Goal: Information Seeking & Learning: Learn about a topic

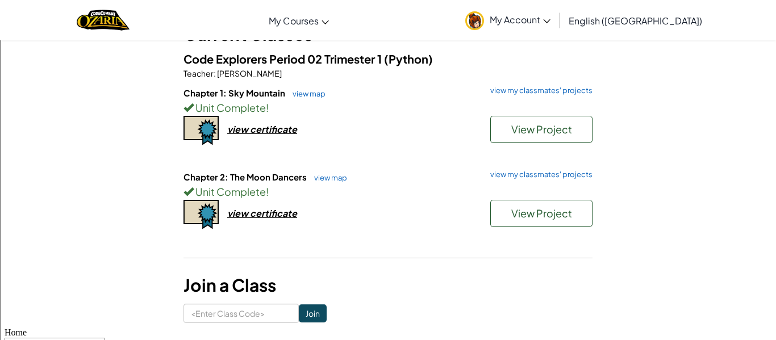
scroll to position [88, 0]
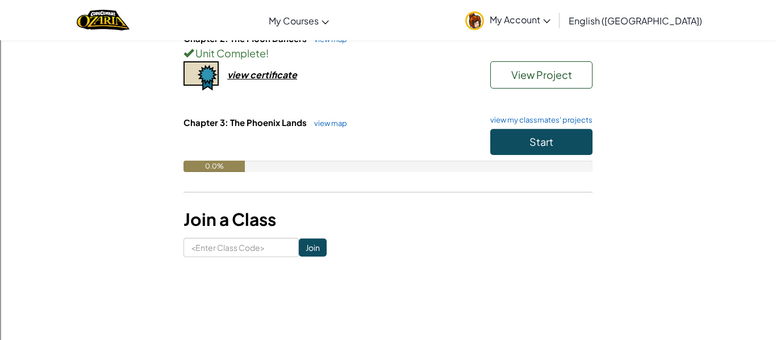
scroll to position [226, 0]
click at [536, 128] on h6 "Chapter 3: The Phoenix Lands view map view my classmates' projects" at bounding box center [387, 123] width 409 height 12
click at [533, 139] on span "Start" at bounding box center [541, 142] width 24 height 13
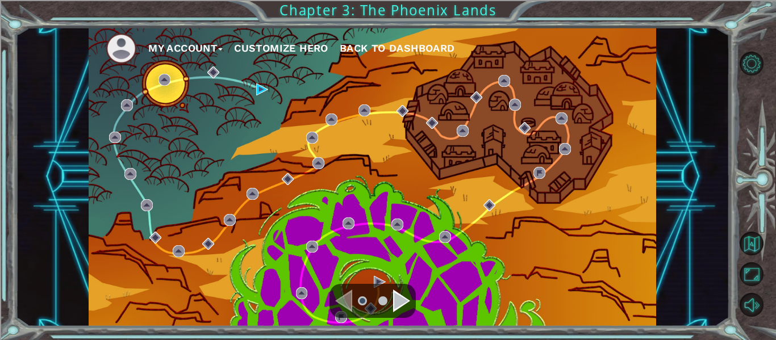
click at [393, 305] on div "Navigate to the next page" at bounding box center [401, 301] width 17 height 23
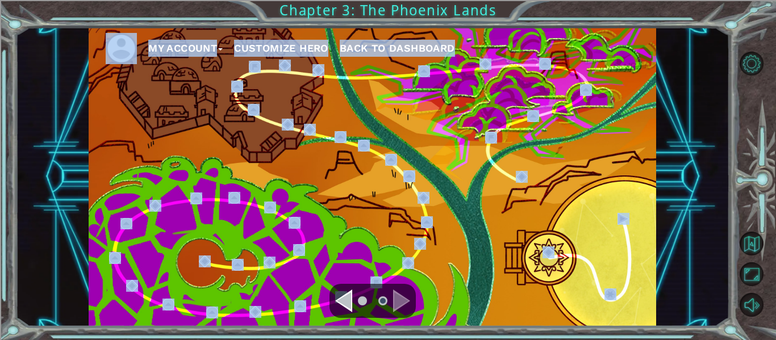
click at [338, 307] on div "Navigate to the previous page" at bounding box center [343, 301] width 17 height 23
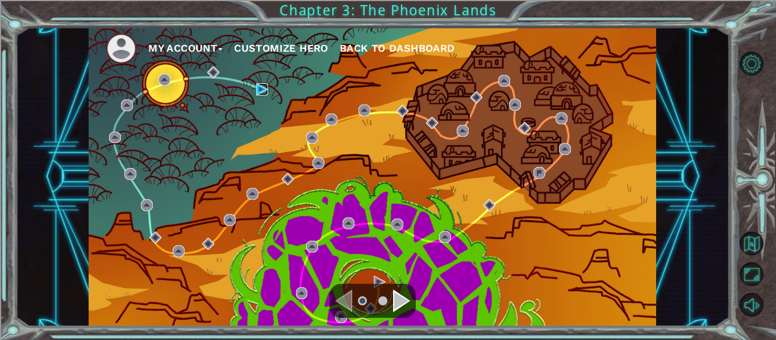
click at [258, 94] on img at bounding box center [262, 90] width 12 height 12
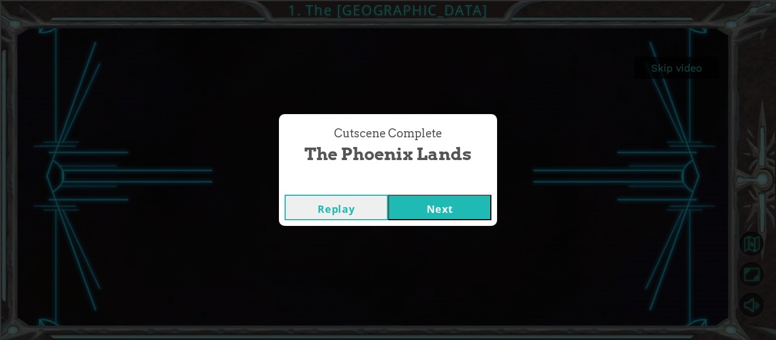
click at [410, 200] on button "Next" at bounding box center [439, 208] width 103 height 26
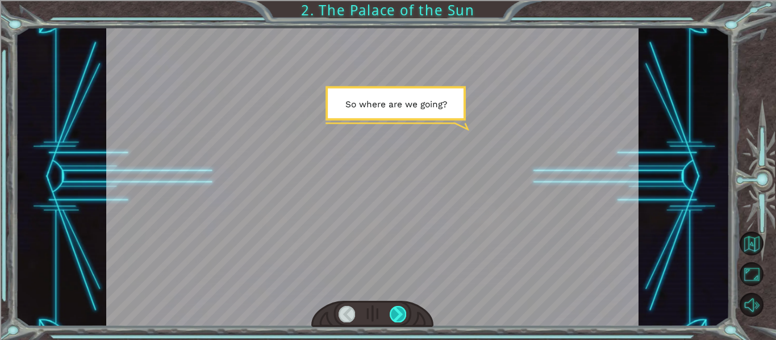
click at [397, 313] on div at bounding box center [398, 314] width 16 height 16
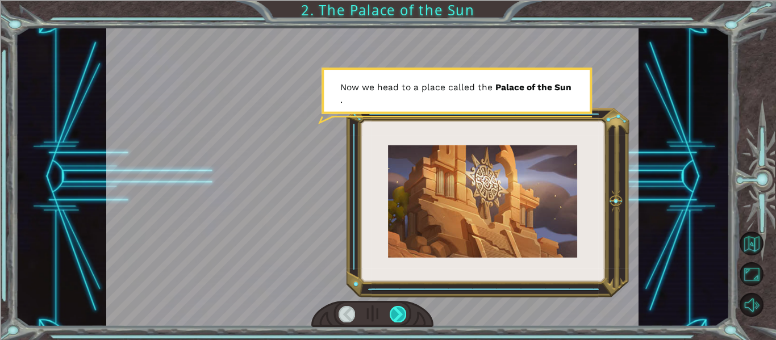
click at [397, 313] on div at bounding box center [398, 314] width 16 height 16
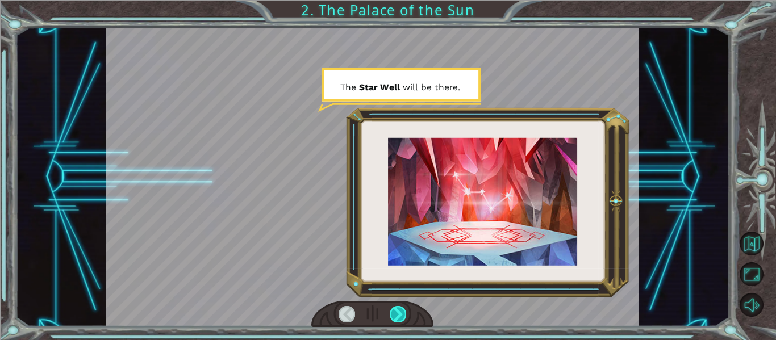
click at [397, 313] on div at bounding box center [398, 314] width 16 height 16
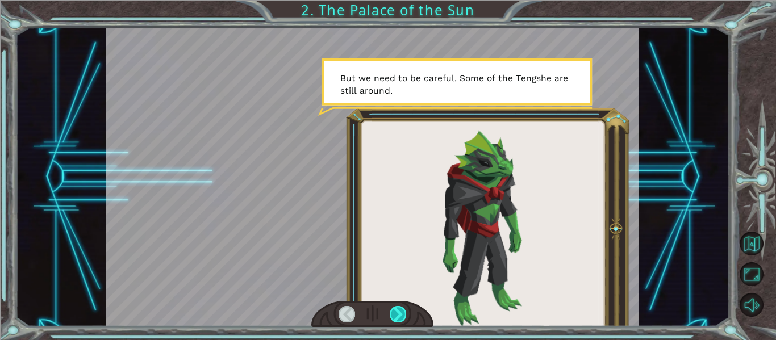
click at [397, 313] on div at bounding box center [398, 314] width 16 height 16
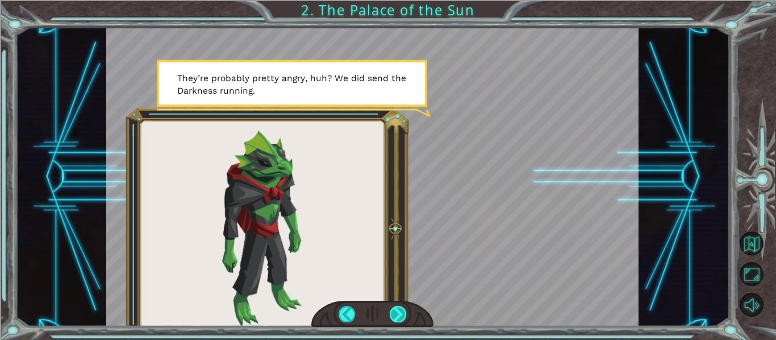
click at [397, 313] on div at bounding box center [398, 314] width 16 height 16
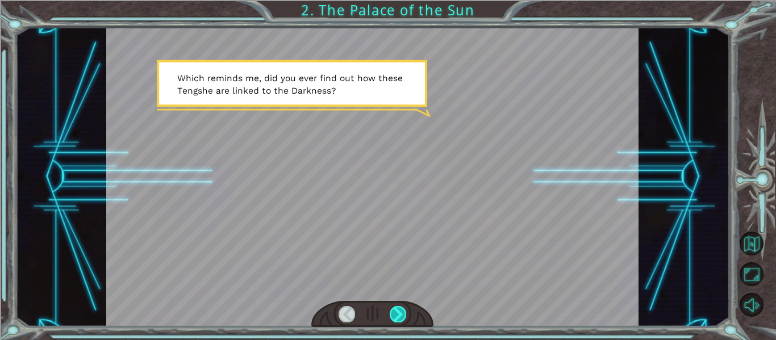
click at [397, 313] on div at bounding box center [398, 314] width 16 height 16
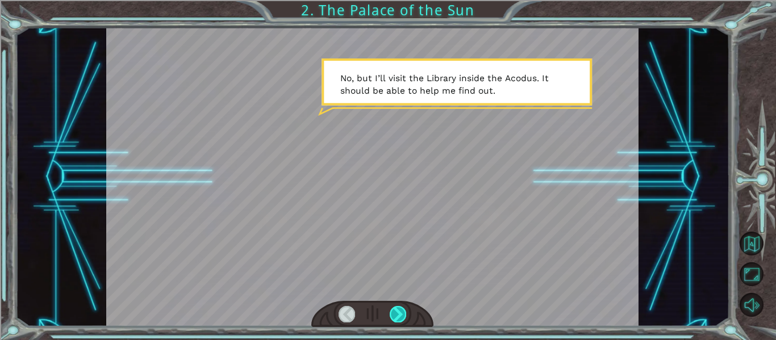
click at [397, 313] on div at bounding box center [398, 314] width 16 height 16
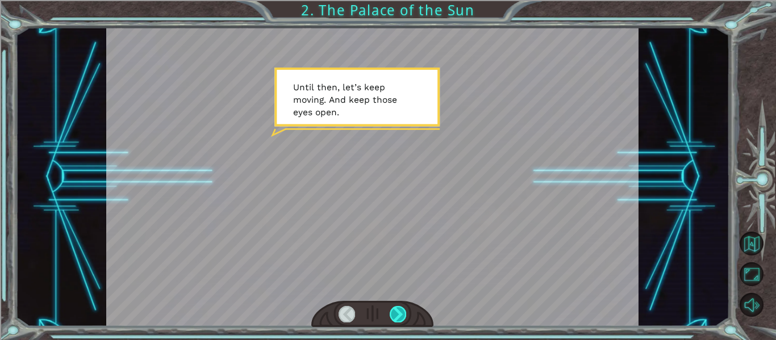
click at [397, 313] on div at bounding box center [398, 314] width 16 height 16
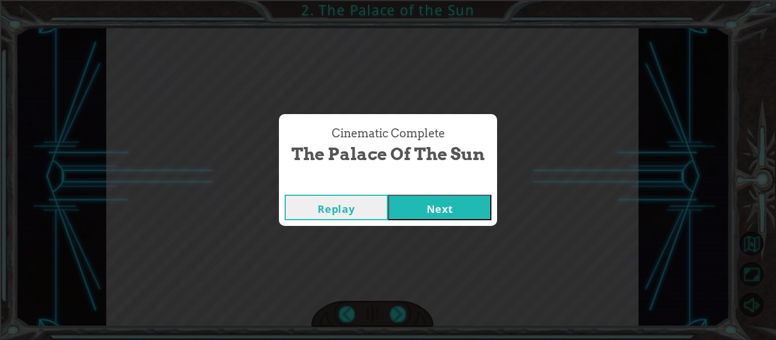
click at [419, 218] on button "Next" at bounding box center [439, 208] width 103 height 26
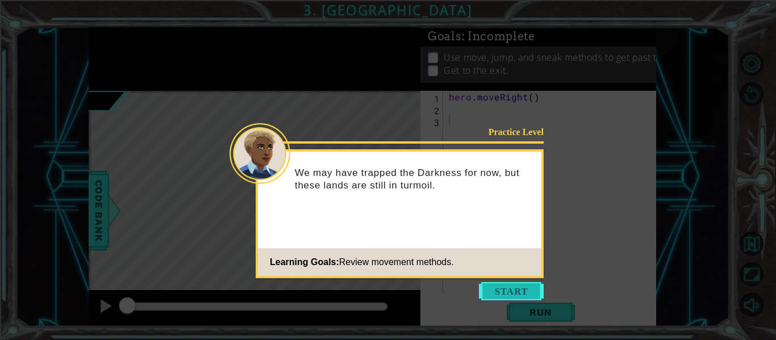
click at [490, 291] on button "Start" at bounding box center [511, 291] width 65 height 18
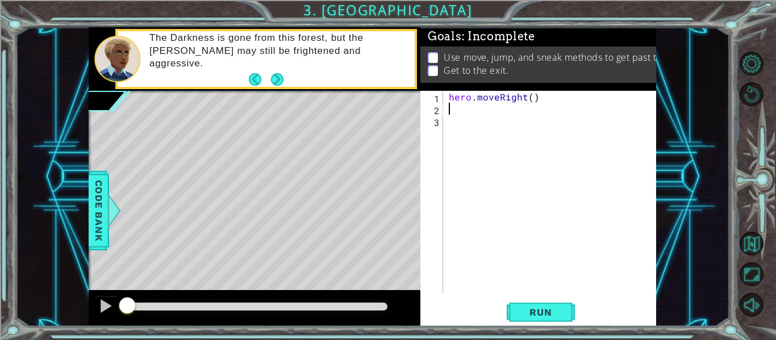
click at [465, 112] on div "hero . moveRight ( )" at bounding box center [553, 204] width 213 height 227
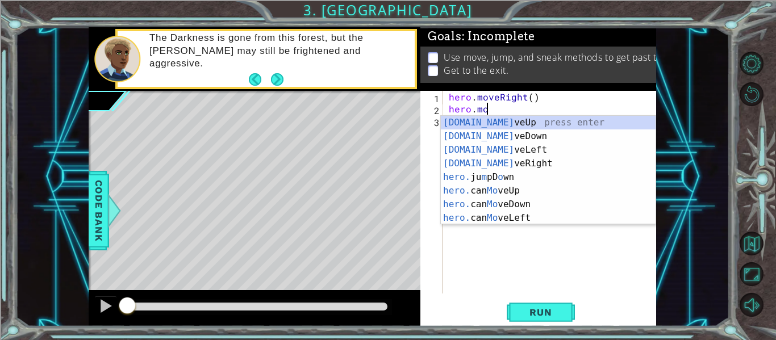
scroll to position [0, 2]
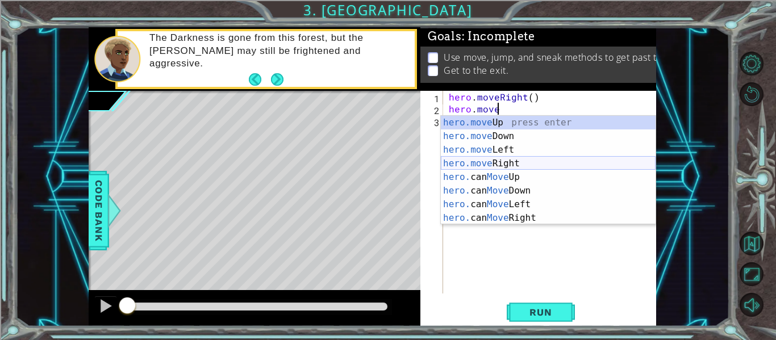
click at [526, 159] on div "hero.move Up press enter hero.move Down press enter hero.move Left press enter …" at bounding box center [548, 184] width 215 height 136
type textarea "hero.moveRight(1)"
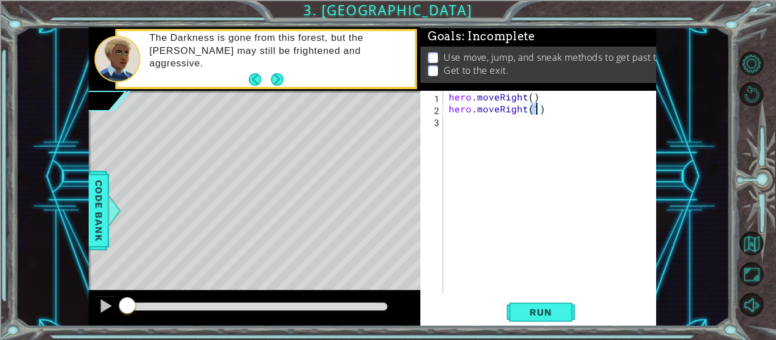
click at [460, 124] on div "hero . moveRight ( ) hero . moveRight ( 1 )" at bounding box center [553, 204] width 213 height 227
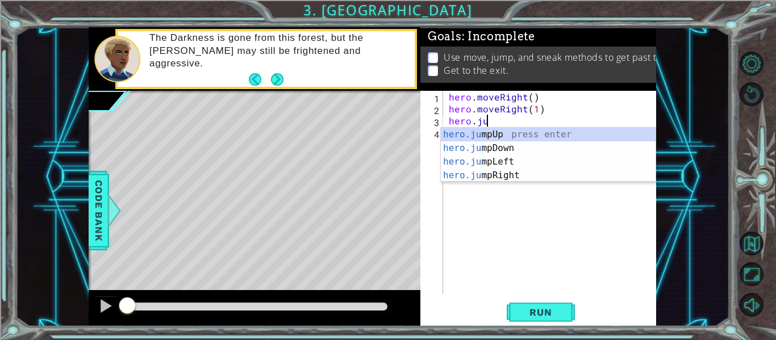
type textarea "hero.jum"
click at [483, 170] on div "hero.jum pUp press enter hero.jum pDown press enter hero.jum pLeft press enter …" at bounding box center [548, 169] width 215 height 82
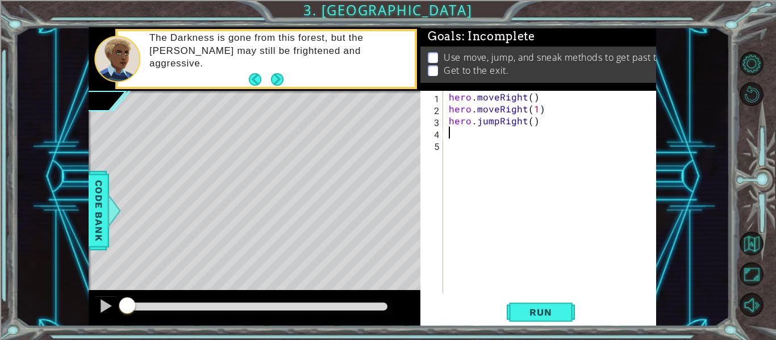
scroll to position [0, 0]
click at [481, 136] on div "hero . moveRight ( ) hero . moveRight ( 1 ) hero . jumpRight ( )" at bounding box center [553, 204] width 213 height 227
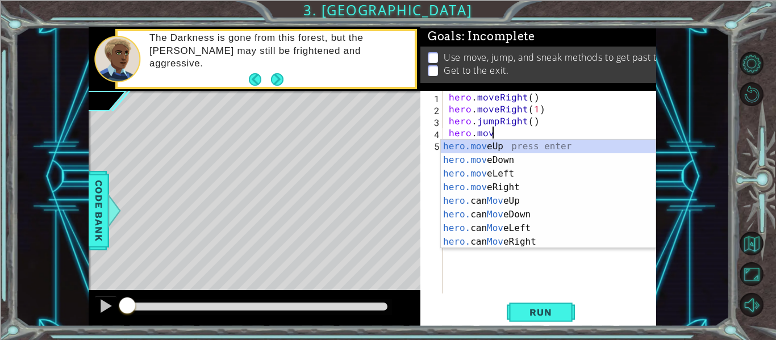
scroll to position [0, 2]
click at [504, 144] on div "hero.move Up press enter hero.move Down press enter hero.move Left press enter …" at bounding box center [548, 208] width 215 height 136
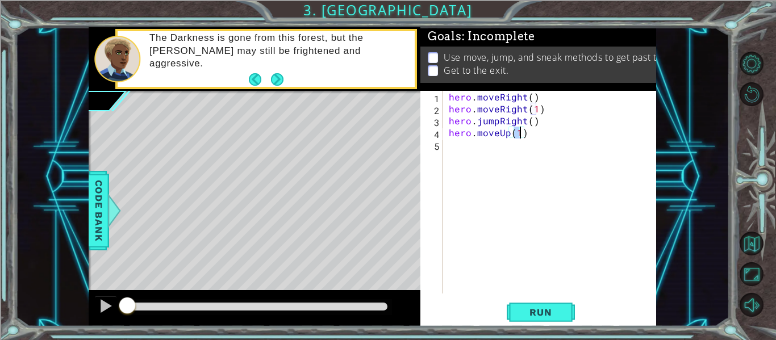
type textarea "hero.moveUp(2)"
click at [530, 137] on div "hero . moveRight ( ) hero . moveRight ( 1 ) hero . jumpRight ( ) hero . moveUp …" at bounding box center [553, 204] width 213 height 227
type textarea "hero.sneakUp(3)"
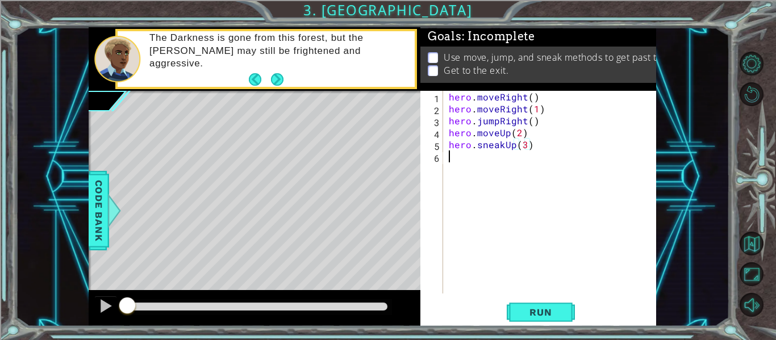
click at [495, 158] on div "hero . moveRight ( ) hero . moveRight ( 1 ) hero . jumpRight ( ) hero . moveUp …" at bounding box center [553, 204] width 213 height 227
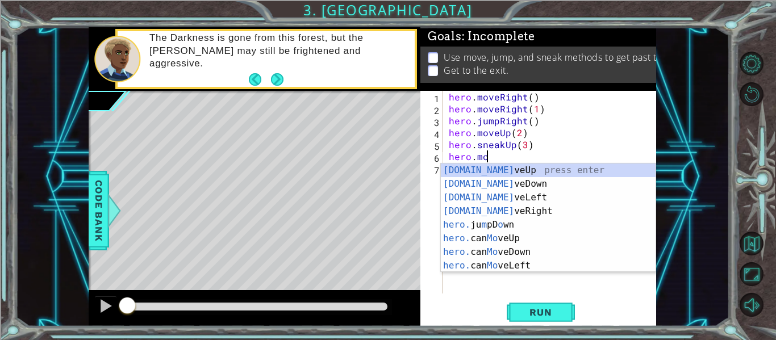
scroll to position [0, 2]
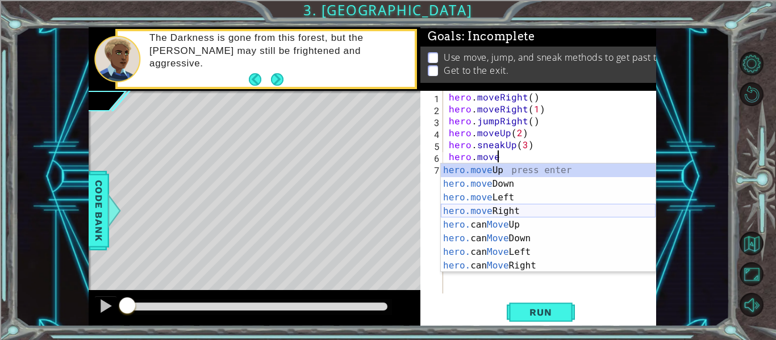
click at [516, 207] on div "hero.move Up press enter hero.move Down press enter hero.move Left press enter …" at bounding box center [548, 232] width 215 height 136
type textarea "hero.moveRight(1)"
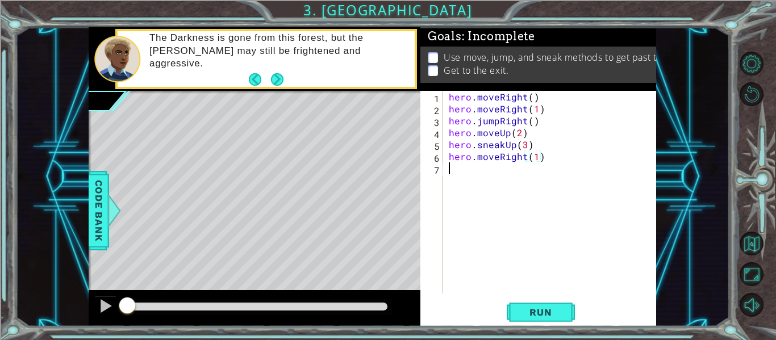
click at [473, 172] on div "hero . moveRight ( ) hero . moveRight ( 1 ) hero . jumpRight ( ) hero . moveUp …" at bounding box center [553, 204] width 213 height 227
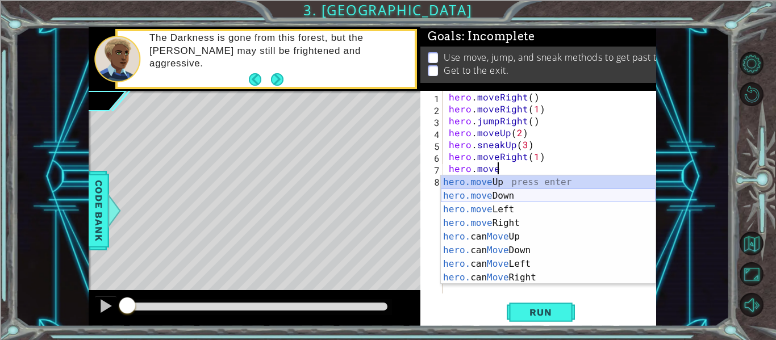
click at [503, 197] on div "hero.move Up press enter hero.move Down press enter hero.move Left press enter …" at bounding box center [548, 244] width 215 height 136
type textarea "hero.moveDown(1)"
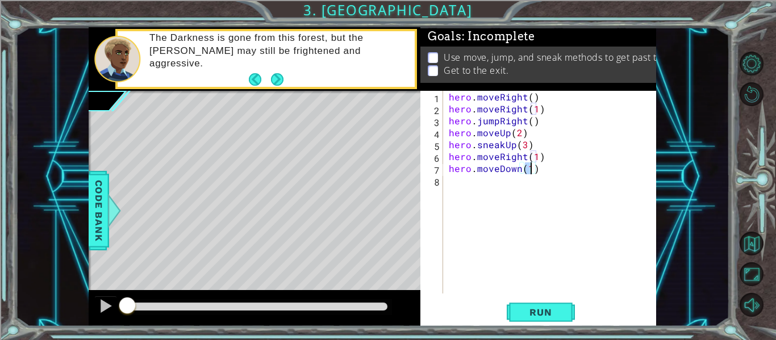
click at [464, 181] on div "hero . moveRight ( ) hero . moveRight ( 1 ) hero . jumpRight ( ) hero . moveUp …" at bounding box center [553, 204] width 213 height 227
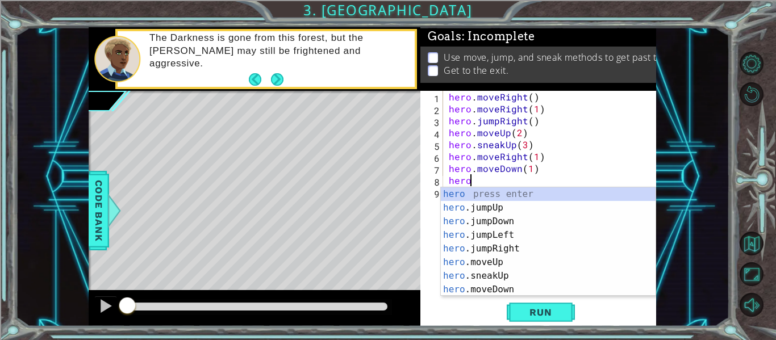
scroll to position [0, 1]
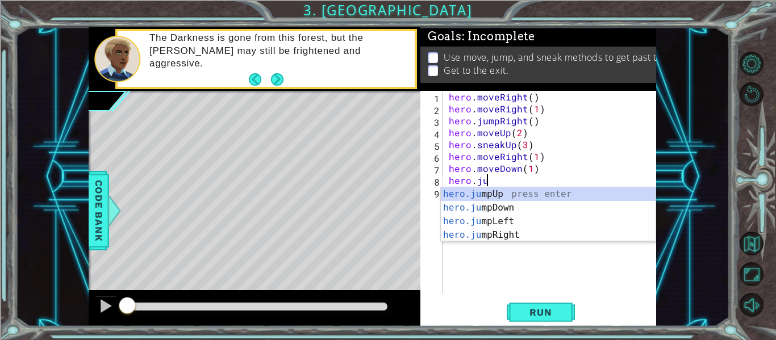
type textarea "hero.jump"
click at [508, 231] on div "hero.jump Up press enter hero.jump Down press enter hero.jump Left press enter …" at bounding box center [548, 228] width 215 height 82
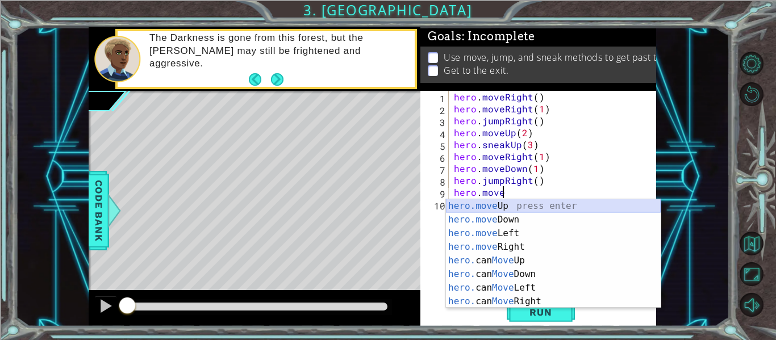
click at [501, 201] on div "hero.move Up press enter hero.move Down press enter hero.move Left press enter …" at bounding box center [553, 267] width 215 height 136
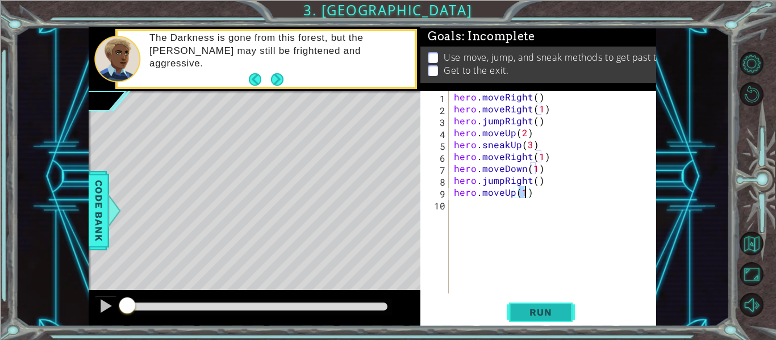
click at [560, 317] on span "Run" at bounding box center [540, 312] width 45 height 11
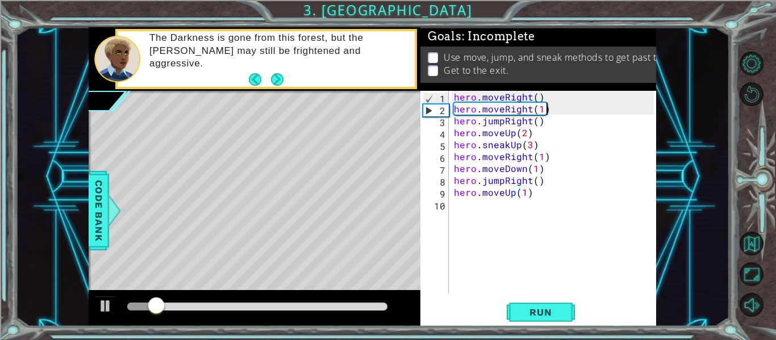
click at [551, 110] on div "hero . moveRight ( ) hero . moveRight ( 1 ) hero . jumpRight ( ) hero . moveUp …" at bounding box center [556, 204] width 208 height 227
type textarea "hero.moveRight(1)"
drag, startPoint x: 551, startPoint y: 110, endPoint x: 440, endPoint y: 107, distance: 111.4
click at [440, 107] on div "hero.moveRight(1) 1 2 3 4 5 6 7 8 9 10 hero . moveRight ( ) hero . moveRight ( …" at bounding box center [536, 192] width 233 height 203
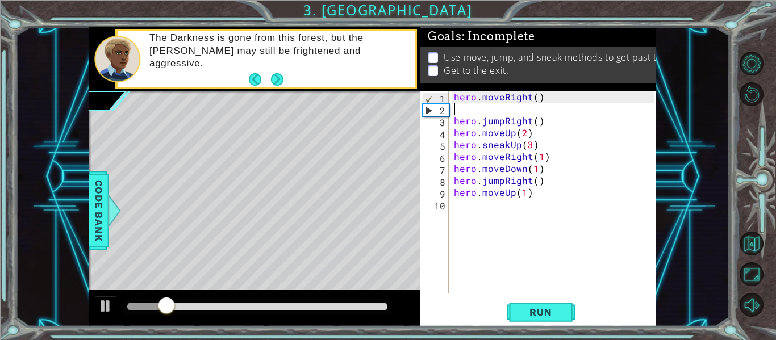
scroll to position [0, 0]
type textarea "hero.moveRight()"
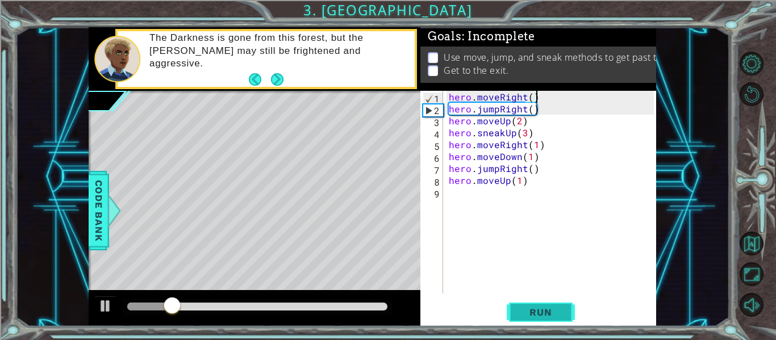
click at [547, 312] on span "Run" at bounding box center [540, 312] width 45 height 11
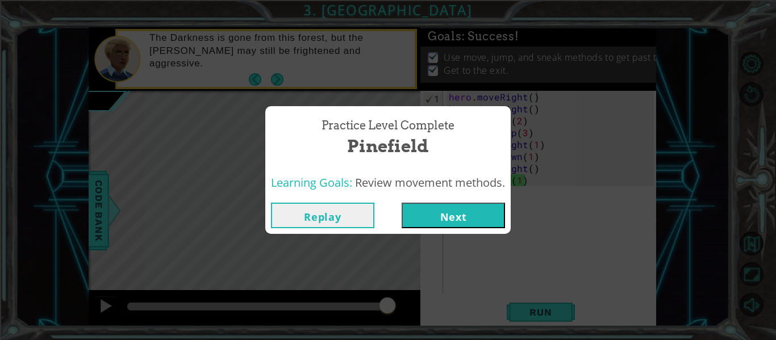
click at [440, 207] on button "Next" at bounding box center [453, 216] width 103 height 26
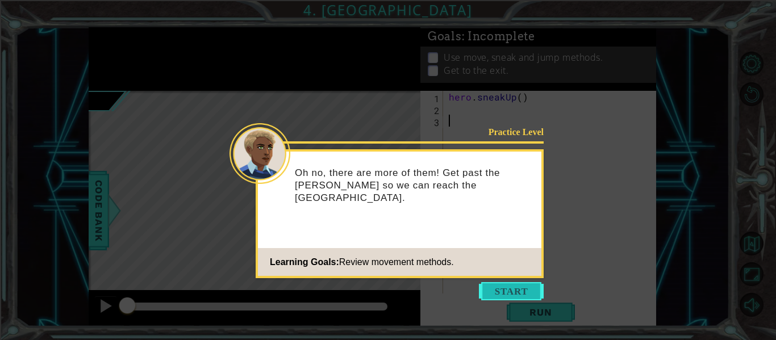
click at [501, 283] on button "Start" at bounding box center [511, 291] width 65 height 18
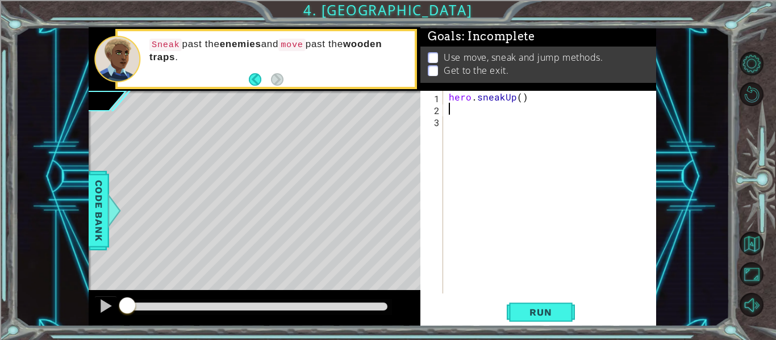
click at [461, 114] on div "hero . sneakUp ( )" at bounding box center [553, 204] width 213 height 227
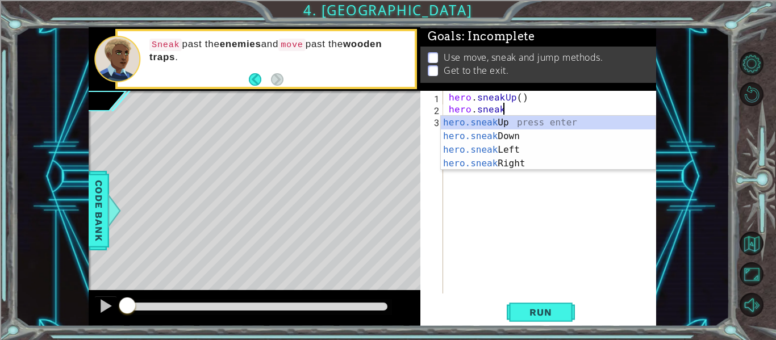
scroll to position [0, 3]
click at [465, 164] on div "hero.sneak Up press enter hero.sneak Down press enter hero.sneak Left press ent…" at bounding box center [548, 157] width 215 height 82
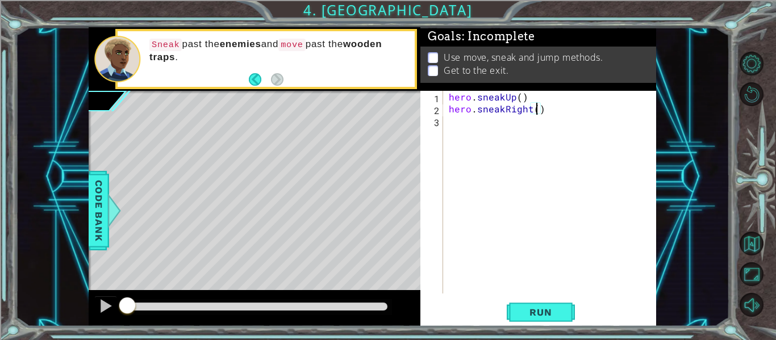
type textarea "hero.sneakRight(2)"
click at [504, 128] on div "hero . sneakUp ( ) hero . sneakRight ( 2 )" at bounding box center [553, 204] width 213 height 227
type textarea "h"
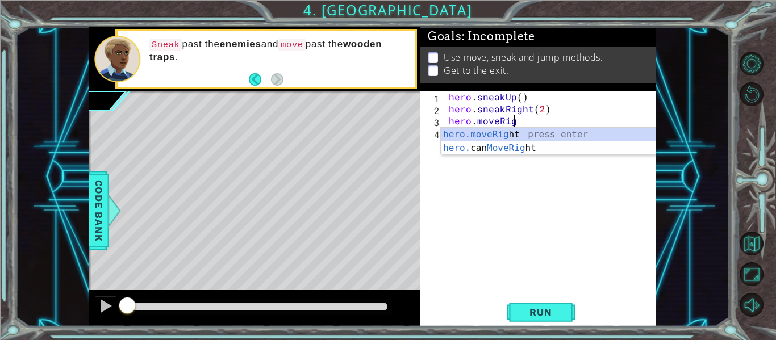
scroll to position [0, 4]
type textarea "hero.moveRight"
click at [519, 174] on div "hero . sneakUp ( ) hero . sneakRight ( 2 ) hero . moveRight" at bounding box center [553, 204] width 213 height 227
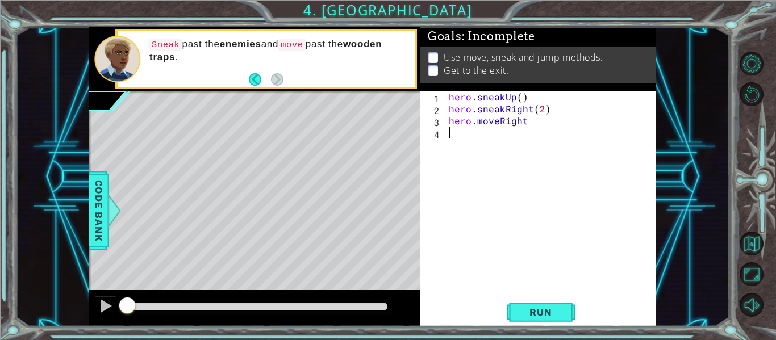
click at [466, 135] on div "hero . sneakUp ( ) hero . sneakRight ( 2 ) hero . moveRight" at bounding box center [553, 204] width 213 height 227
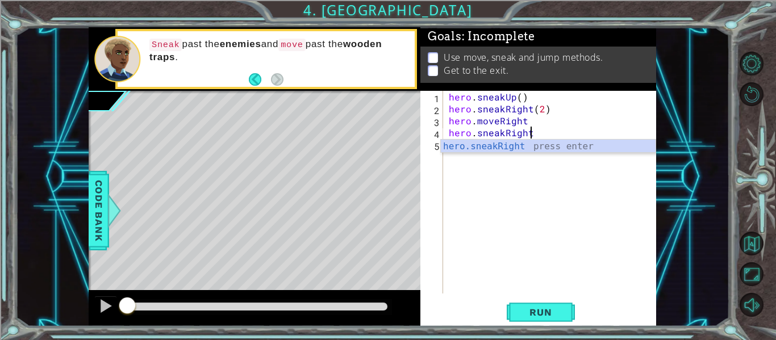
scroll to position [0, 5]
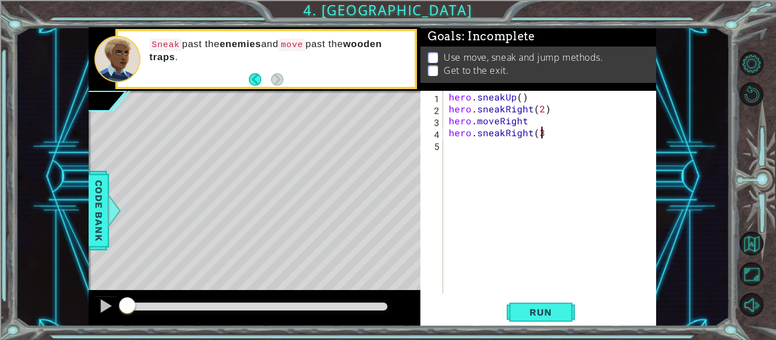
type textarea "hero.sneakRight(3)"
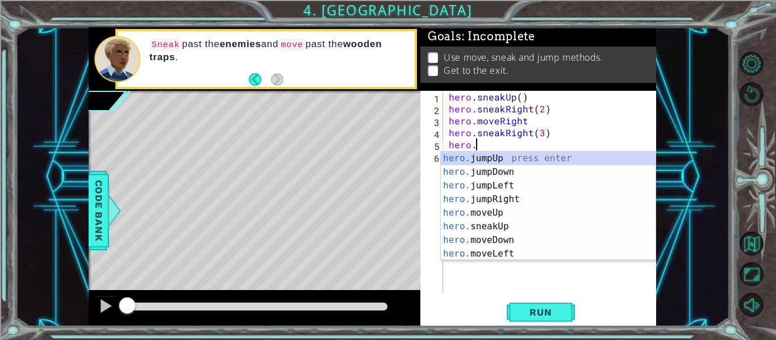
scroll to position [0, 2]
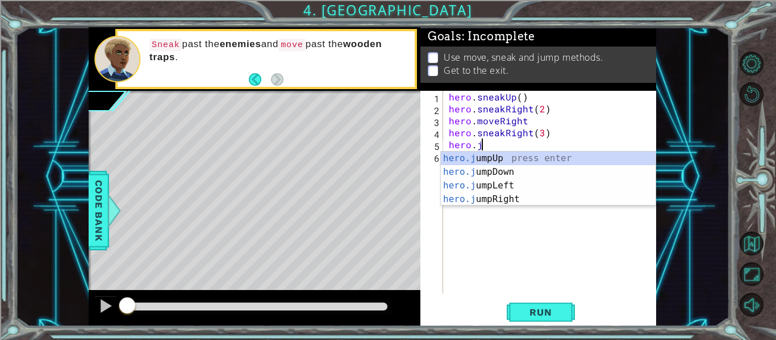
type textarea "hero.ju"
click at [490, 159] on div "hero.ju mpUp press enter hero.ju mpDown press enter hero.[PERSON_NAME] mpLeft p…" at bounding box center [548, 193] width 215 height 82
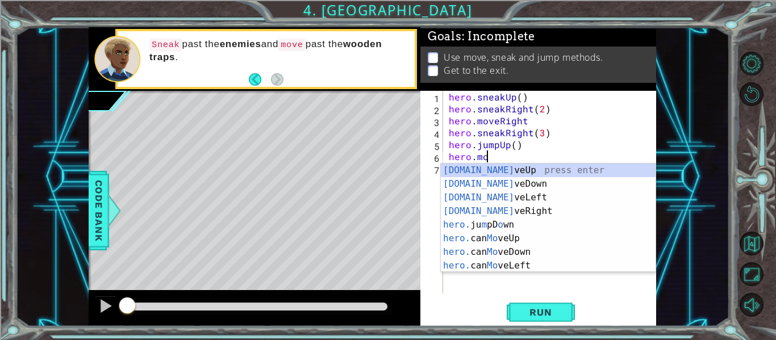
scroll to position [0, 2]
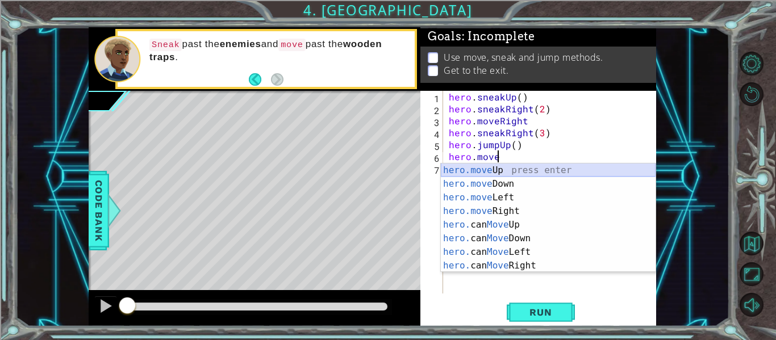
type textarea "hero.moveUp(1)"
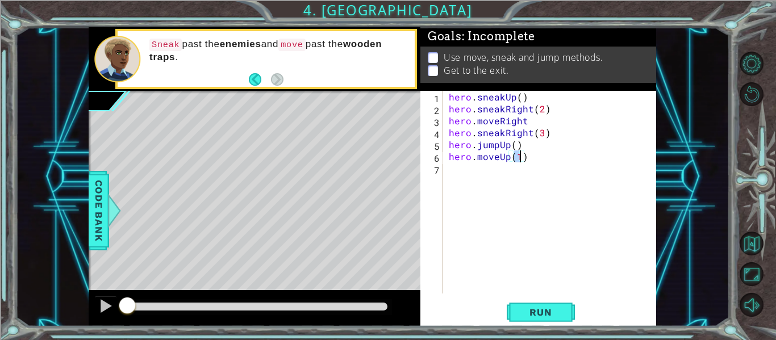
click at [497, 172] on div "hero . sneakUp ( ) hero . sneakRight ( 2 ) hero . moveRight hero . sneakRight (…" at bounding box center [553, 204] width 213 height 227
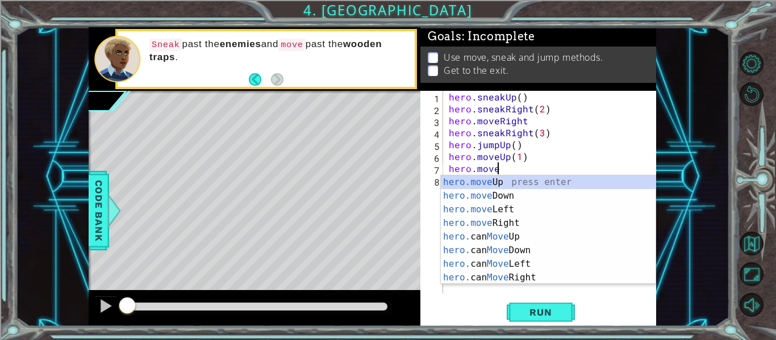
type textarea "hero.moveL"
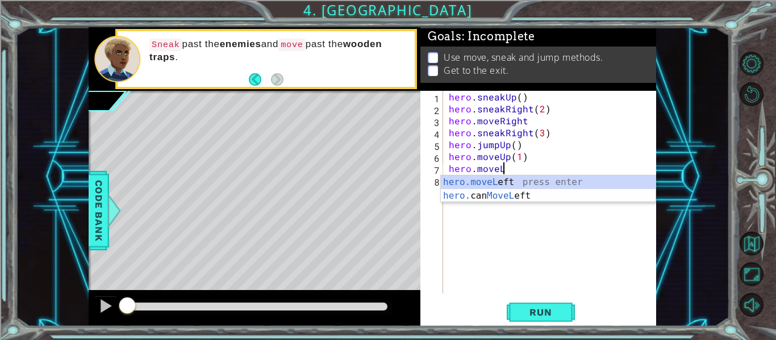
scroll to position [0, 3]
click at [505, 196] on div "hero.moveL eft press enter hero. can MoveL eft press enter" at bounding box center [548, 203] width 215 height 55
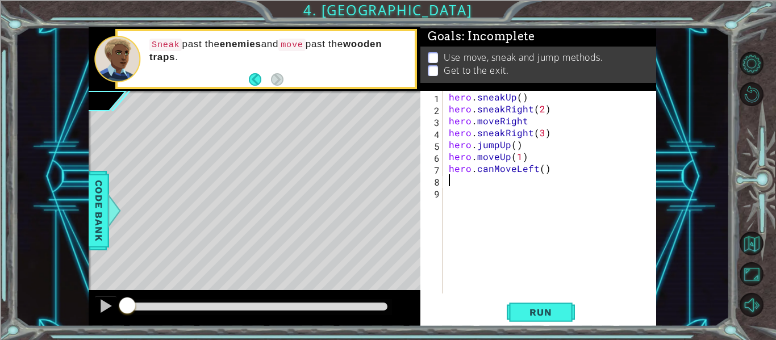
click at [490, 168] on div "hero . sneakUp ( ) hero . sneakRight ( 2 ) hero . moveRight hero . sneakRight (…" at bounding box center [553, 204] width 213 height 227
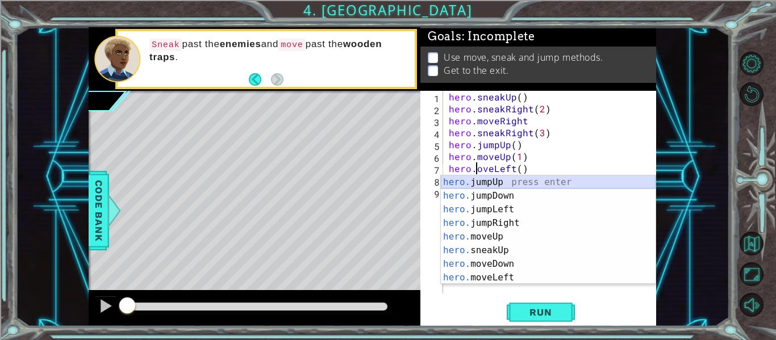
scroll to position [0, 2]
click at [546, 165] on div "hero . sneakUp ( ) hero . sneakRight ( 2 ) hero . moveRight hero . sneakRight (…" at bounding box center [553, 204] width 213 height 227
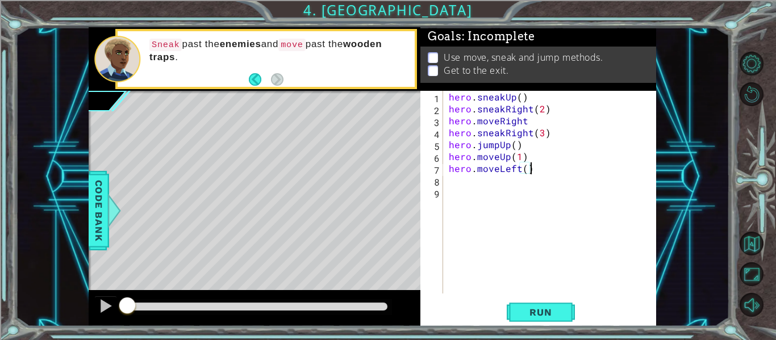
click at [524, 166] on div "hero . sneakUp ( ) hero . sneakRight ( 2 ) hero . moveRight hero . sneakRight (…" at bounding box center [553, 204] width 213 height 227
type textarea "hero.moveLeft(3)"
click at [541, 171] on div "hero . sneakUp ( ) hero . sneakRight ( 2 ) hero . moveRight hero . sneakRight (…" at bounding box center [553, 204] width 213 height 227
click at [484, 179] on div "hero . sneakUp ( ) hero . sneakRight ( 2 ) hero . moveRight hero . sneakRight (…" at bounding box center [553, 204] width 213 height 227
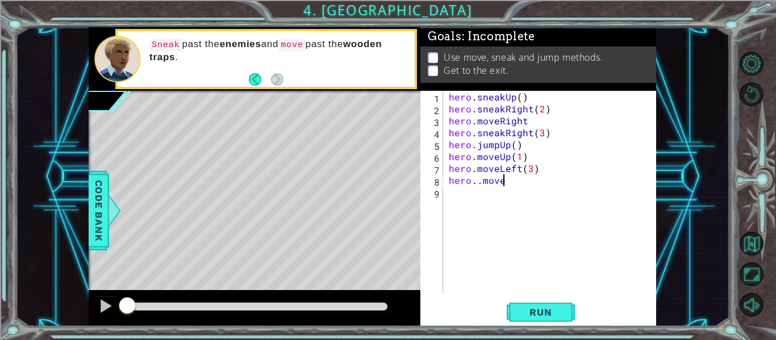
scroll to position [0, 3]
click at [479, 181] on div "hero . sneakUp ( ) hero . sneakRight ( 2 ) hero . moveRight hero . sneakRight (…" at bounding box center [553, 204] width 213 height 227
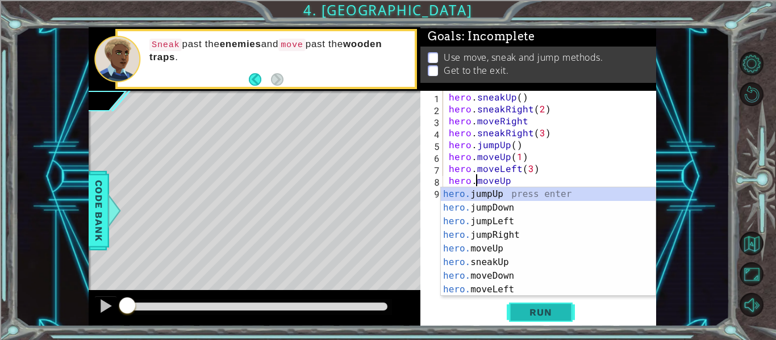
click at [539, 320] on button "Run" at bounding box center [541, 312] width 68 height 23
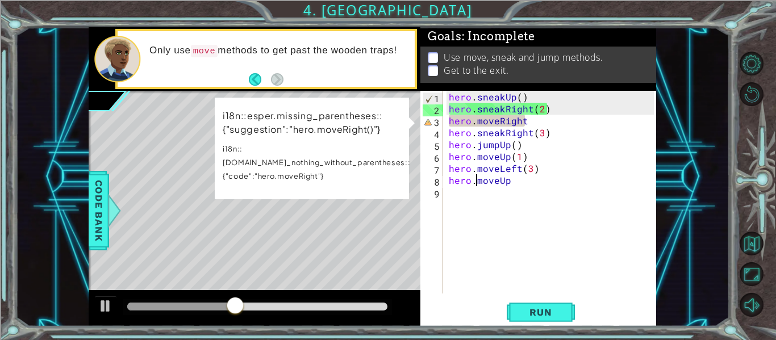
click at [524, 118] on div "hero . sneakUp ( ) hero . sneakRight ( 2 ) hero . moveRight hero . sneakRight (…" at bounding box center [553, 204] width 213 height 227
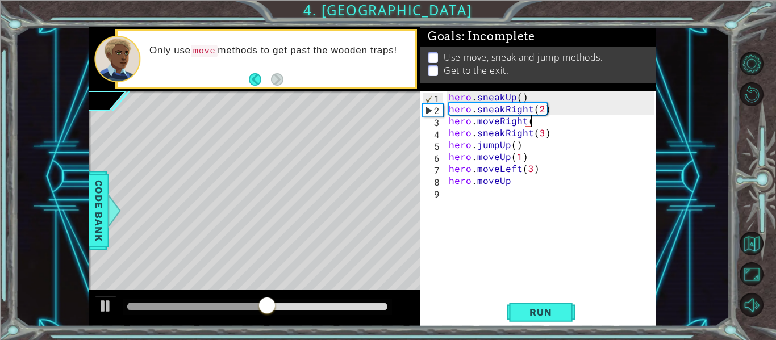
scroll to position [0, 5]
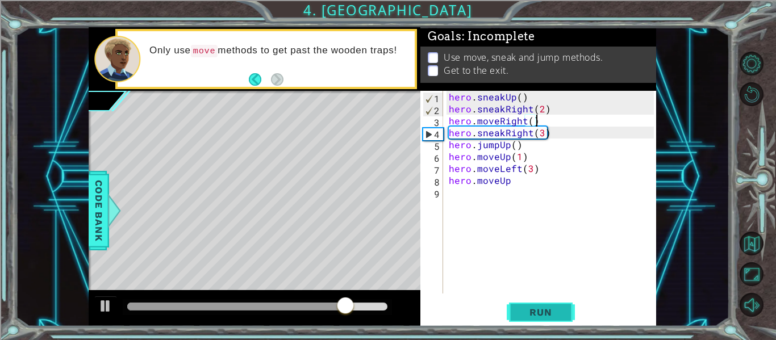
click at [515, 314] on button "Run" at bounding box center [541, 312] width 68 height 23
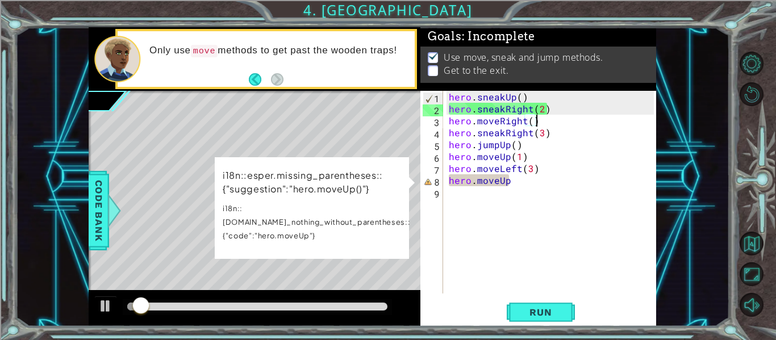
click at [509, 184] on div "hero . sneakUp ( ) hero . sneakRight ( 2 ) hero . moveRight ( ) hero . sneakRig…" at bounding box center [553, 204] width 213 height 227
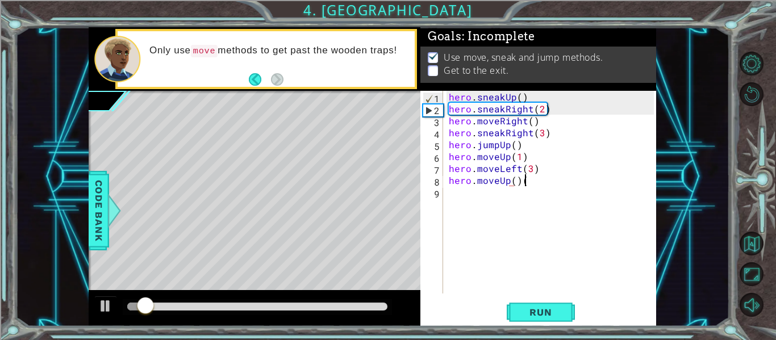
scroll to position [0, 4]
type textarea "hero.moveUp()"
click at [547, 304] on button "Run" at bounding box center [541, 312] width 68 height 23
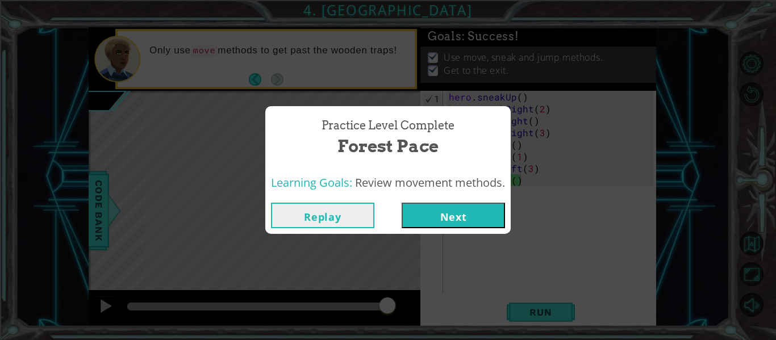
drag, startPoint x: 265, startPoint y: 307, endPoint x: 397, endPoint y: 303, distance: 131.9
click at [397, 303] on body "1 ההההההההההההההההההההההההההההההההההההההההההההההההההההההההההההההההההההההההההההה…" at bounding box center [388, 170] width 776 height 340
click at [424, 214] on button "Next" at bounding box center [453, 216] width 103 height 26
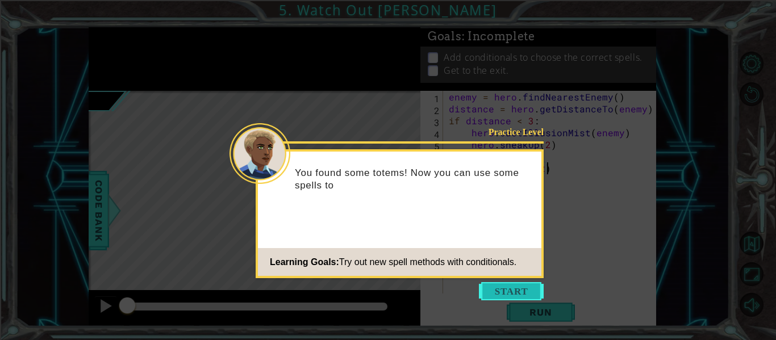
click at [502, 292] on button "Start" at bounding box center [511, 291] width 65 height 18
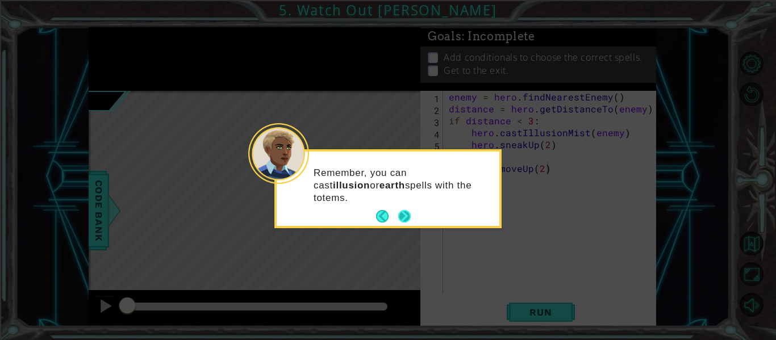
click at [412, 215] on div "Remember, you can cast illusion or earth spells with the totems." at bounding box center [387, 188] width 227 height 79
click at [407, 216] on button "Next" at bounding box center [404, 216] width 12 height 12
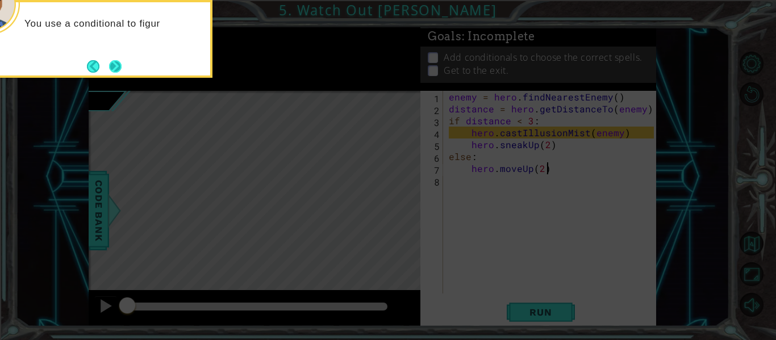
click at [119, 60] on button "Next" at bounding box center [115, 66] width 12 height 12
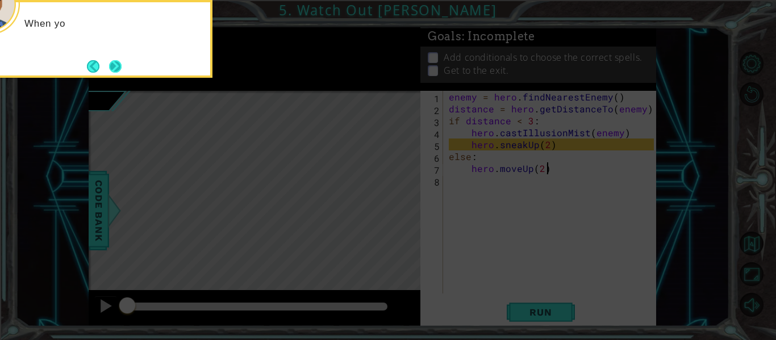
click at [115, 65] on button "Next" at bounding box center [115, 66] width 12 height 12
click at [115, 65] on icon at bounding box center [388, 50] width 776 height 579
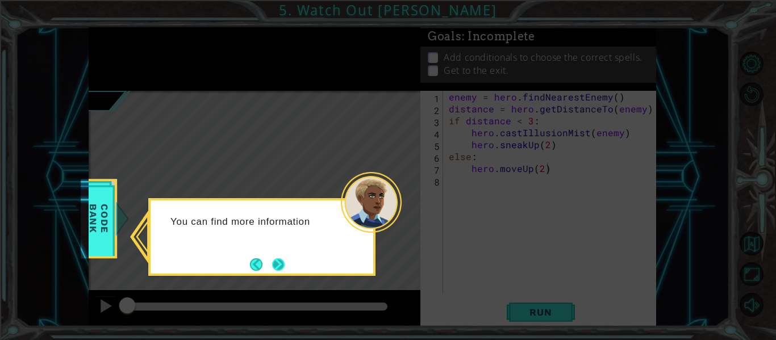
click at [279, 266] on button "Next" at bounding box center [278, 264] width 12 height 12
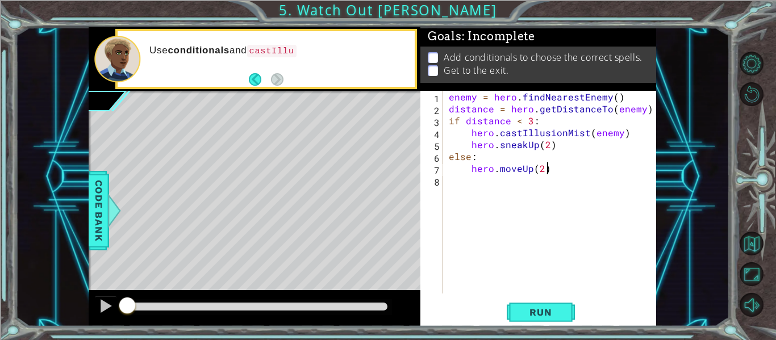
click at [487, 191] on div "enemy = hero . findNearestEnemy ( ) distance = hero . getDistanceTo ( enemy ) i…" at bounding box center [553, 204] width 213 height 227
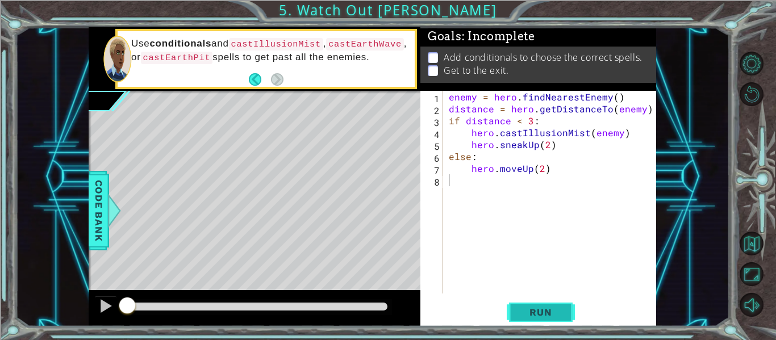
click at [529, 305] on button "Run" at bounding box center [541, 312] width 68 height 23
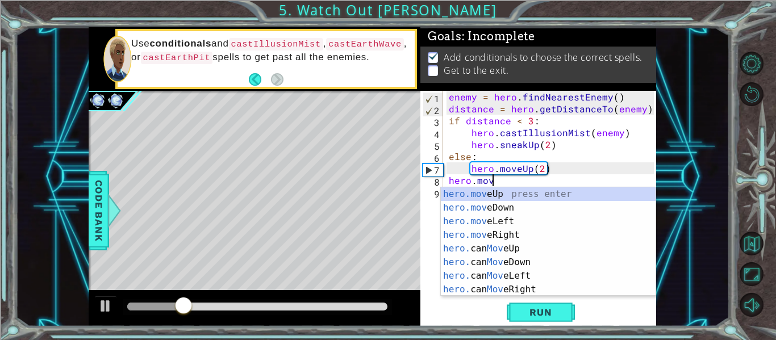
scroll to position [0, 2]
click at [508, 197] on div "hero.move Up press enter hero.move Down press enter hero.move Left press enter …" at bounding box center [548, 255] width 215 height 136
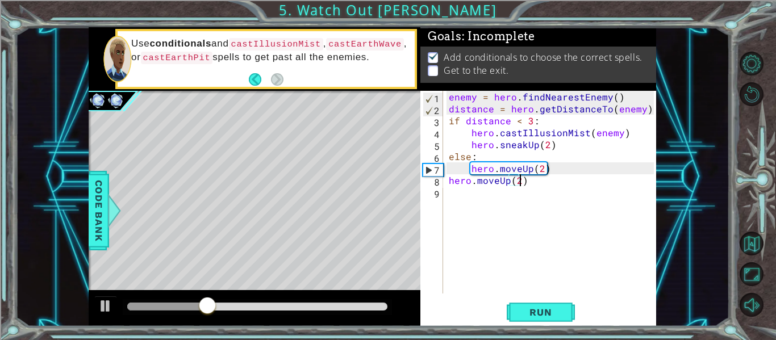
scroll to position [0, 4]
type textarea "hero.moveUp(3)"
click at [510, 191] on div "enemy = hero . findNearestEnemy ( ) distance = hero . getDistanceTo ( enemy ) i…" at bounding box center [553, 204] width 213 height 227
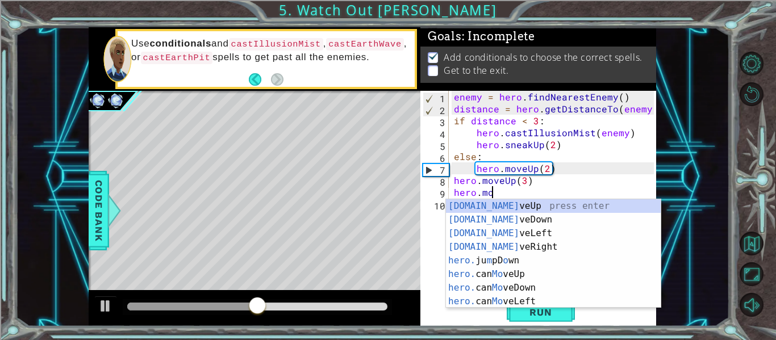
scroll to position [0, 2]
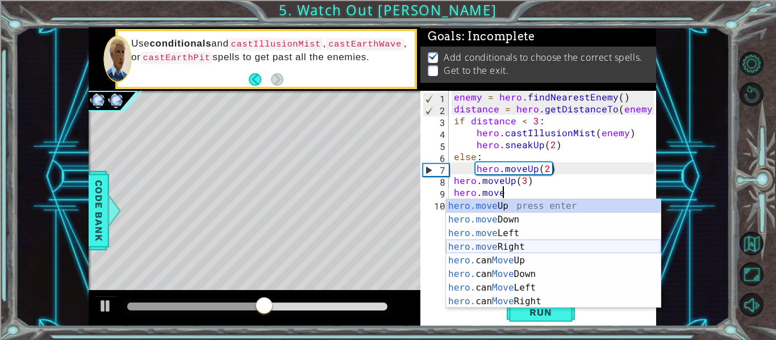
click at [515, 245] on div "hero.move Up press enter hero.move Down press enter hero.move Left press enter …" at bounding box center [553, 267] width 215 height 136
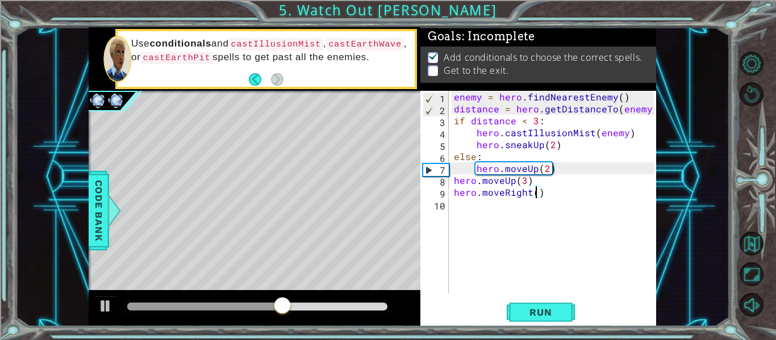
type textarea "hero.moveRight(5)"
click at [497, 199] on div "enemy = hero . findNearestEnemy ( ) distance = hero . getDistanceTo ( enemy ) i…" at bounding box center [556, 204] width 208 height 227
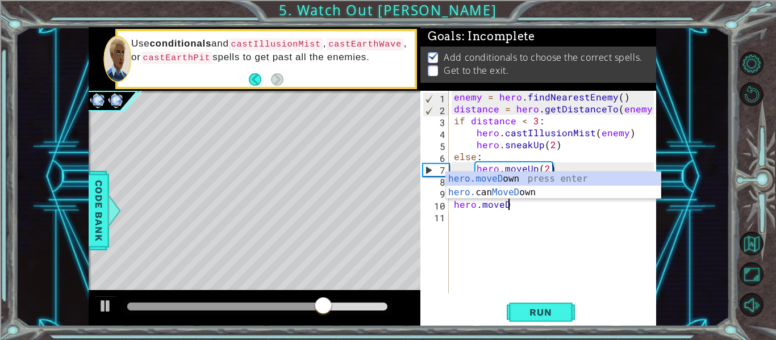
scroll to position [0, 3]
click at [512, 176] on div "hero.moveDo wn press enter hero. can MoveDo wn press enter" at bounding box center [553, 199] width 215 height 55
type textarea "hero.moveDown(1)"
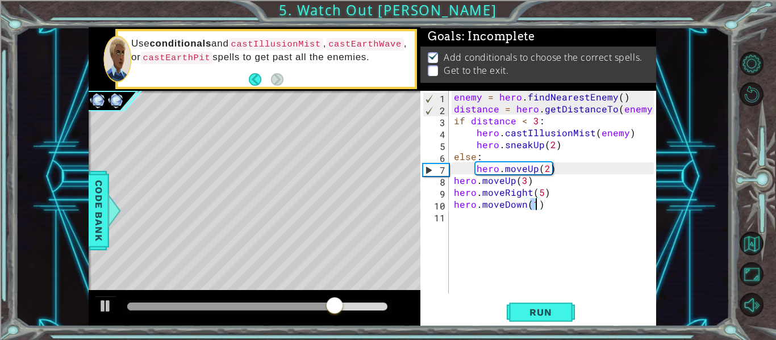
click at [479, 219] on div "enemy = hero . findNearestEnemy ( ) distance = hero . getDistanceTo ( enemy ) i…" at bounding box center [556, 204] width 208 height 227
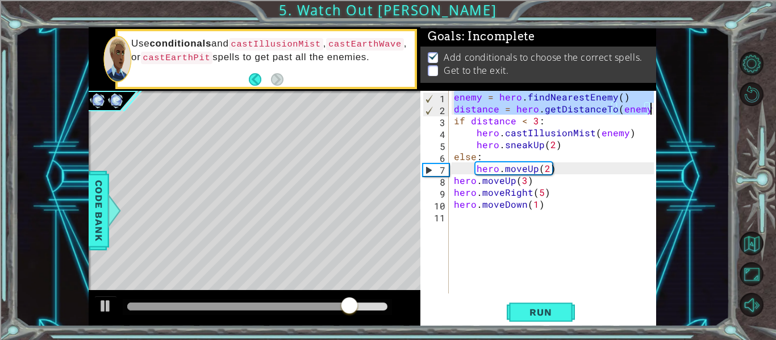
drag, startPoint x: 454, startPoint y: 96, endPoint x: 661, endPoint y: 111, distance: 206.8
click at [661, 111] on div "1 ההההההההההההההההההההההההההההההההההההההההההההההההההההההההההההההההההההההההההההה…" at bounding box center [372, 176] width 714 height 299
type textarea "enemy = hero.findNearestEnemy() distance = hero.getDistanceTo(enemy)"
click at [458, 223] on div "enemy = hero . findNearestEnemy ( ) distance = hero . getDistanceTo ( enemy ) i…" at bounding box center [556, 204] width 208 height 227
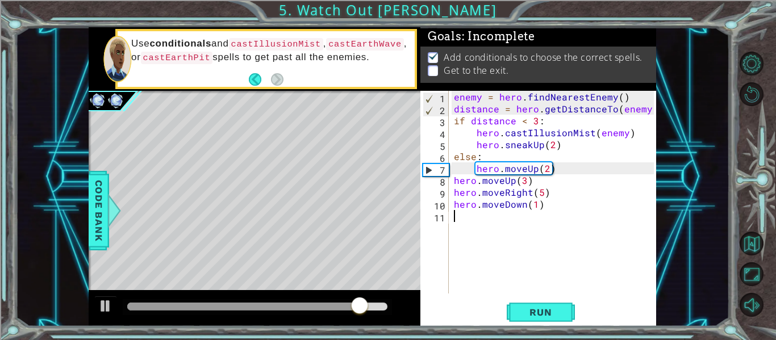
paste textarea "distance = hero.getDistanceTo(enemy)"
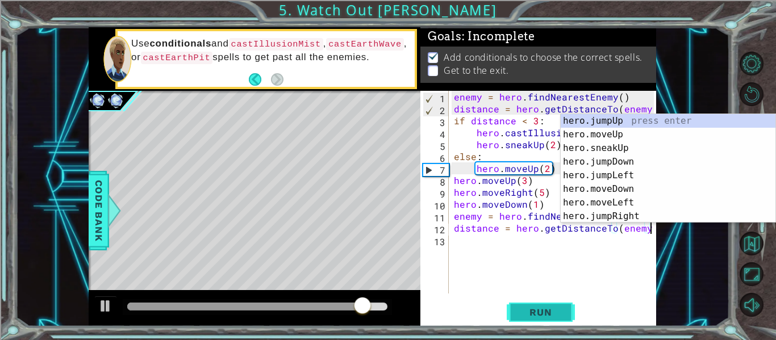
click at [529, 314] on span "Run" at bounding box center [540, 312] width 45 height 11
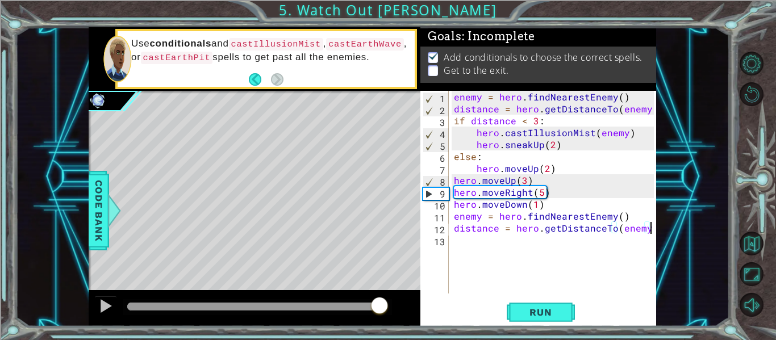
drag, startPoint x: 252, startPoint y: 306, endPoint x: 379, endPoint y: 303, distance: 127.9
click at [379, 303] on div at bounding box center [379, 307] width 20 height 20
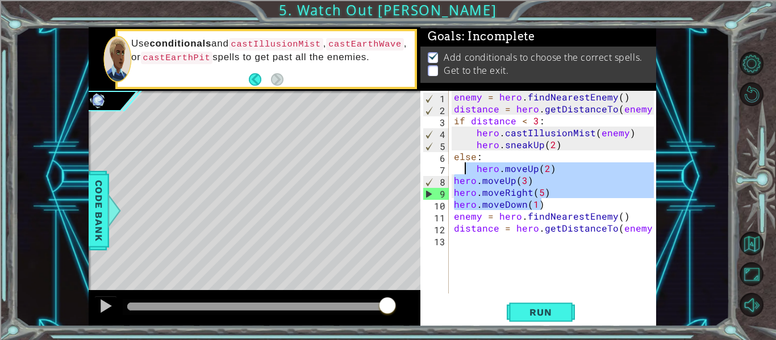
drag, startPoint x: 549, startPoint y: 207, endPoint x: 465, endPoint y: 169, distance: 92.8
click at [465, 169] on div "enemy = hero . findNearestEnemy ( ) distance = hero . getDistanceTo ( enemy ) i…" at bounding box center [556, 204] width 208 height 227
type textarea "hero.moveUp(2) hero.moveUp(3)"
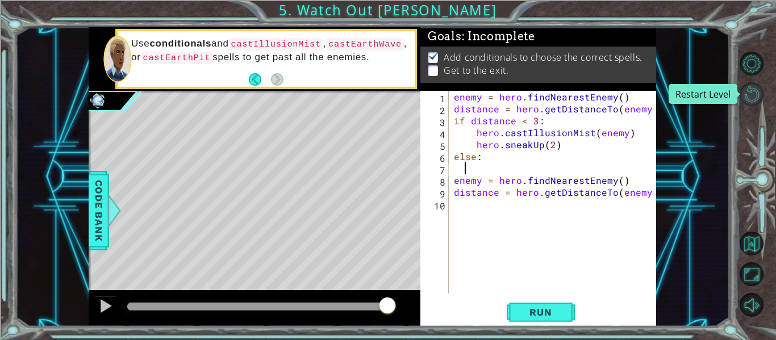
click at [753, 91] on button "Restart Level" at bounding box center [752, 94] width 24 height 24
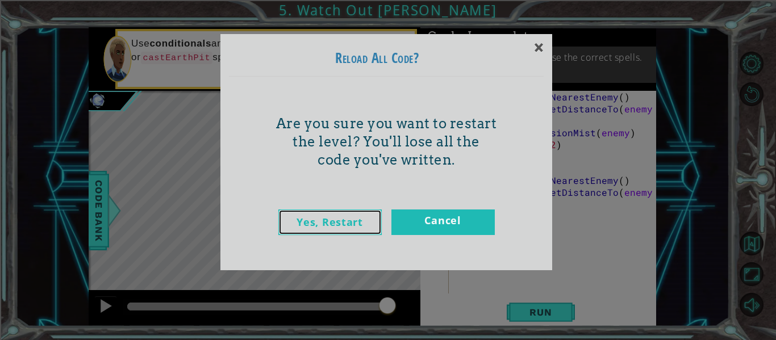
click at [346, 212] on link "Yes, Restart" at bounding box center [329, 223] width 103 height 26
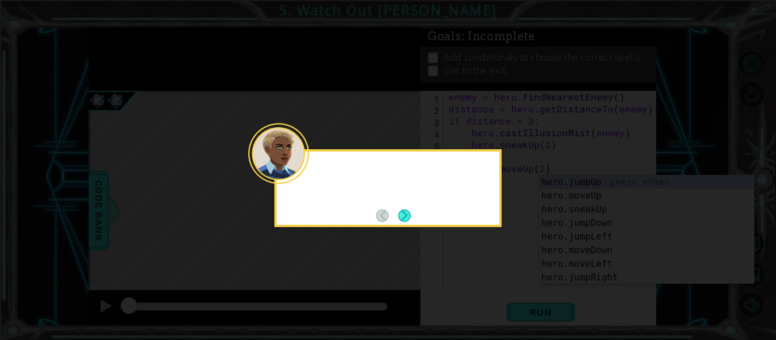
type textarea "hero.moveUp(2)"
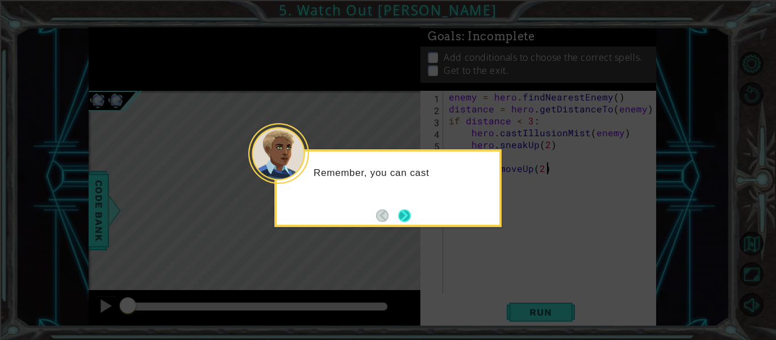
click at [398, 213] on button "Next" at bounding box center [404, 216] width 12 height 12
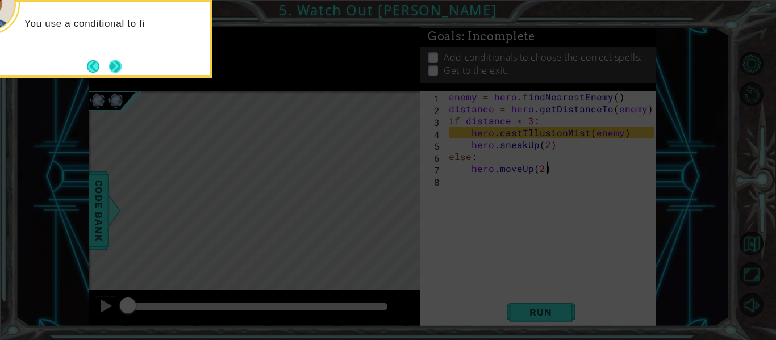
click at [117, 60] on button "Next" at bounding box center [115, 66] width 12 height 12
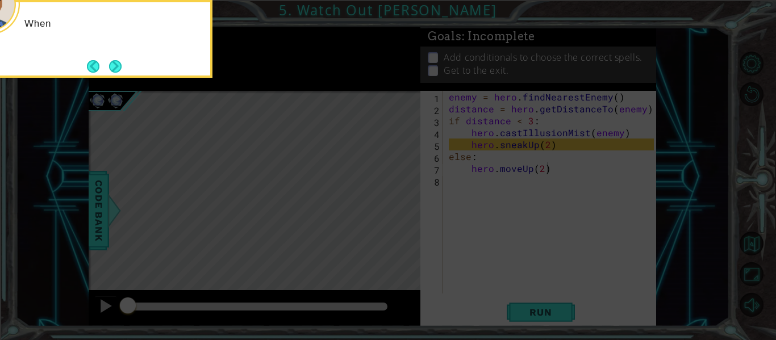
click at [117, 60] on button "Next" at bounding box center [115, 66] width 12 height 12
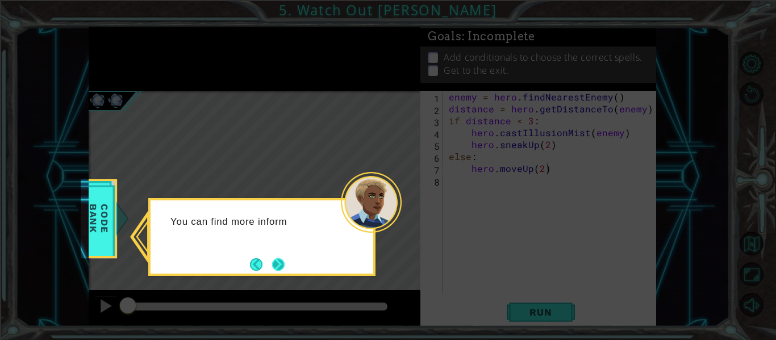
click at [281, 268] on button "Next" at bounding box center [278, 264] width 12 height 12
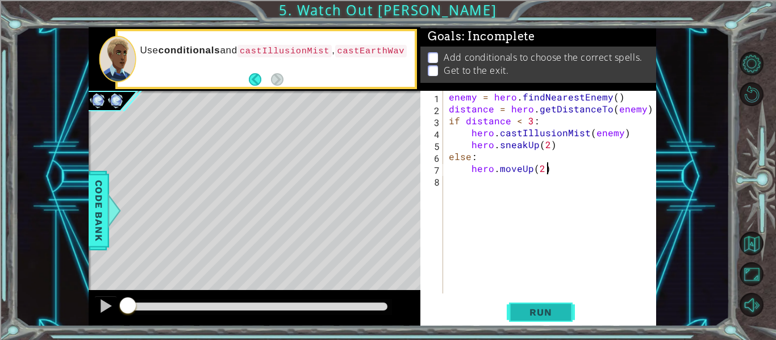
click at [521, 312] on span "Run" at bounding box center [540, 312] width 45 height 11
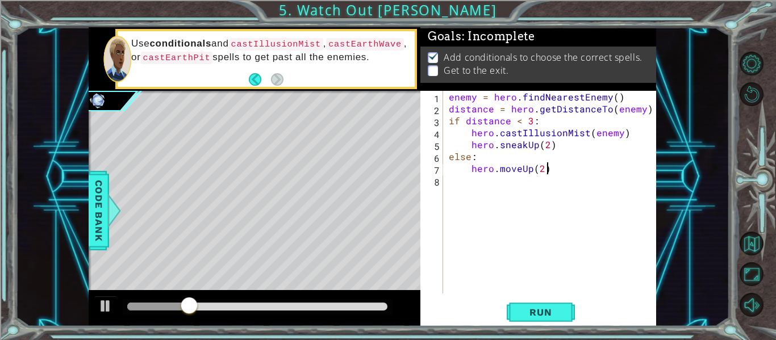
click at [498, 193] on div "enemy = hero . findNearestEnemy ( ) distance = hero . getDistanceTo ( enemy ) i…" at bounding box center [553, 204] width 213 height 227
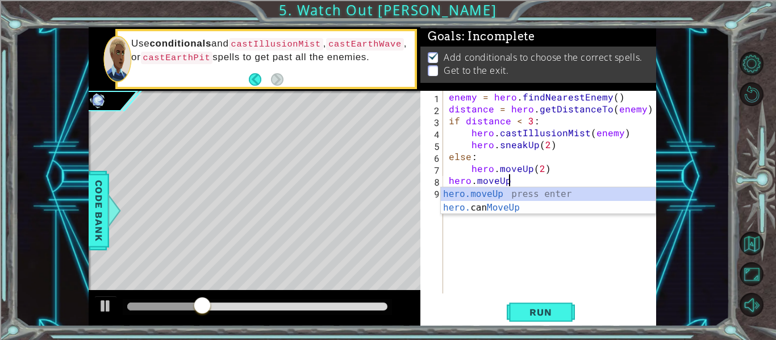
scroll to position [0, 3]
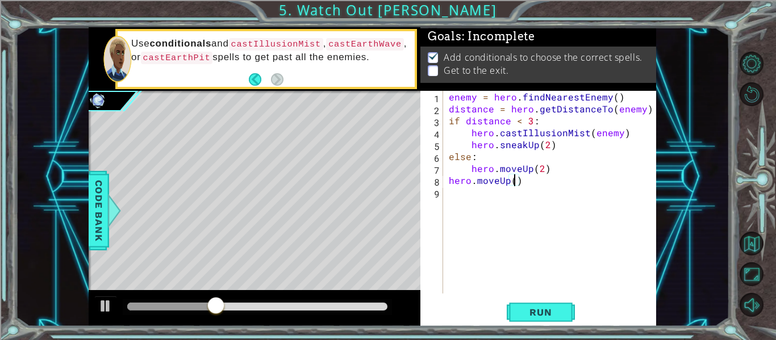
type textarea "hero.moveUp(3)"
click at [491, 198] on div "enemy = hero . findNearestEnemy ( ) distance = hero . getDistanceTo ( enemy ) i…" at bounding box center [553, 204] width 213 height 227
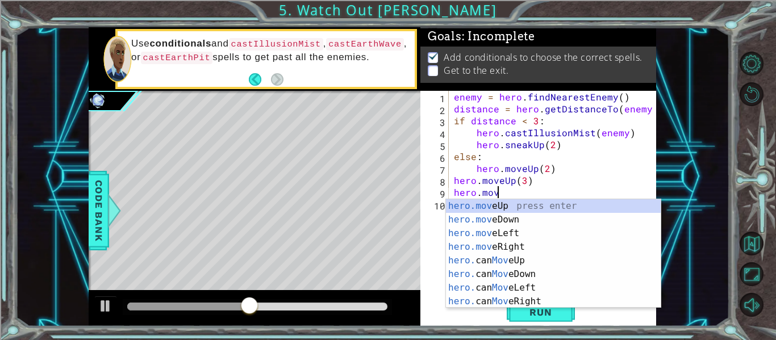
scroll to position [0, 2]
click at [527, 236] on div "hero.move Up press enter hero.move Down press enter hero.move Left press enter …" at bounding box center [553, 267] width 215 height 136
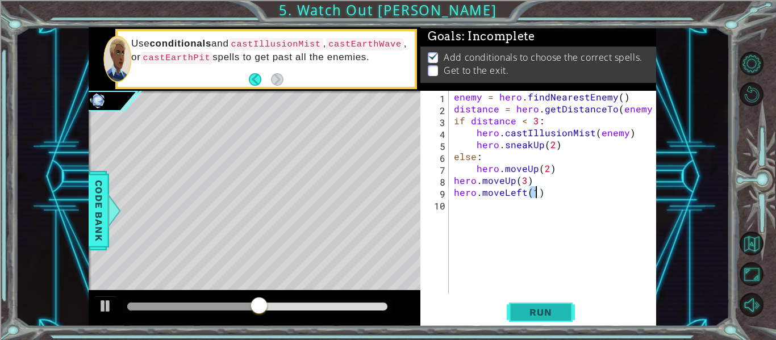
click at [526, 308] on span "Run" at bounding box center [540, 312] width 45 height 11
drag, startPoint x: 140, startPoint y: 308, endPoint x: 269, endPoint y: 309, distance: 129.0
click at [269, 309] on div at bounding box center [268, 307] width 20 height 20
drag, startPoint x: 262, startPoint y: 308, endPoint x: 171, endPoint y: 306, distance: 91.5
click at [201, 306] on div at bounding box center [211, 307] width 20 height 20
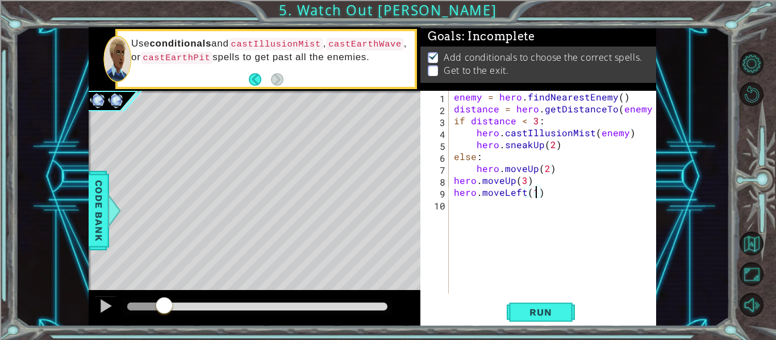
click at [523, 191] on div "enemy = hero . findNearestEnemy ( ) distance = hero . getDistanceTo ( enemy ) i…" at bounding box center [556, 204] width 208 height 227
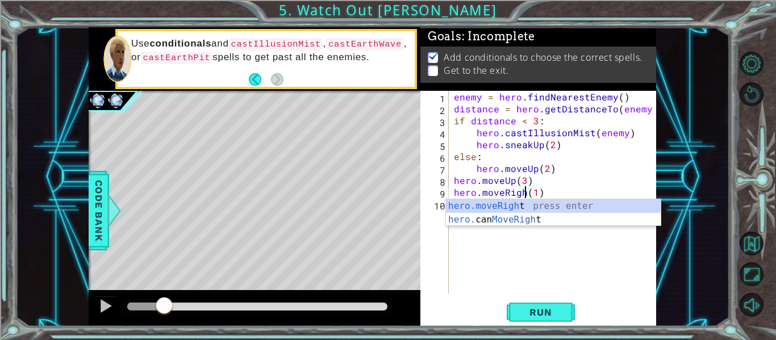
scroll to position [0, 5]
type textarea "hero.moveRight(1)"
click at [558, 316] on span "Run" at bounding box center [540, 312] width 45 height 11
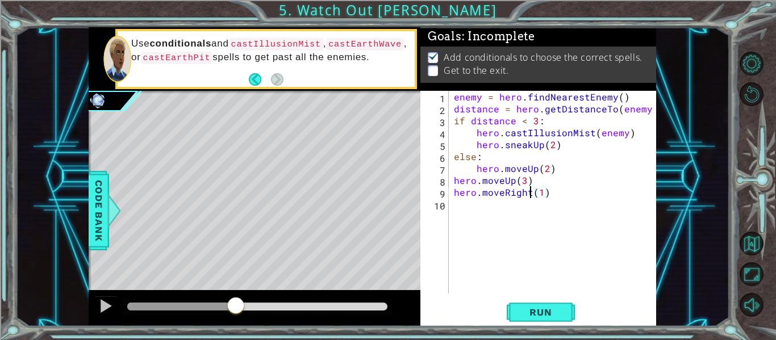
drag, startPoint x: 131, startPoint y: 302, endPoint x: 236, endPoint y: 302, distance: 105.7
click at [236, 302] on div at bounding box center [236, 307] width 20 height 20
click at [466, 207] on div "enemy = hero . findNearestEnemy ( ) distance = hero . getDistanceTo ( enemy ) i…" at bounding box center [556, 204] width 208 height 227
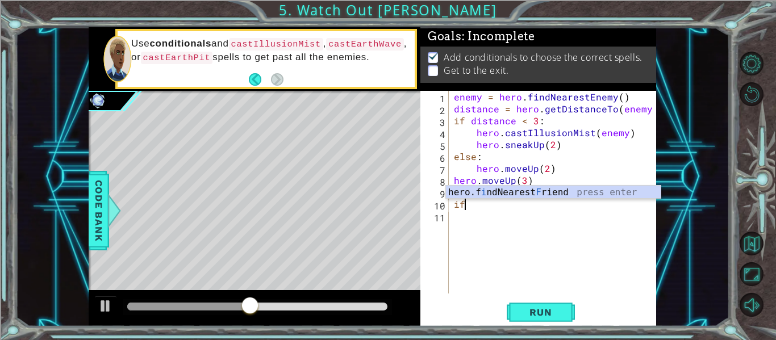
type textarea "i"
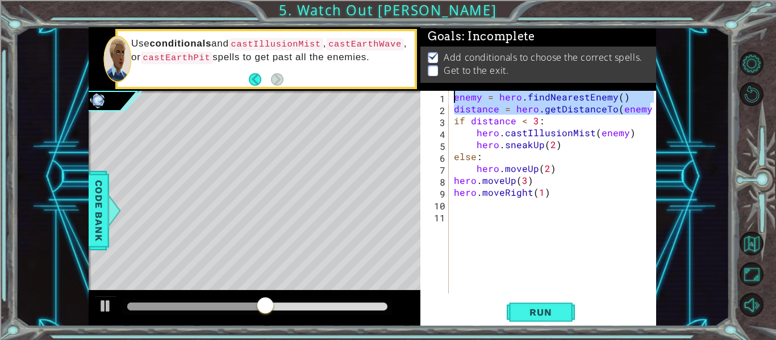
drag, startPoint x: 652, startPoint y: 110, endPoint x: 393, endPoint y: 98, distance: 259.4
click at [393, 98] on div "1 ההההההההההההההההההההההההההההההההההההההההההההההההההההההההההההההההההההההההההההה…" at bounding box center [373, 176] width 568 height 299
type textarea "enemy = hero.findNearestEnemy() distance = hero.getDistanceTo(enemy)"
click at [457, 205] on div "enemy = hero . findNearestEnemy ( ) distance = hero . getDistanceTo ( enemy ) i…" at bounding box center [556, 204] width 208 height 227
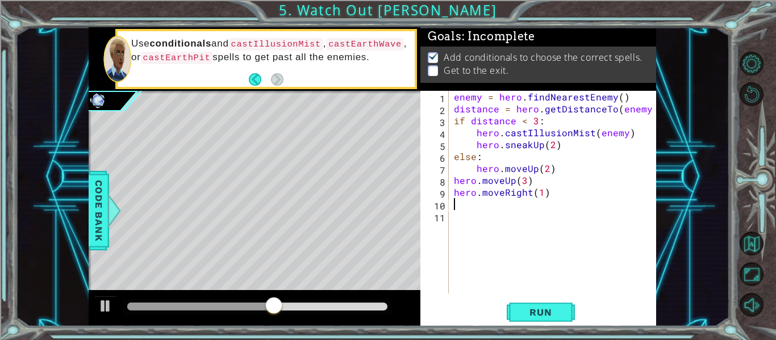
paste textarea "distance = hero.getDistanceTo(enemy)"
type textarea "distance = hero.getDistanceTo(enemy)"
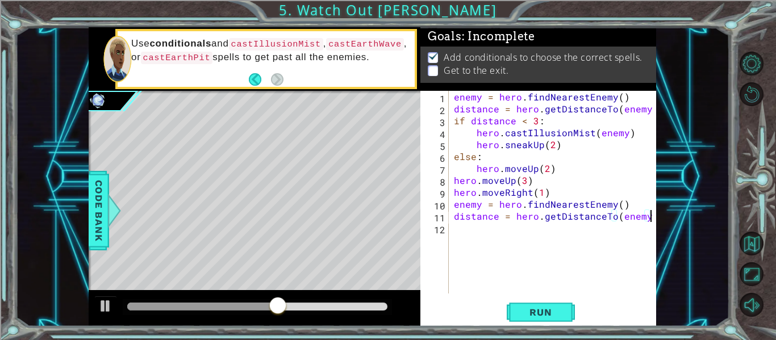
click at [459, 231] on div "enemy = hero . findNearestEnemy ( ) distance = hero . getDistanceTo ( enemy ) i…" at bounding box center [556, 204] width 208 height 227
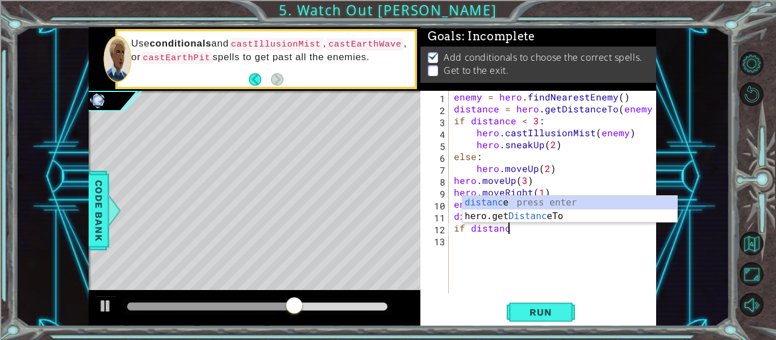
scroll to position [0, 3]
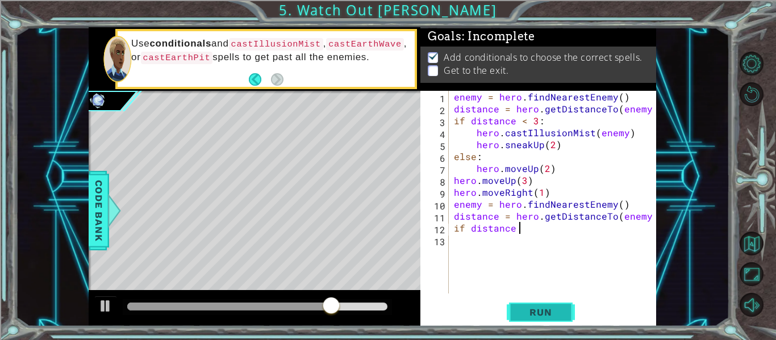
type textarea "if distance"
click at [548, 307] on span "Run" at bounding box center [540, 312] width 45 height 11
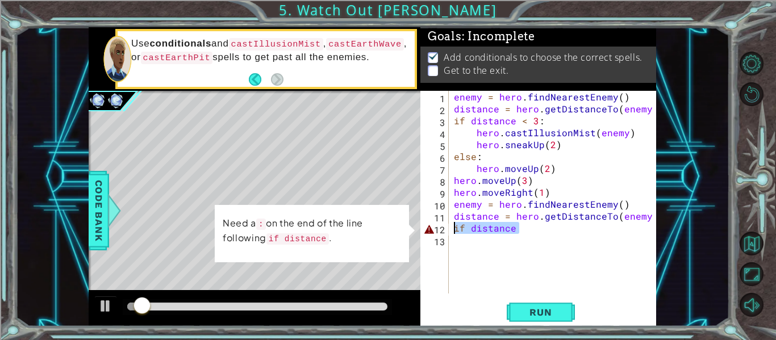
drag, startPoint x: 533, startPoint y: 223, endPoint x: 448, endPoint y: 226, distance: 84.7
click at [448, 226] on div "if distance 1 2 3 4 5 6 7 8 9 10 11 12 13 enemy = hero . findNearestEnemy ( ) d…" at bounding box center [536, 192] width 233 height 203
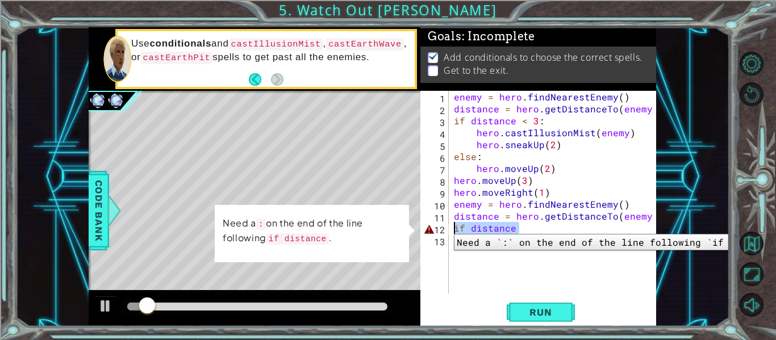
scroll to position [0, 0]
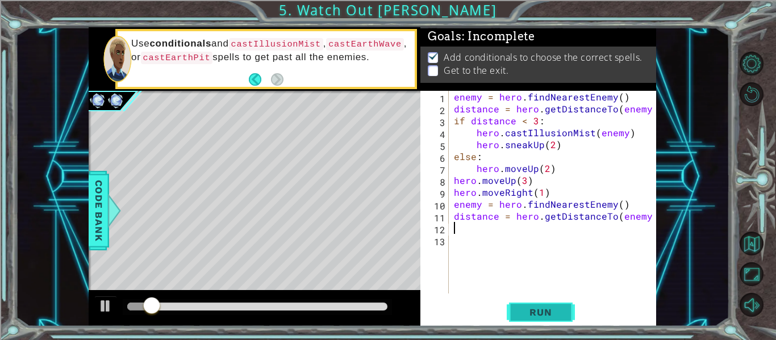
click at [518, 305] on button "Run" at bounding box center [541, 312] width 68 height 23
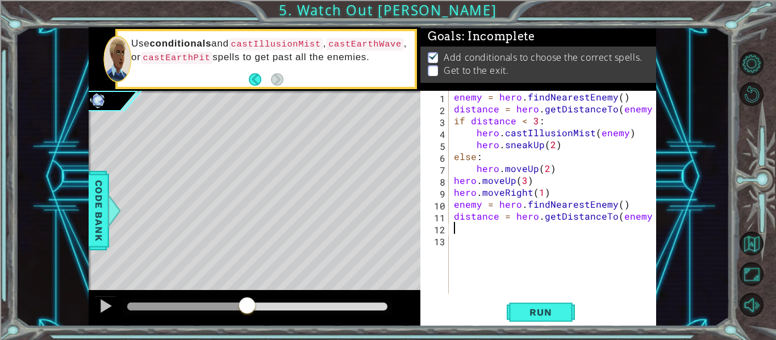
drag, startPoint x: 126, startPoint y: 306, endPoint x: 247, endPoint y: 299, distance: 121.2
click at [247, 299] on div at bounding box center [247, 307] width 20 height 20
type textarea "if distance < 3:"
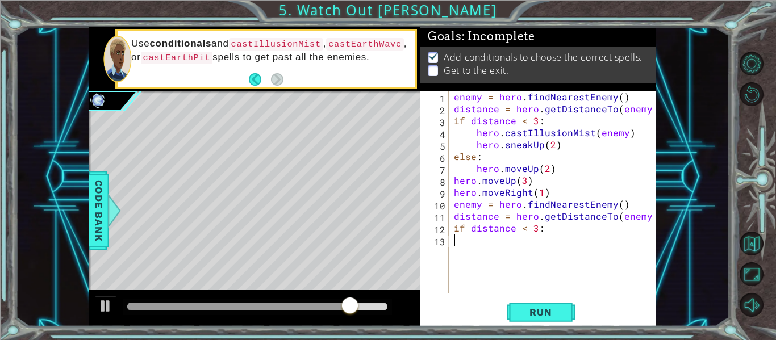
click at [498, 244] on div "enemy = hero . findNearestEnemy ( ) distance = hero . getDistanceTo ( enemy ) i…" at bounding box center [556, 204] width 208 height 227
click at [535, 229] on div "enemy = hero . findNearestEnemy ( ) distance = hero . getDistanceTo ( enemy ) i…" at bounding box center [556, 204] width 208 height 227
type textarea "if distance < 2:"
click at [487, 240] on div "enemy = hero . findNearestEnemy ( ) distance = hero . getDistanceTo ( enemy ) i…" at bounding box center [556, 204] width 208 height 227
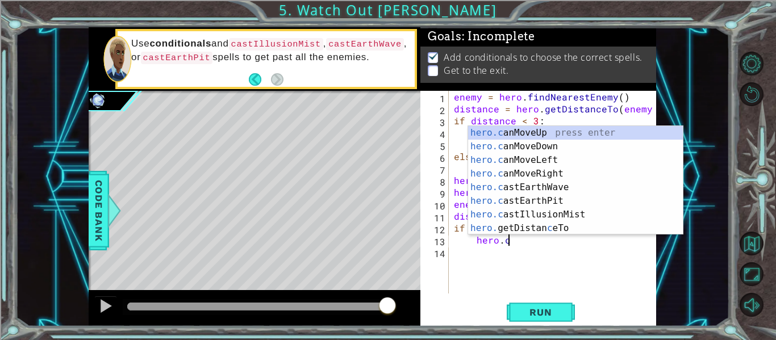
scroll to position [0, 3]
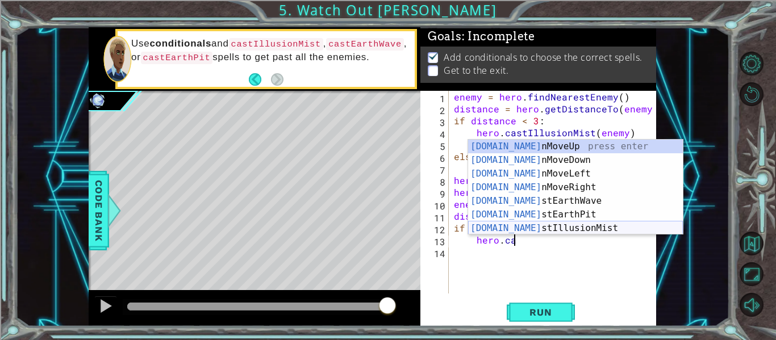
click at [556, 226] on div "[DOMAIN_NAME] nMoveUp press enter [DOMAIN_NAME] nMoveDown press enter [DOMAIN_N…" at bounding box center [575, 201] width 215 height 123
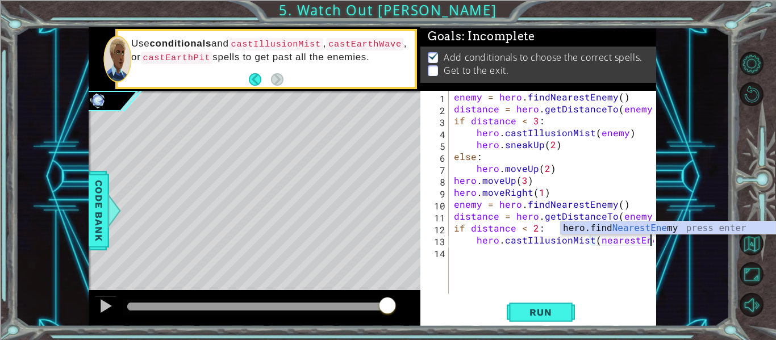
scroll to position [0, 12]
type textarea "hero.castIllusionMist(nearestEnemy)"
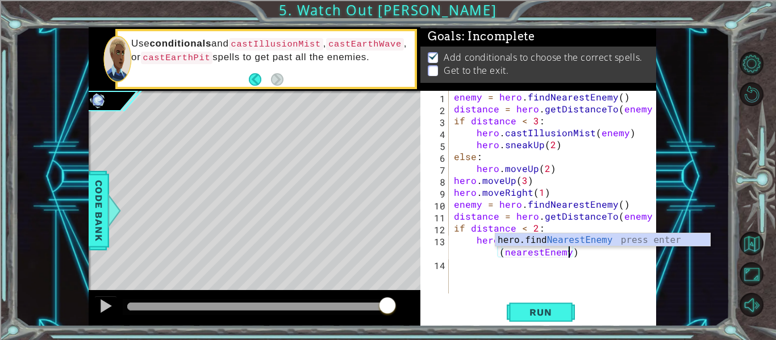
click at [606, 249] on div "enemy = hero . findNearestEnemy ( ) distance = hero . getDistanceTo ( enemy ) i…" at bounding box center [556, 204] width 208 height 227
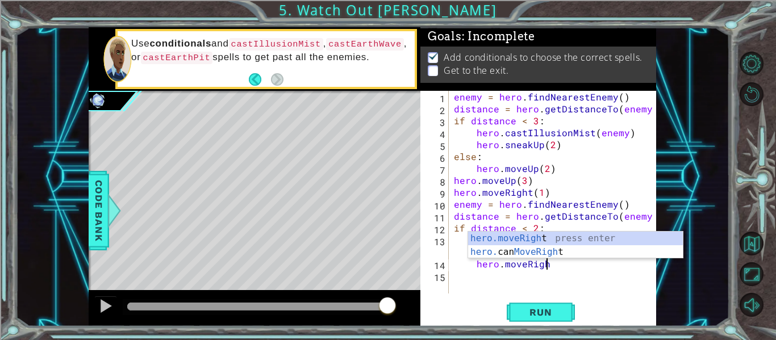
scroll to position [0, 6]
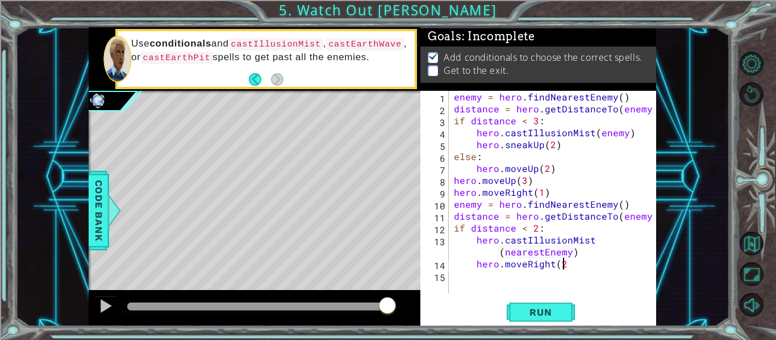
type textarea "hero.moveRight(2)"
click at [506, 282] on div "enemy = hero . findNearestEnemy ( ) distance = hero . getDistanceTo ( enemy ) i…" at bounding box center [556, 204] width 208 height 227
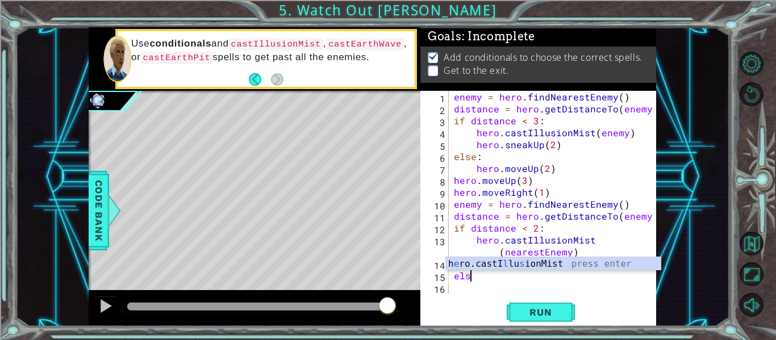
scroll to position [0, 1]
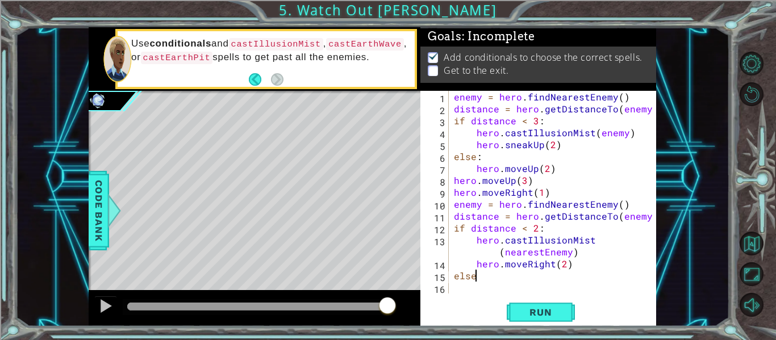
type textarea "else:"
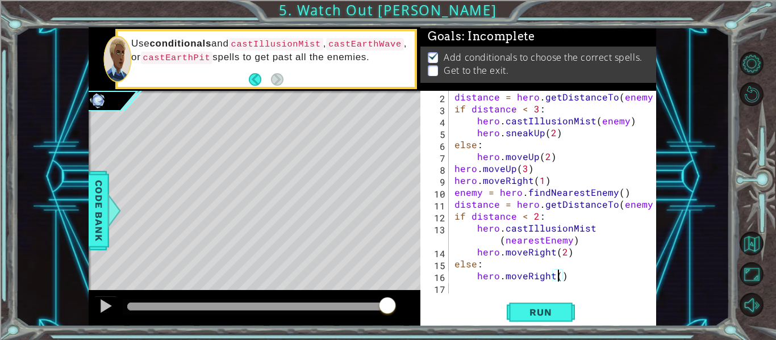
scroll to position [0, 7]
type textarea "hero.moveRight(2)"
click at [539, 308] on span "Run" at bounding box center [540, 312] width 45 height 11
drag, startPoint x: 132, startPoint y: 306, endPoint x: 239, endPoint y: 302, distance: 107.4
click at [239, 302] on div at bounding box center [238, 307] width 20 height 20
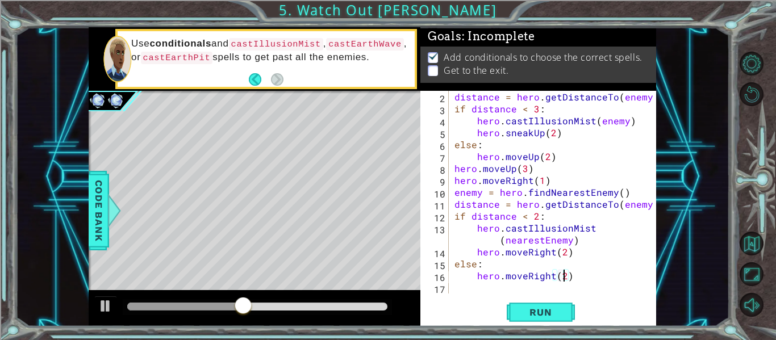
click at [462, 283] on div "distance = hero . getDistanceTo ( enemy ) if distance < 3 : hero . castIllusion…" at bounding box center [555, 204] width 207 height 227
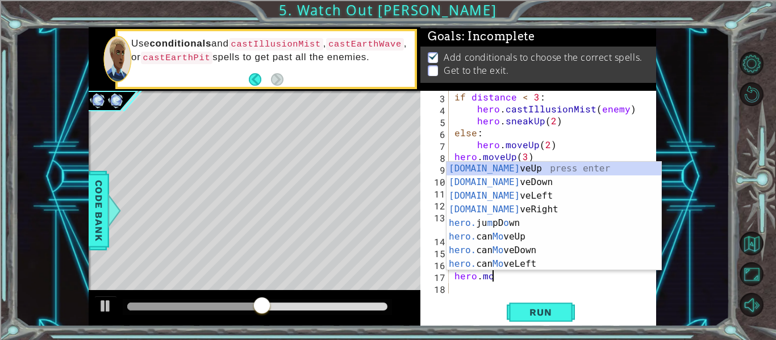
scroll to position [0, 2]
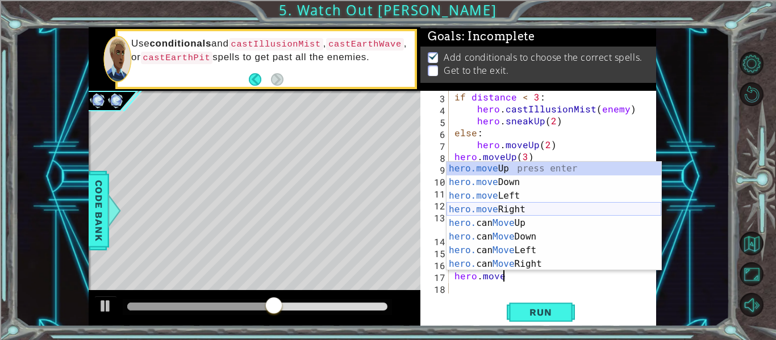
click at [508, 205] on div "hero.move Up press enter hero.move Down press enter hero.move Left press enter …" at bounding box center [554, 230] width 215 height 136
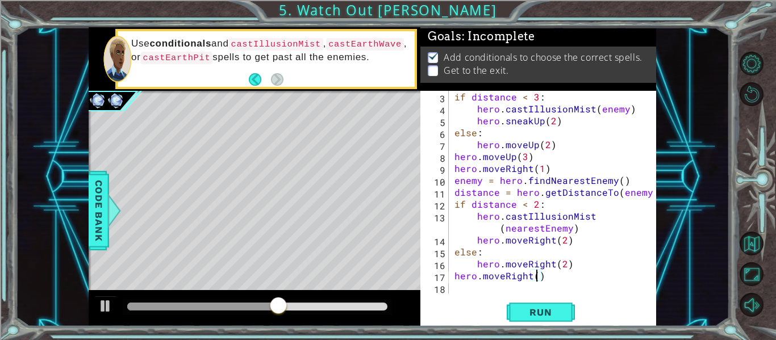
type textarea "hero.moveRight(2)"
click at [556, 281] on div "if distance < 3 : hero . castIllusionMist ( enemy ) hero . sneakUp ( 2 ) else :…" at bounding box center [555, 204] width 207 height 227
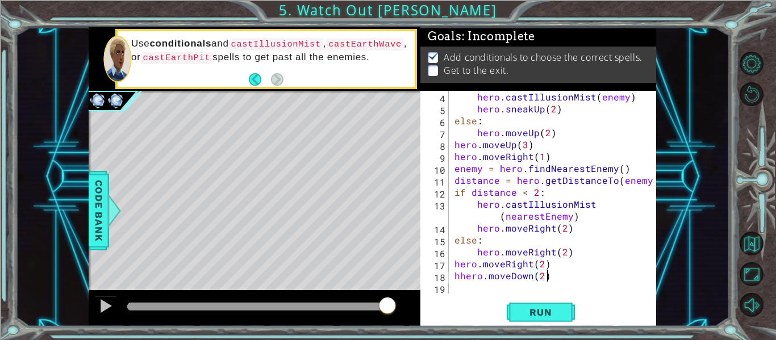
click at [459, 274] on div "hero . castIllusionMist ( enemy ) hero . sneakUp ( 2 ) else : hero . moveUp ( 2…" at bounding box center [555, 204] width 207 height 227
type textarea "hero.moveDown(2)"
click at [547, 276] on div "hero . castIllusionMist ( enemy ) hero . sneakUp ( 2 ) else : hero . moveUp ( 2…" at bounding box center [555, 204] width 207 height 227
click at [498, 290] on div "hero . castIllusionMist ( enemy ) hero . sneakUp ( 2 ) else : hero . moveUp ( 2…" at bounding box center [555, 204] width 207 height 227
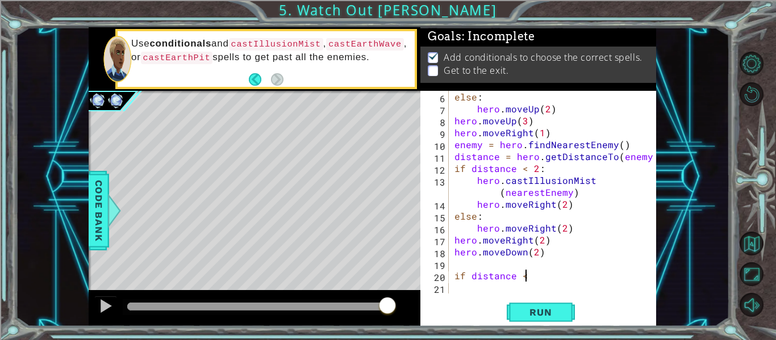
scroll to position [0, 4]
type textarea "if distance <2"
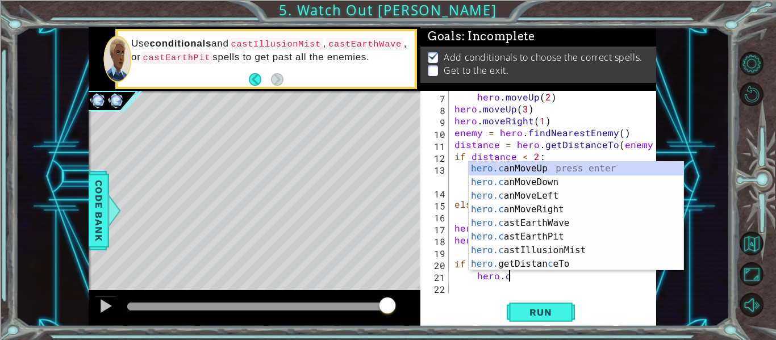
scroll to position [0, 3]
click at [560, 251] on div "hero.c anMoveUp press enter hero.c anMoveDown press enter hero.c anMoveLeft pre…" at bounding box center [576, 230] width 215 height 136
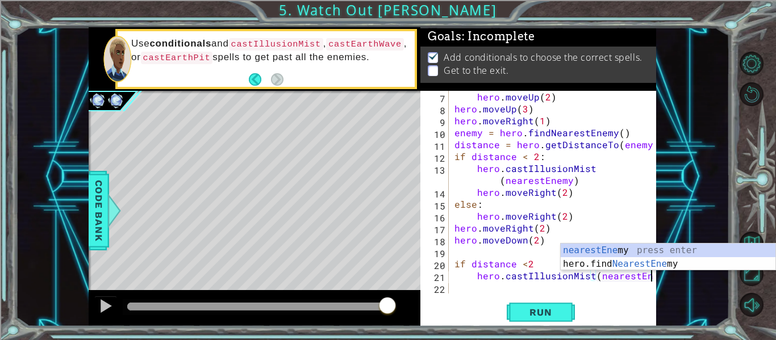
scroll to position [0, 12]
type textarea "hero.castIllusionMist(nearestEnemy)"
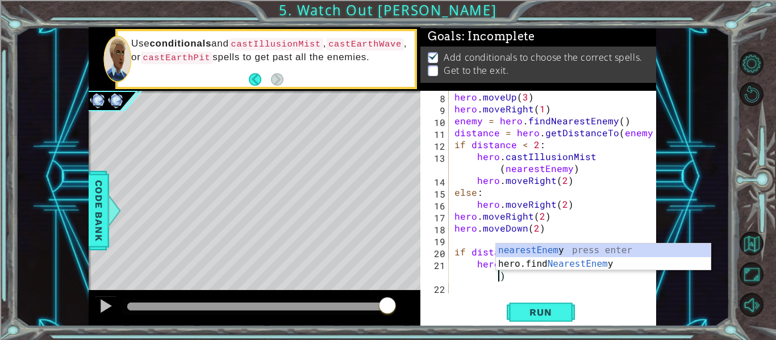
scroll to position [84, 0]
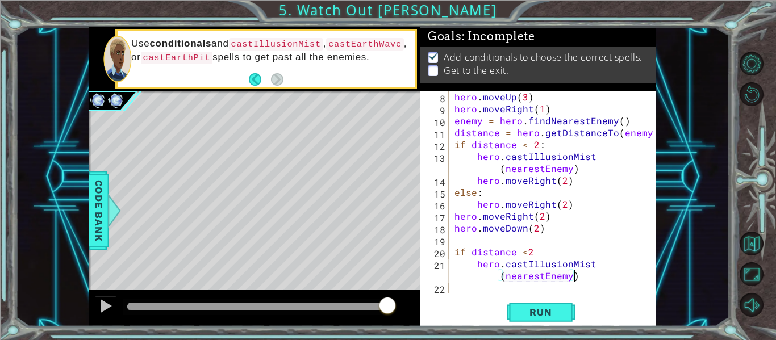
click at [606, 278] on div "hero . moveUp ( 3 ) hero . moveRight ( 1 ) enemy = hero . findNearestEnemy ( ) …" at bounding box center [555, 204] width 207 height 227
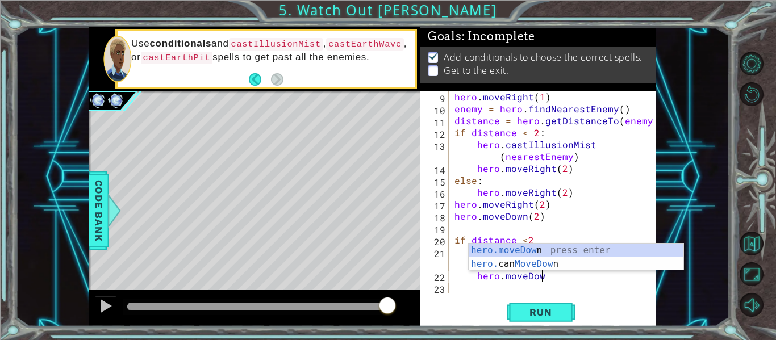
scroll to position [0, 5]
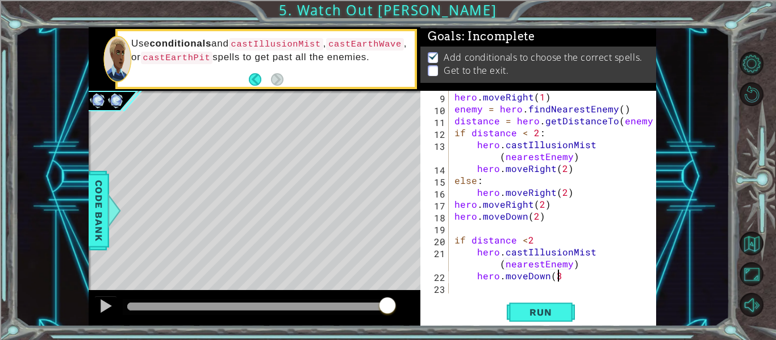
type textarea "hero.moveDown(3)"
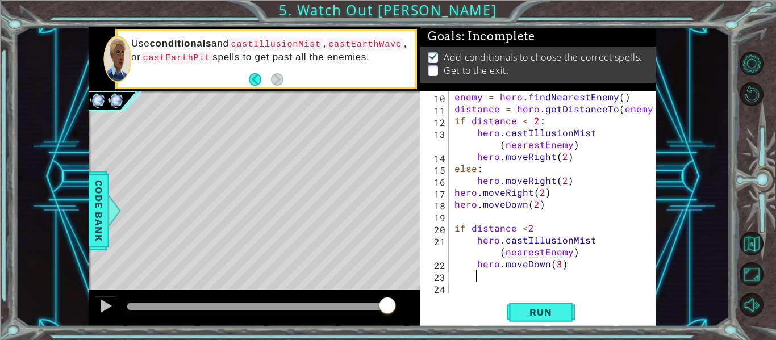
scroll to position [0, 0]
type textarea "3"
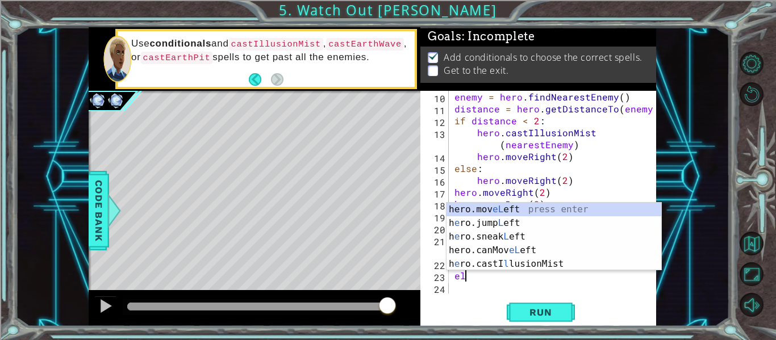
scroll to position [0, 1]
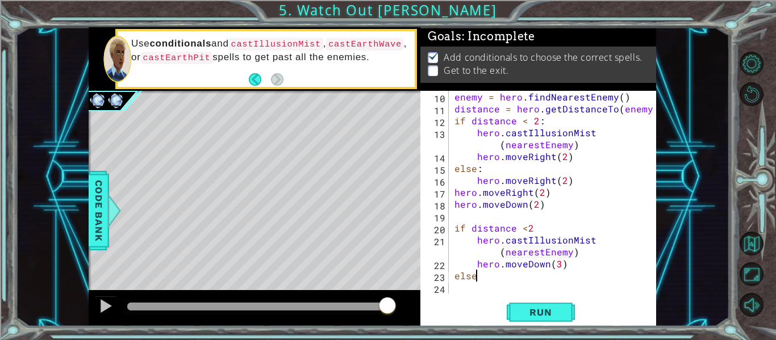
type textarea "else:"
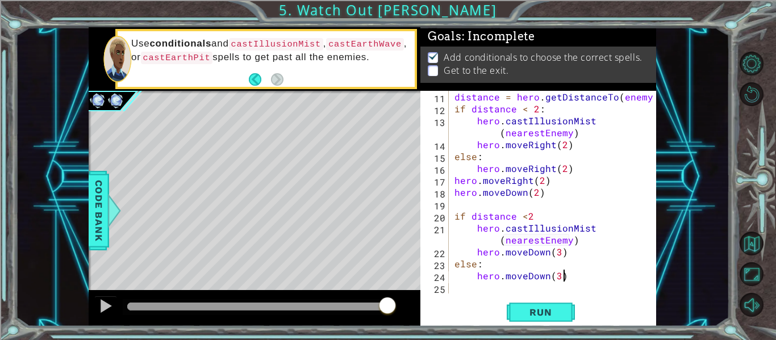
scroll to position [0, 6]
click at [548, 316] on span "Run" at bounding box center [540, 312] width 45 height 11
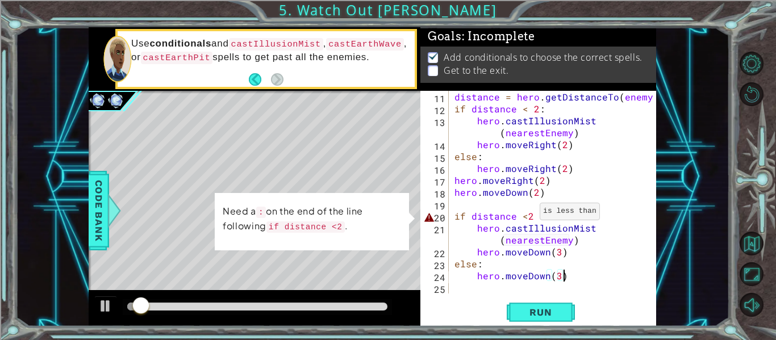
click at [526, 214] on div "distance = hero . getDistanceTo ( enemy ) if distance < 2 : hero . castIllusion…" at bounding box center [555, 204] width 207 height 227
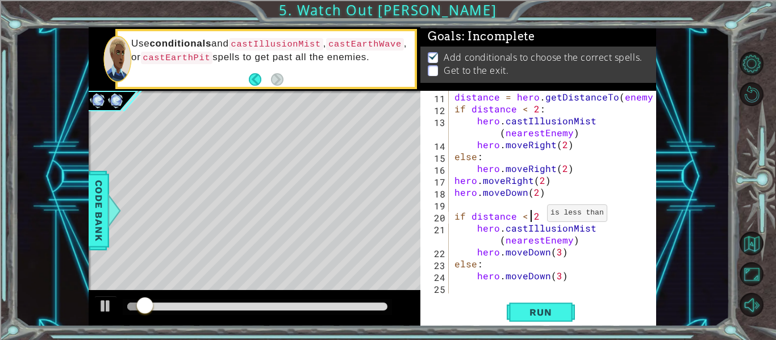
click at [533, 215] on div "distance = hero . getDistanceTo ( enemy ) if distance < 2 : hero . castIllusion…" at bounding box center [555, 204] width 207 height 227
type textarea "if distance < 2:"
click at [529, 323] on button "Run" at bounding box center [541, 312] width 68 height 23
drag, startPoint x: 155, startPoint y: 297, endPoint x: 183, endPoint y: 291, distance: 28.4
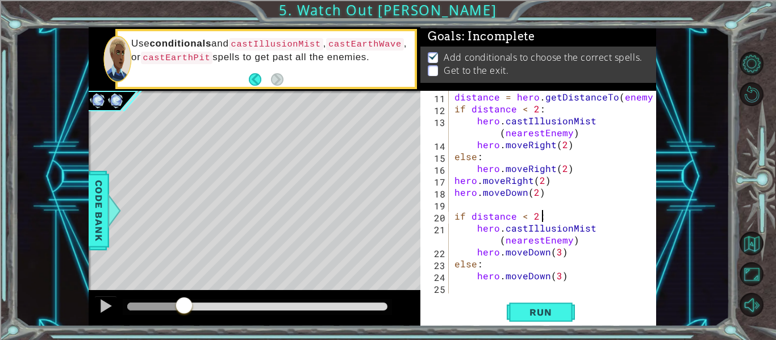
click at [183, 291] on div at bounding box center [255, 308] width 332 height 36
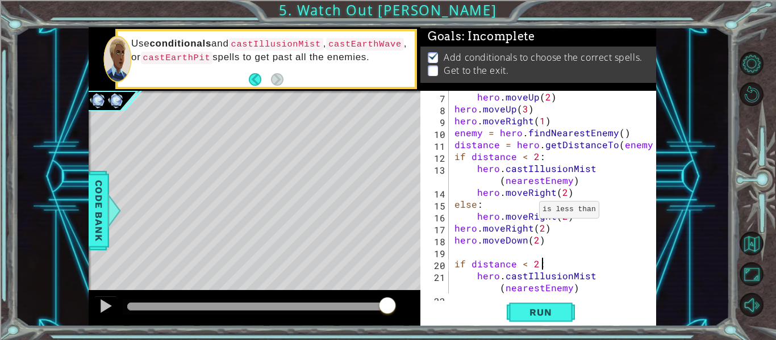
scroll to position [72, 0]
click at [524, 315] on span "Run" at bounding box center [540, 312] width 45 height 11
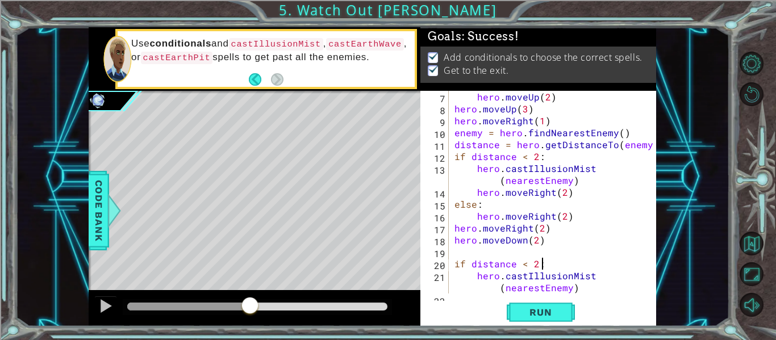
drag, startPoint x: 151, startPoint y: 298, endPoint x: 231, endPoint y: 303, distance: 80.8
click at [240, 303] on div at bounding box center [250, 307] width 20 height 20
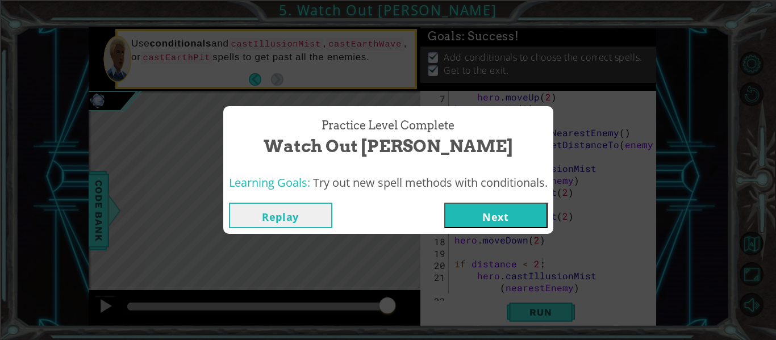
click at [494, 211] on button "Next" at bounding box center [495, 216] width 103 height 26
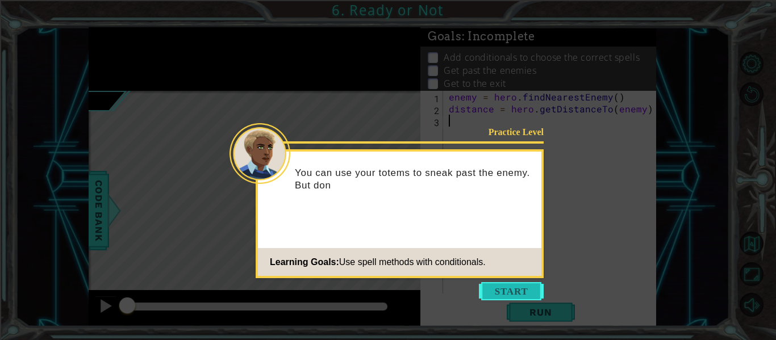
click at [496, 283] on button "Start" at bounding box center [511, 291] width 65 height 18
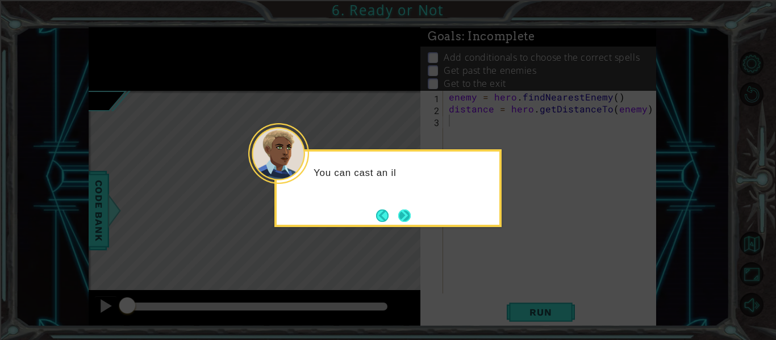
click at [408, 219] on button "Next" at bounding box center [404, 216] width 12 height 12
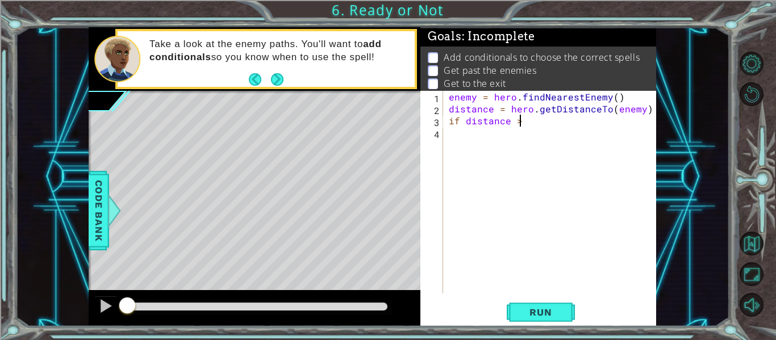
scroll to position [0, 4]
type textarea "if distance > 3:"
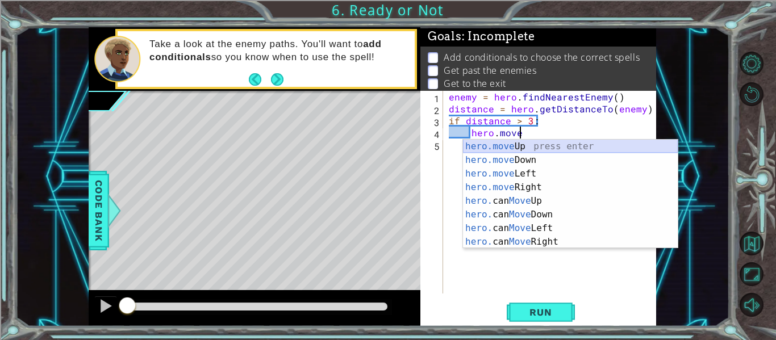
click at [500, 144] on div "hero.move Up press enter hero.move Down press enter hero.move Left press enter …" at bounding box center [570, 208] width 215 height 136
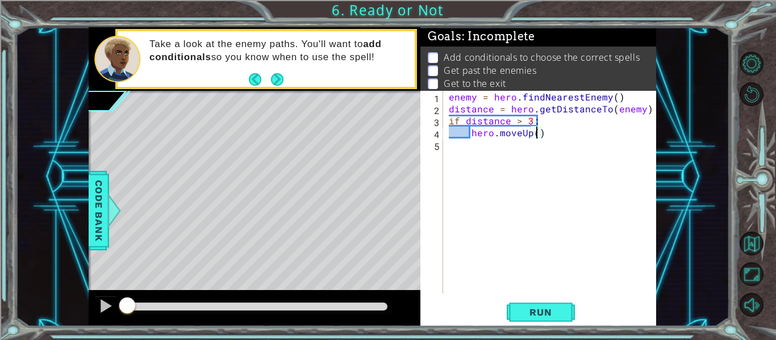
type textarea "hero.moveUp(2)"
click at [523, 145] on div "enemy = hero . findNearestEnemy ( ) distance = hero . getDistanceTo ( enemy ) i…" at bounding box center [553, 204] width 213 height 227
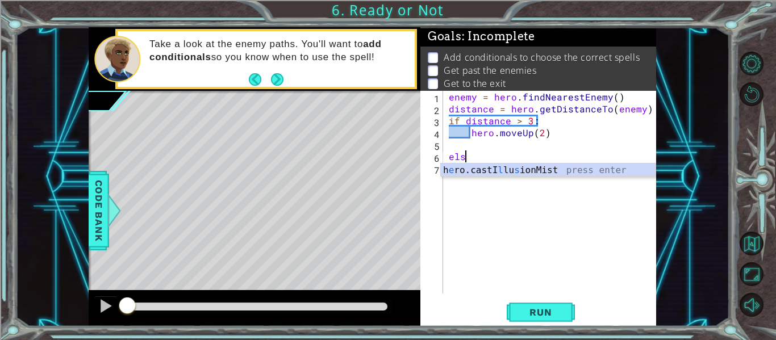
scroll to position [0, 1]
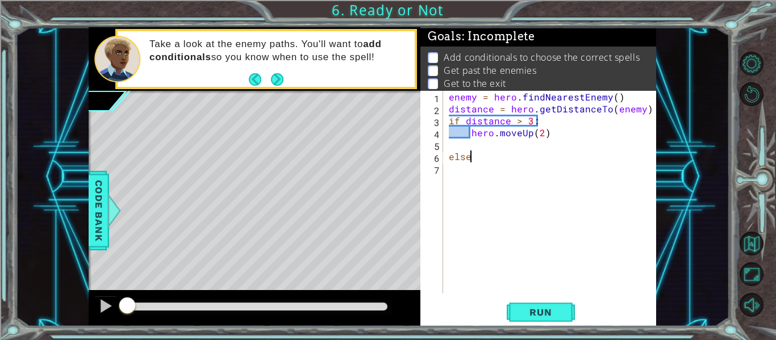
type textarea "else:"
type textarea "i"
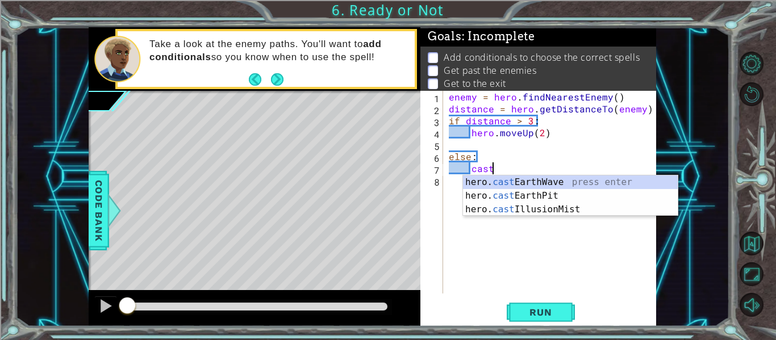
scroll to position [0, 2]
click at [522, 194] on div "hero. cast EarthWave press enter hero. cast EarthPit press enter hero. cast Ill…" at bounding box center [570, 210] width 215 height 68
type textarea "hero.castEarthPit(enemy)"
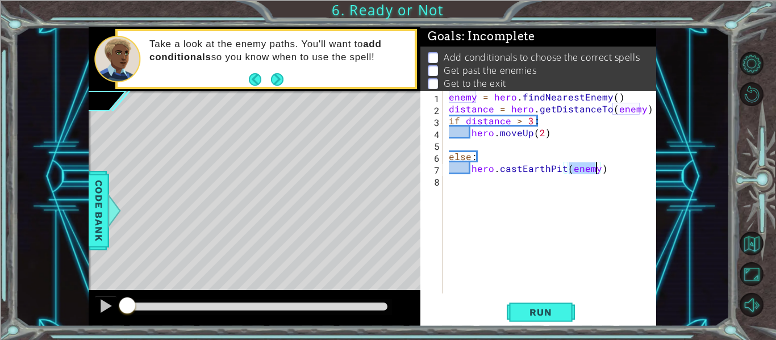
click at [600, 172] on div "enemy = hero . findNearestEnemy ( ) distance = hero . getDistanceTo ( enemy ) i…" at bounding box center [553, 204] width 213 height 227
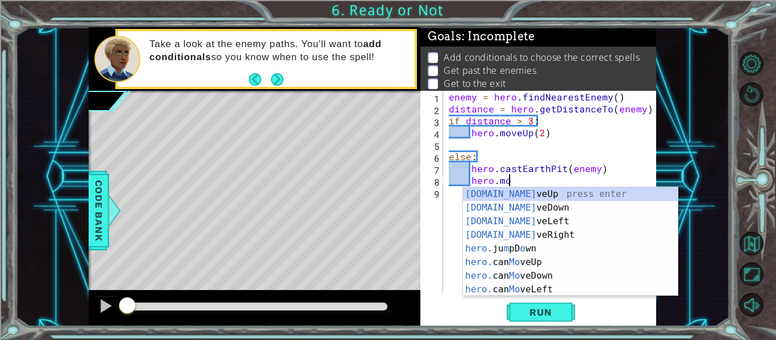
scroll to position [0, 4]
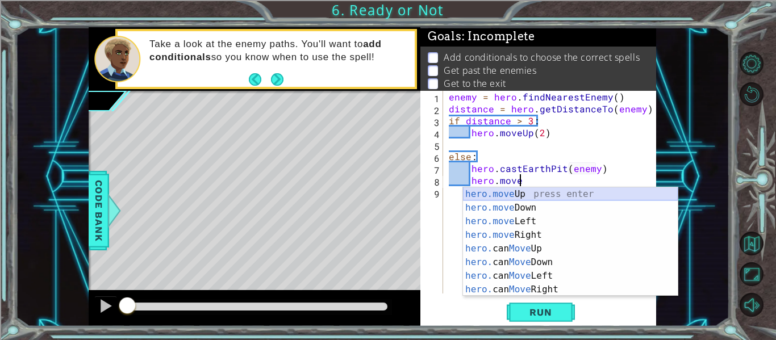
click at [526, 197] on div "hero.move Up press enter hero.move Down press enter hero.move Left press enter …" at bounding box center [570, 255] width 215 height 136
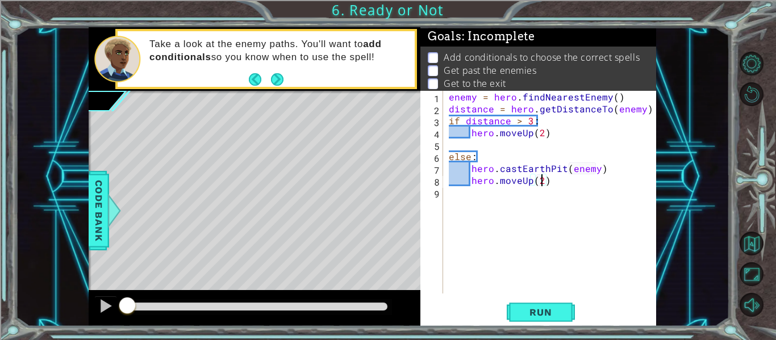
scroll to position [0, 6]
click at [543, 317] on span "Run" at bounding box center [540, 312] width 45 height 11
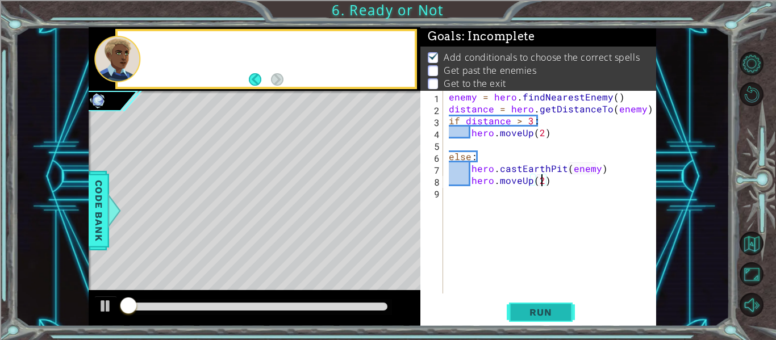
scroll to position [2, 0]
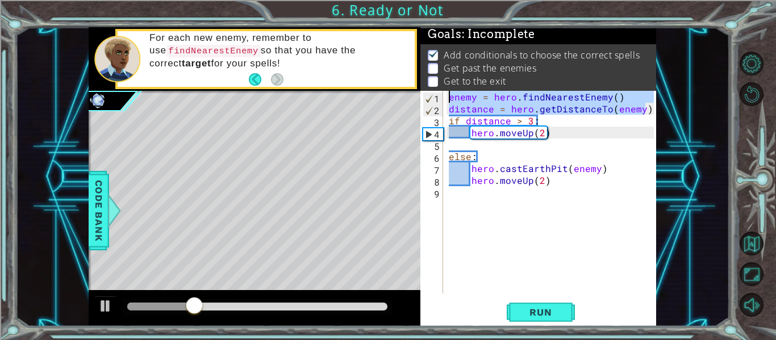
drag, startPoint x: 648, startPoint y: 110, endPoint x: 443, endPoint y: 101, distance: 205.3
click at [443, 101] on div "hero.moveUp(2) 1 2 3 4 5 6 7 8 9 enemy = hero . findNearestEnemy ( ) distance =…" at bounding box center [536, 192] width 233 height 203
type textarea "enemy = hero.findNearestEnemy() distance = hero.getDistanceTo(enemy)"
click at [457, 197] on div "enemy = hero . findNearestEnemy ( ) distance = hero . getDistanceTo ( enemy ) i…" at bounding box center [553, 204] width 213 height 227
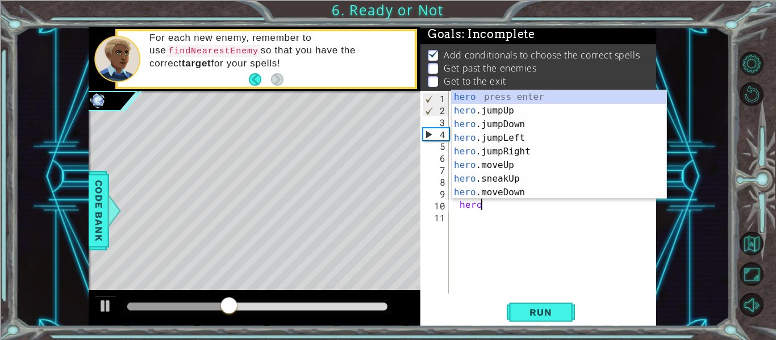
scroll to position [0, 1]
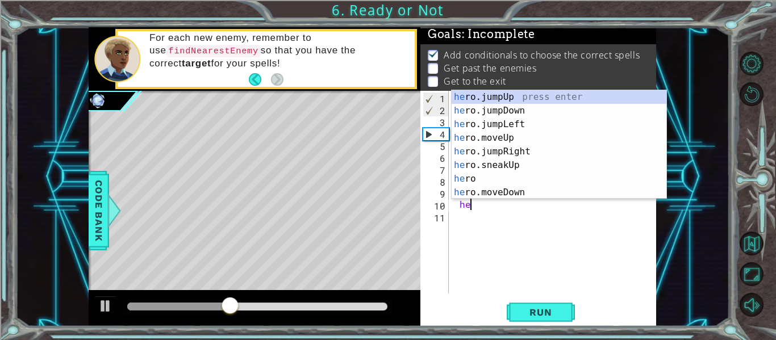
type textarea "h"
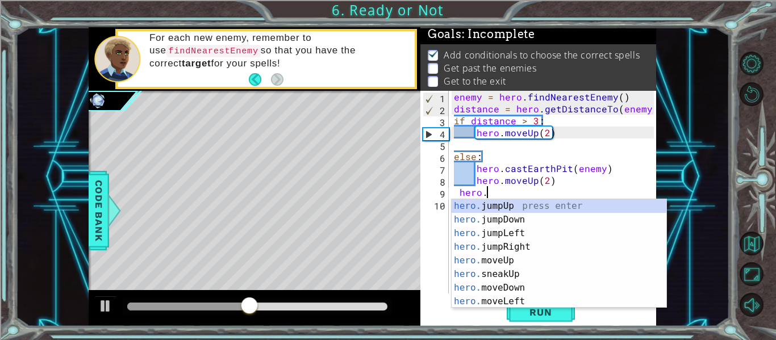
scroll to position [0, 2]
type textarea "hero.j"
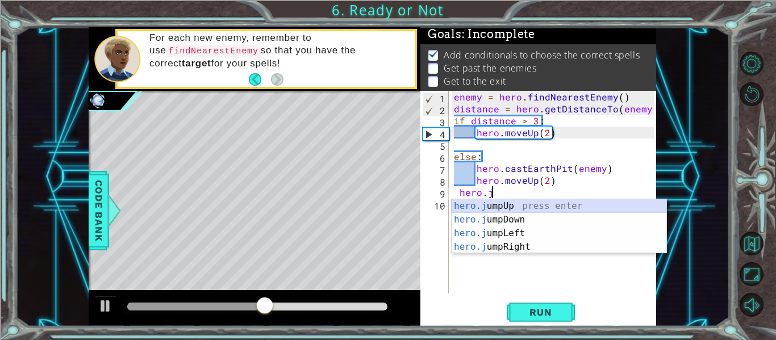
click at [499, 205] on div "hero.j umpUp press enter hero.j umpDown press enter hero.j umpLeft press enter …" at bounding box center [559, 240] width 215 height 82
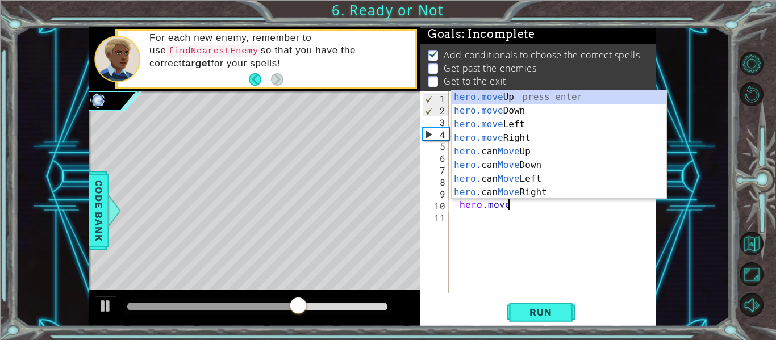
scroll to position [0, 3]
click at [523, 90] on div "hero.move Up press enter hero.move Down press enter hero.move Left press enter …" at bounding box center [559, 158] width 215 height 136
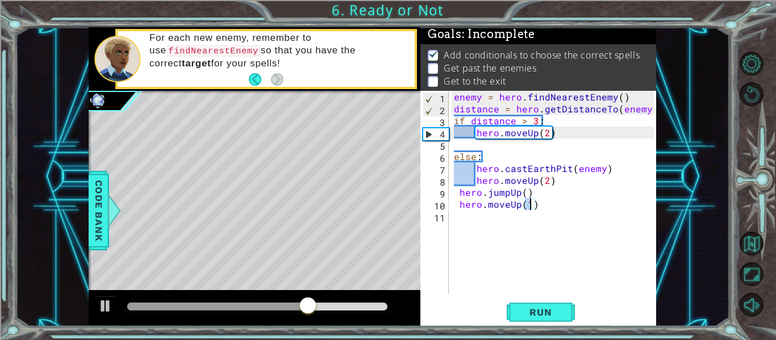
click at [542, 196] on div "enemy = hero . findNearestEnemy ( ) distance = hero . getDistanceTo ( enemy ) i…" at bounding box center [556, 204] width 208 height 227
click at [542, 200] on div "enemy = hero . findNearestEnemy ( ) distance = hero . getDistanceTo ( enemy ) i…" at bounding box center [556, 204] width 208 height 227
type textarea "hero.moveUp(1)"
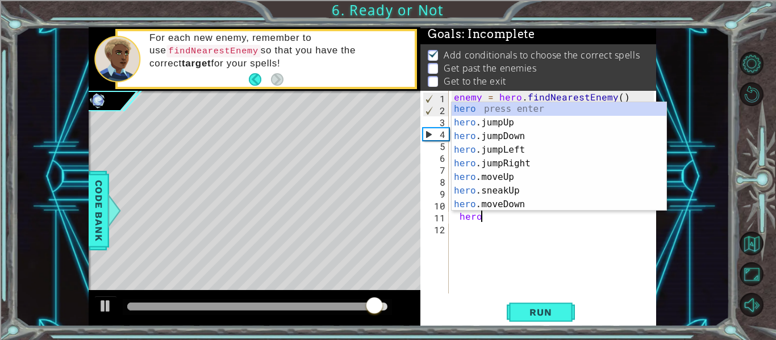
scroll to position [0, 2]
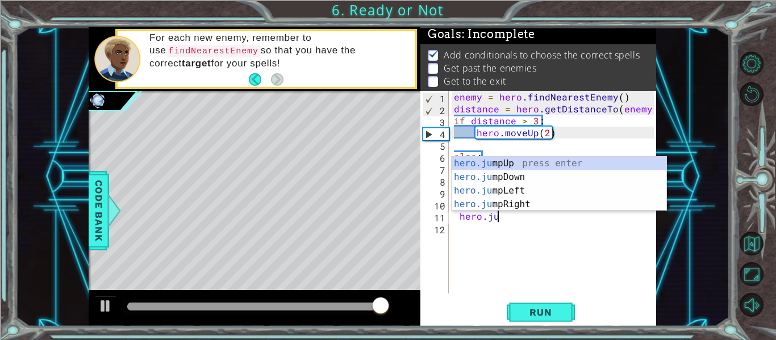
type textarea "hero.jump"
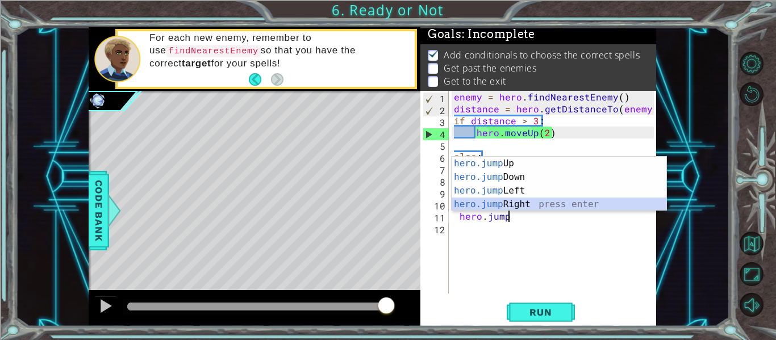
click at [546, 199] on div "hero.jump Up press enter hero.jump Down press enter hero.jump Left press enter …" at bounding box center [559, 198] width 215 height 82
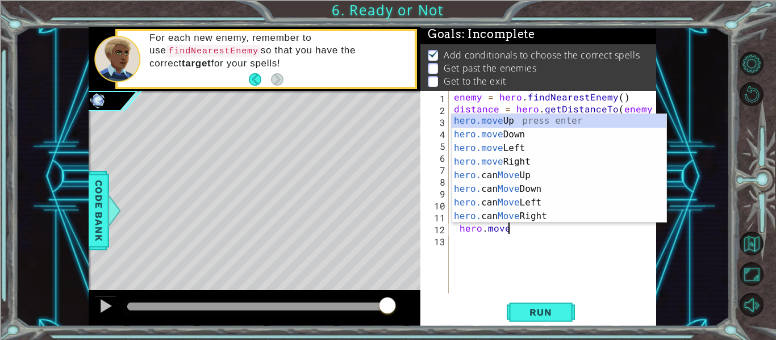
type textarea "hero.moveR"
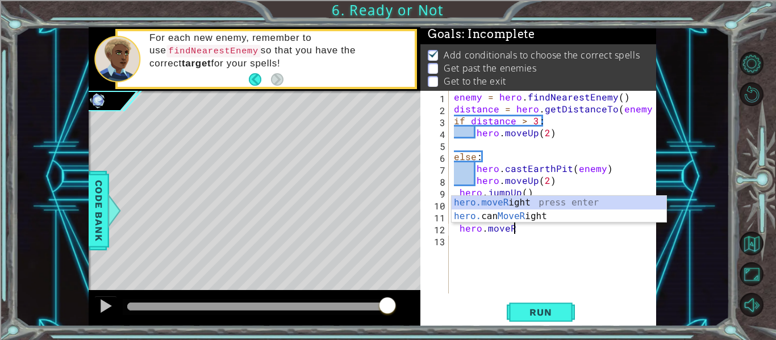
scroll to position [0, 3]
click at [506, 217] on div "hero.moveR ight press enter hero. can MoveR ight press enter" at bounding box center [559, 223] width 215 height 55
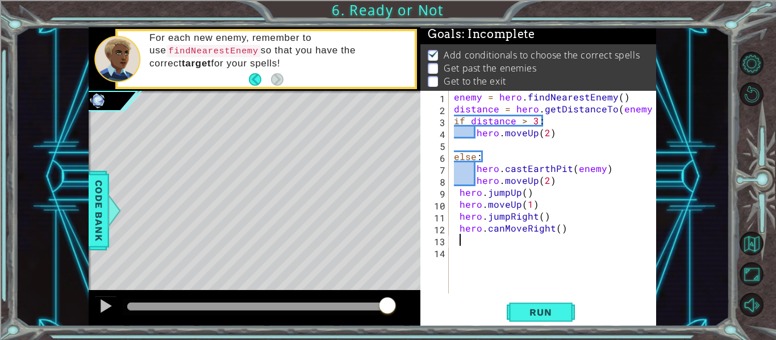
click at [557, 230] on div "enemy = hero . findNearestEnemy ( ) distance = hero . getDistanceTo ( enemy ) i…" at bounding box center [556, 204] width 208 height 227
click at [537, 314] on span "Run" at bounding box center [540, 312] width 45 height 11
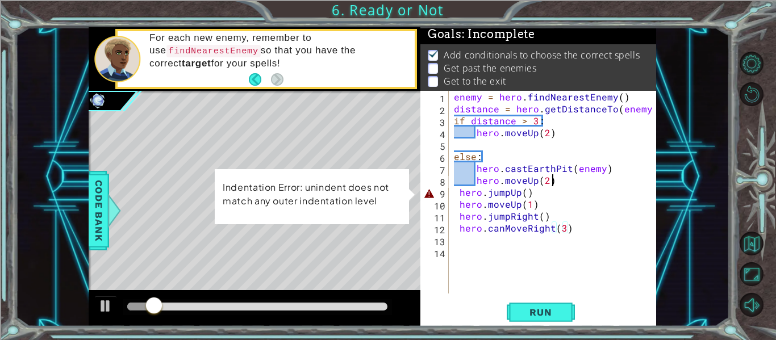
click at [563, 176] on div "enemy = hero . findNearestEnemy ( ) distance = hero . getDistanceTo ( enemy ) i…" at bounding box center [556, 204] width 208 height 227
type textarea "hero.moveUp(2)"
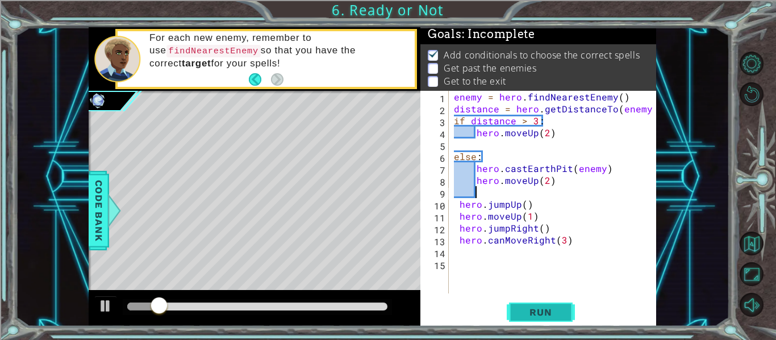
click at [543, 304] on button "Run" at bounding box center [541, 312] width 68 height 23
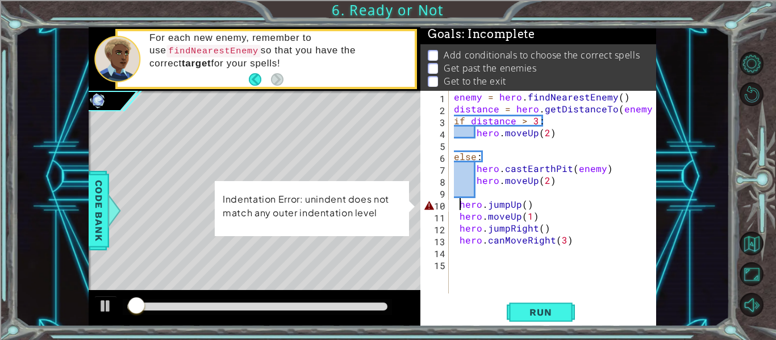
click at [458, 205] on div "enemy = hero . findNearestEnemy ( ) distance = hero . getDistanceTo ( enemy ) i…" at bounding box center [556, 204] width 208 height 227
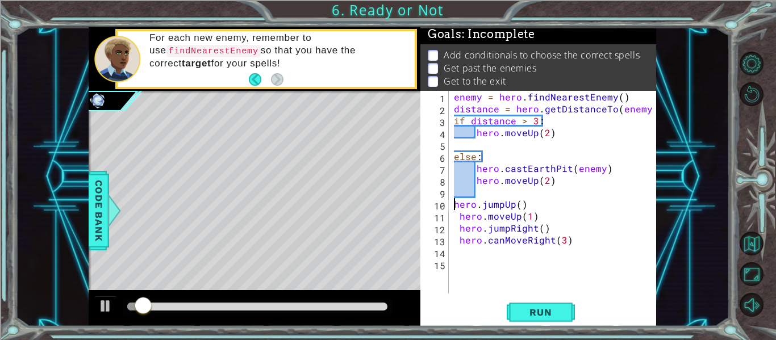
click at [460, 214] on div "enemy = hero . findNearestEnemy ( ) distance = hero . getDistanceTo ( enemy ) i…" at bounding box center [556, 204] width 208 height 227
click at [460, 227] on div "enemy = hero . findNearestEnemy ( ) distance = hero . getDistanceTo ( enemy ) i…" at bounding box center [556, 204] width 208 height 227
click at [461, 241] on div "enemy = hero . findNearestEnemy ( ) distance = hero . getDistanceTo ( enemy ) i…" at bounding box center [556, 204] width 208 height 227
click at [538, 316] on span "Run" at bounding box center [540, 312] width 45 height 11
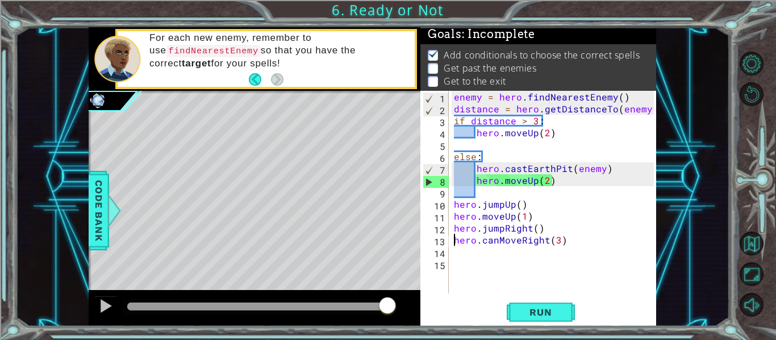
click at [587, 114] on div "enemy = hero . findNearestEnemy ( ) distance = hero . getDistanceTo ( enemy ) i…" at bounding box center [556, 204] width 208 height 227
click at [639, 115] on div "enemy = hero . findNearestEnemy ( ) distance = hero . getDistanceTo ( enemy ) i…" at bounding box center [556, 204] width 208 height 227
click at [557, 320] on button "Run" at bounding box center [541, 312] width 68 height 23
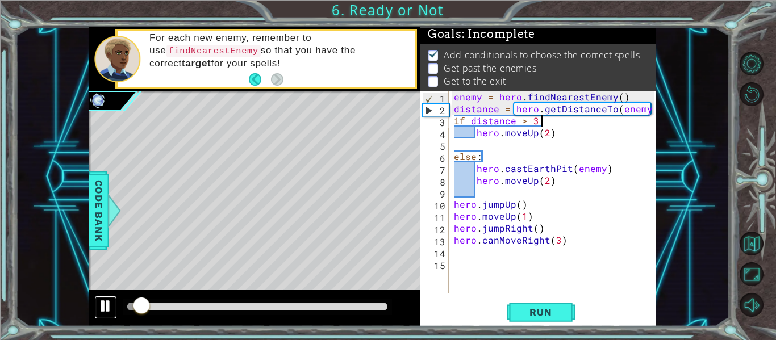
click at [103, 304] on div at bounding box center [105, 306] width 15 height 15
click at [582, 168] on div "enemy = hero . findNearestEnemy ( ) distance = hero . getDistanceTo ( enemy ) i…" at bounding box center [556, 204] width 208 height 227
click at [618, 168] on div "enemy = hero . findNearestEnemy ( ) distance = hero . getDistanceTo ( enemy ) i…" at bounding box center [556, 204] width 208 height 227
drag, startPoint x: 566, startPoint y: 167, endPoint x: 546, endPoint y: 166, distance: 19.9
click at [546, 166] on div "enemy = hero . findNearestEnemy ( ) distance = hero . getDistanceTo ( enemy ) i…" at bounding box center [556, 204] width 208 height 227
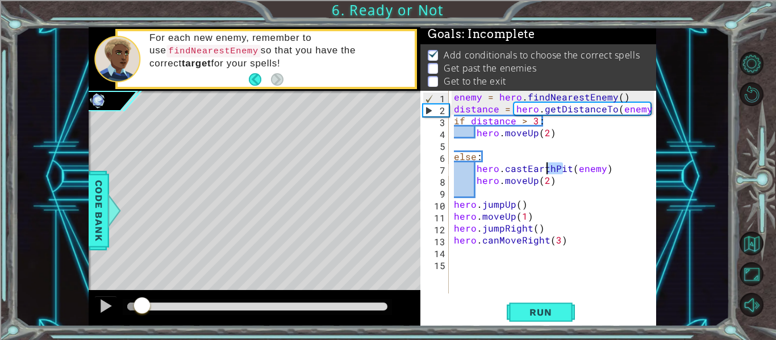
click at [559, 169] on div "enemy = hero . findNearestEnemy ( ) distance = hero . getDistanceTo ( enemy ) i…" at bounding box center [553, 192] width 202 height 203
drag, startPoint x: 568, startPoint y: 169, endPoint x: 501, endPoint y: 165, distance: 67.1
click at [501, 165] on div "enemy = hero . findNearestEnemy ( ) distance = hero . getDistanceTo ( enemy ) i…" at bounding box center [556, 204] width 208 height 227
click at [524, 167] on div "enemy = hero . findNearestEnemy ( ) distance = hero . getDistanceTo ( enemy ) i…" at bounding box center [553, 192] width 202 height 203
drag, startPoint x: 524, startPoint y: 167, endPoint x: 568, endPoint y: 166, distance: 43.8
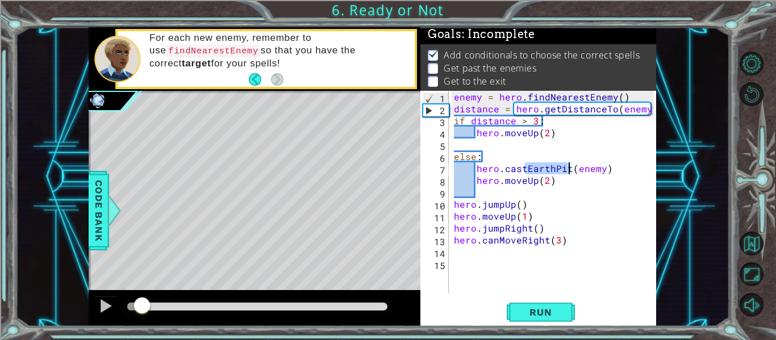
click at [568, 166] on div "enemy = hero . findNearestEnemy ( ) distance = hero . getDistanceTo ( enemy ) i…" at bounding box center [556, 204] width 208 height 227
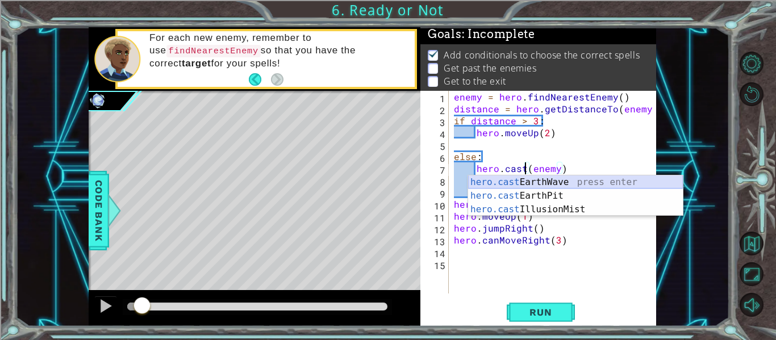
click at [560, 181] on div "hero.cast EarthWave press enter hero.cast EarthPit press enter hero.cast Illusi…" at bounding box center [575, 210] width 215 height 68
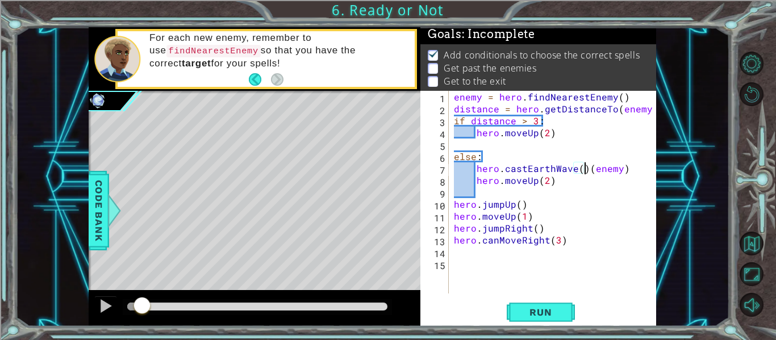
click at [528, 299] on div "hero.castEarthWave()(enemy) 1 2 3 4 5 6 7 8 9 10 11 12 13 14 15 enemy = hero . …" at bounding box center [538, 209] width 236 height 236
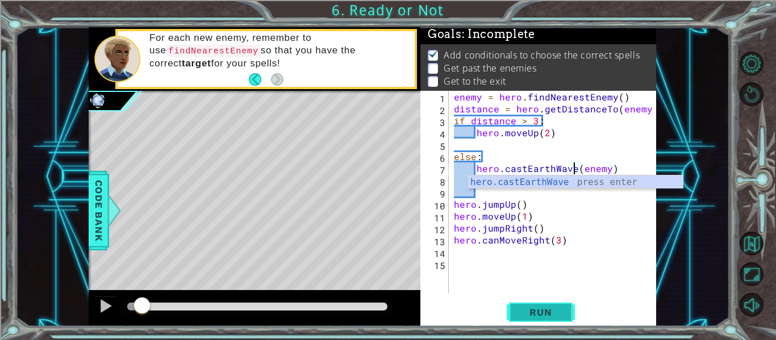
click at [536, 308] on span "Run" at bounding box center [540, 312] width 45 height 11
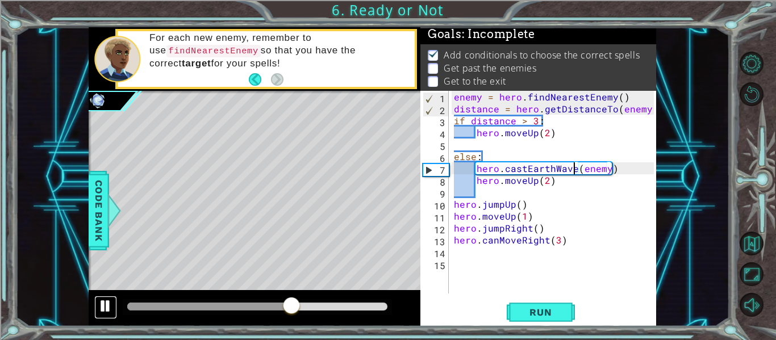
click at [106, 304] on div at bounding box center [105, 306] width 15 height 15
drag, startPoint x: 575, startPoint y: 170, endPoint x: 526, endPoint y: 164, distance: 50.3
click at [526, 164] on div "enemy = hero . findNearestEnemy ( ) distance = hero . getDistanceTo ( enemy ) i…" at bounding box center [556, 204] width 208 height 227
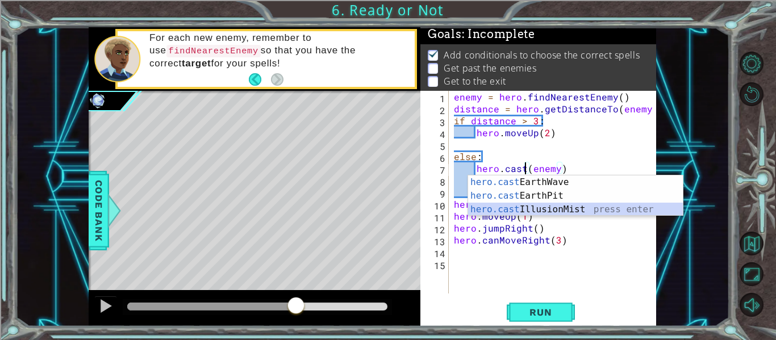
click at [532, 205] on div "hero.cast EarthWave press enter hero.cast EarthPit press enter hero.cast Illusi…" at bounding box center [575, 210] width 215 height 68
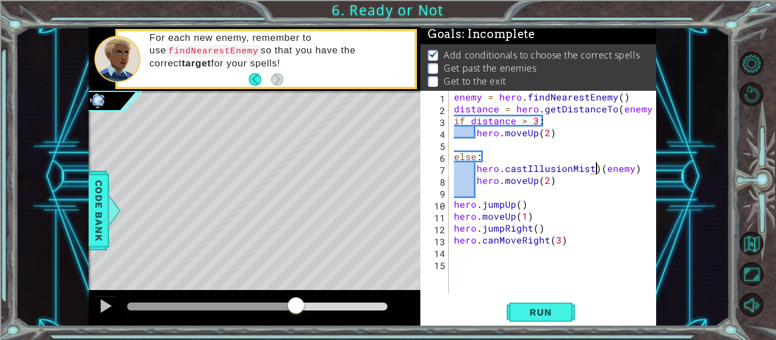
type textarea "hero.castIllusionMist(enemy)"
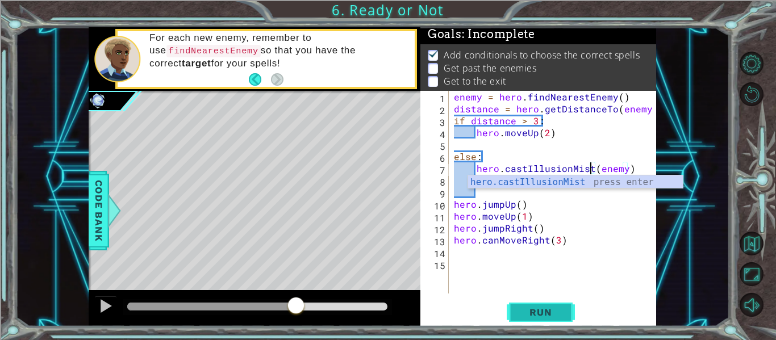
click at [540, 314] on span "Run" at bounding box center [540, 312] width 45 height 11
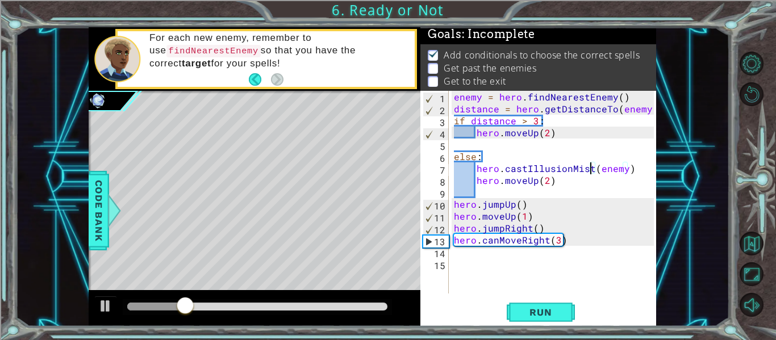
click at [472, 260] on div "enemy = hero . findNearestEnemy ( ) distance = hero . getDistanceTo ( enemy ) i…" at bounding box center [556, 204] width 208 height 227
click at [516, 311] on button "Run" at bounding box center [541, 312] width 68 height 23
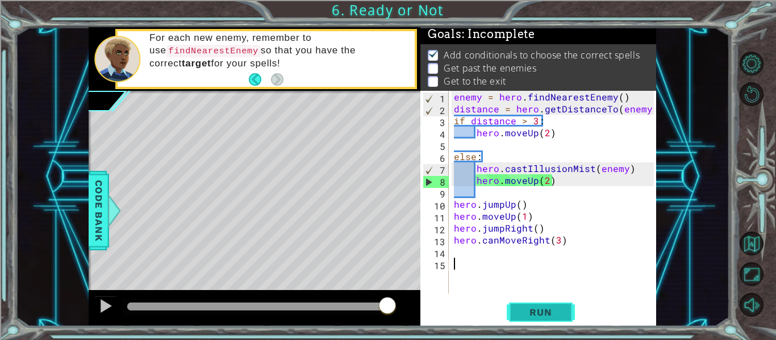
click at [518, 312] on span "Run" at bounding box center [540, 312] width 45 height 11
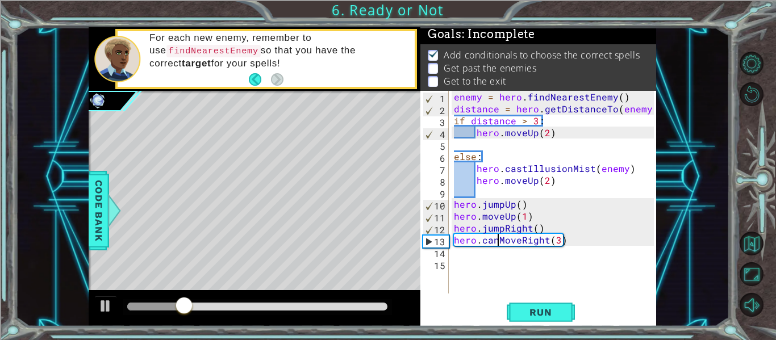
click at [497, 243] on div "enemy = hero . findNearestEnemy ( ) distance = hero . getDistanceTo ( enemy ) i…" at bounding box center [556, 204] width 208 height 227
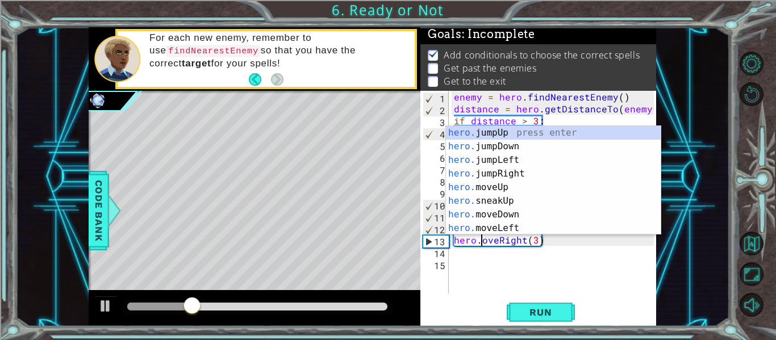
scroll to position [0, 2]
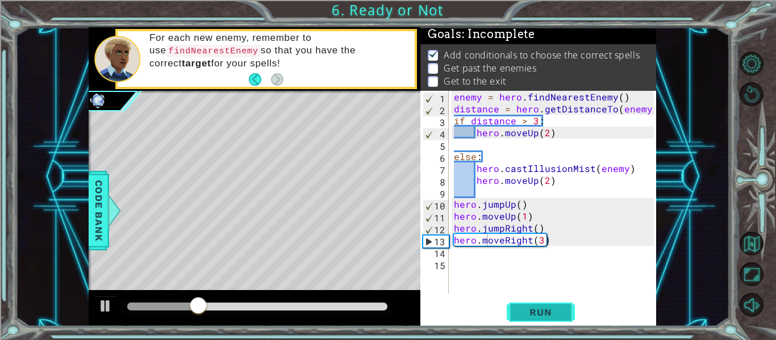
click at [515, 306] on button "Run" at bounding box center [541, 312] width 68 height 23
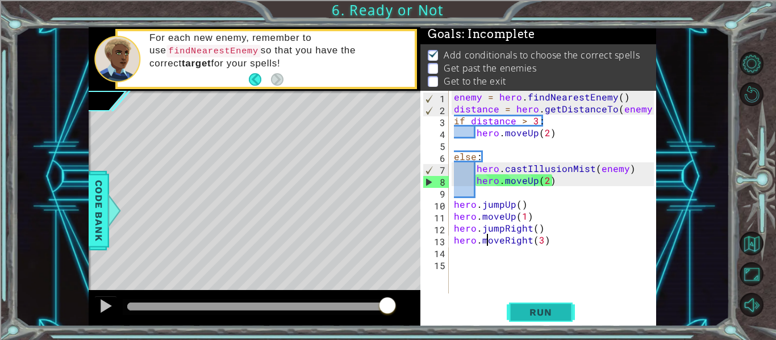
click at [541, 311] on span "Run" at bounding box center [540, 312] width 45 height 11
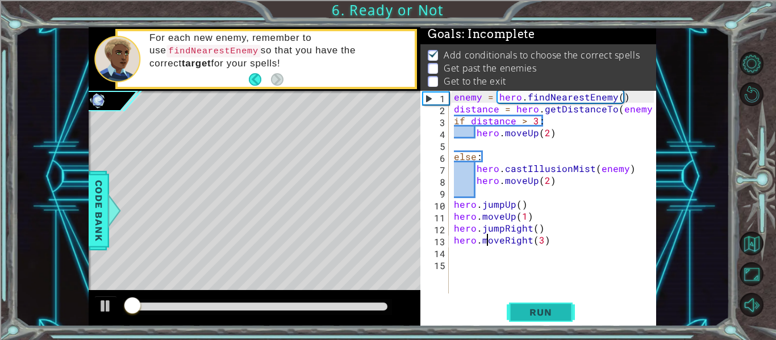
click at [541, 311] on span "Run" at bounding box center [540, 312] width 45 height 11
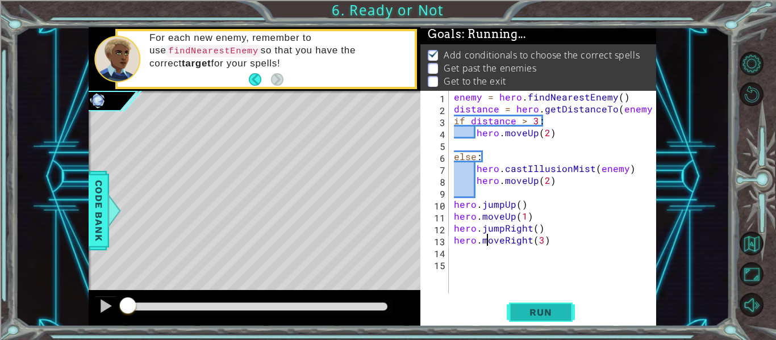
click at [541, 311] on span "Run" at bounding box center [540, 312] width 45 height 11
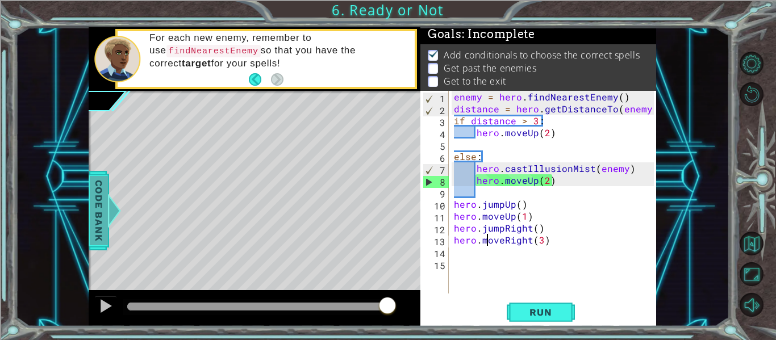
click at [100, 219] on span "Code Bank" at bounding box center [99, 210] width 18 height 69
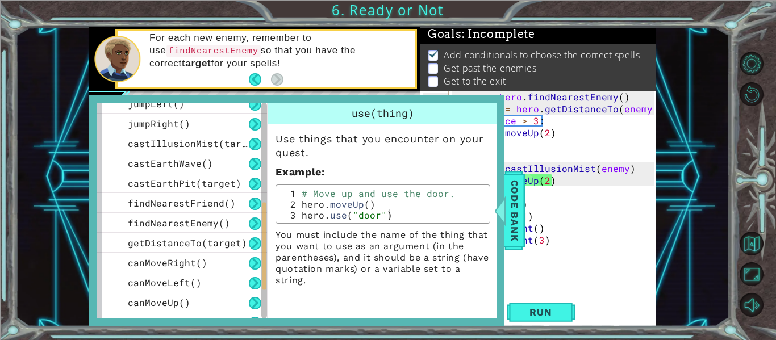
scroll to position [265, 0]
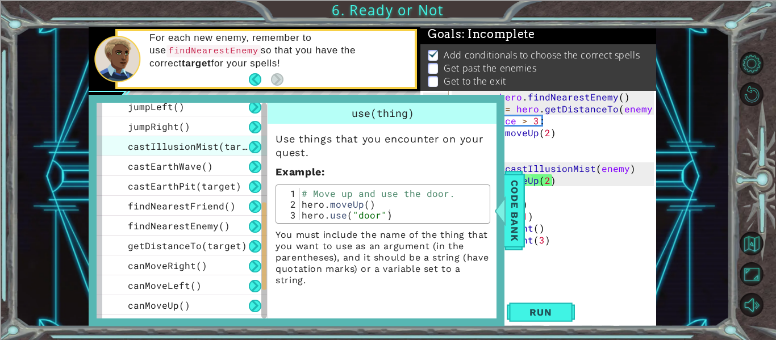
click at [163, 152] on span "castIllusionMist(target)" at bounding box center [196, 146] width 136 height 12
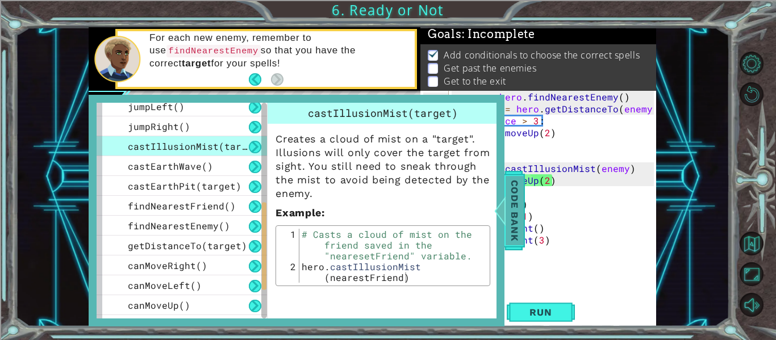
click at [517, 215] on span "Code Bank" at bounding box center [515, 210] width 18 height 69
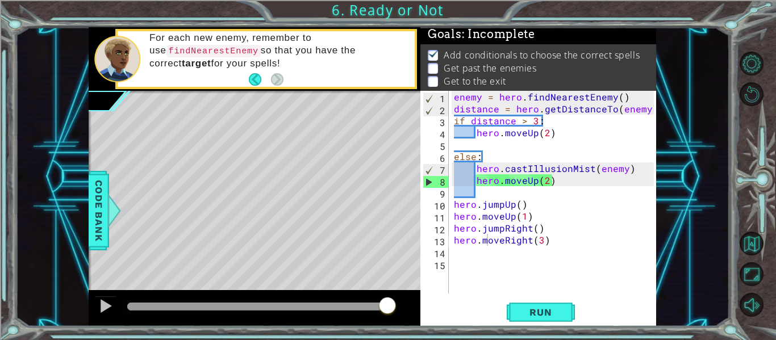
scroll to position [0, 1]
click at [587, 162] on div "enemy = hero . findNearestEnemy ( ) distance = hero . getDistanceTo ( enemy ) i…" at bounding box center [556, 204] width 208 height 227
drag, startPoint x: 590, startPoint y: 165, endPoint x: 525, endPoint y: 165, distance: 65.3
click at [525, 165] on div "enemy = hero . findNearestEnemy ( ) distance = hero . getDistanceTo ( enemy ) i…" at bounding box center [556, 204] width 208 height 227
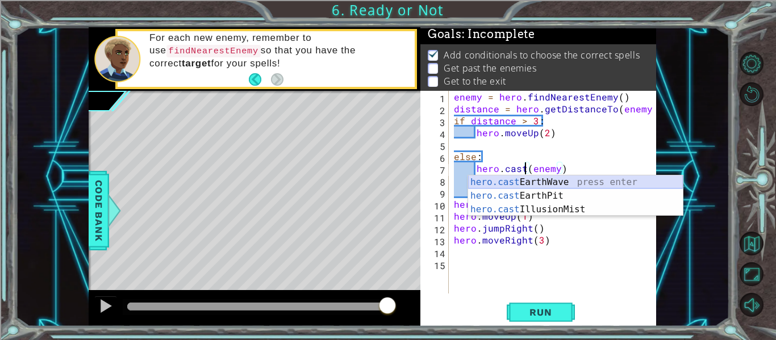
click at [541, 180] on div "hero.cast EarthWave press enter hero.cast EarthPit press enter hero.cast Illusi…" at bounding box center [575, 210] width 215 height 68
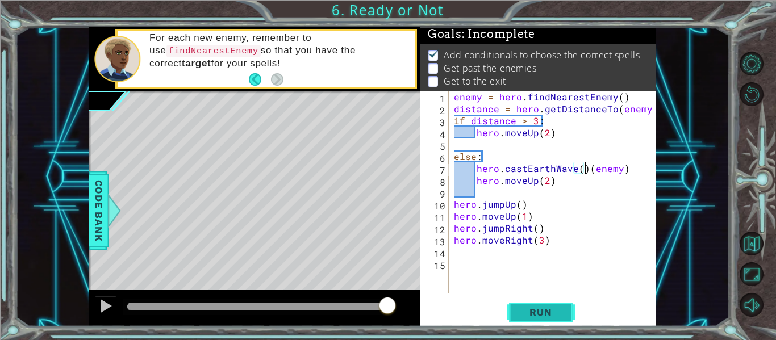
click at [524, 307] on span "Run" at bounding box center [540, 312] width 45 height 11
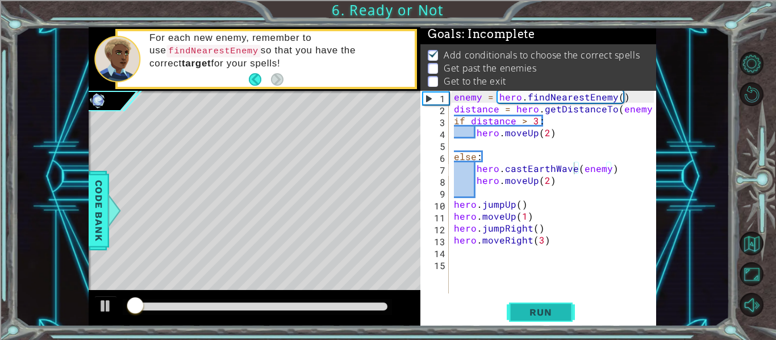
click at [541, 310] on span "Run" at bounding box center [540, 312] width 45 height 11
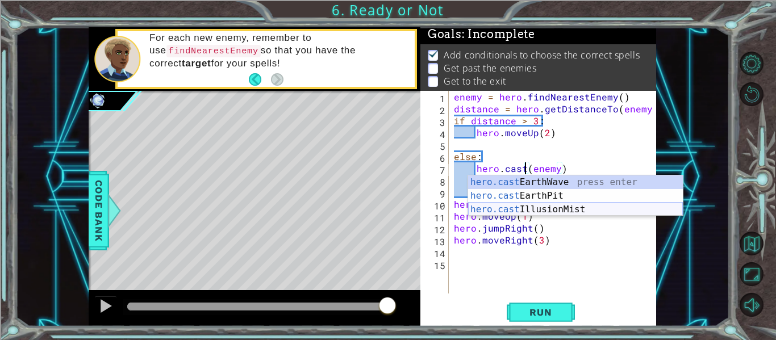
click at [570, 211] on div "hero.cast EarthWave press enter hero.cast EarthPit press enter hero.cast Illusi…" at bounding box center [575, 210] width 215 height 68
click at [568, 208] on div "hero.cast EarthWave press enter hero.cast EarthPit press enter hero.cast Illusi…" at bounding box center [575, 210] width 215 height 68
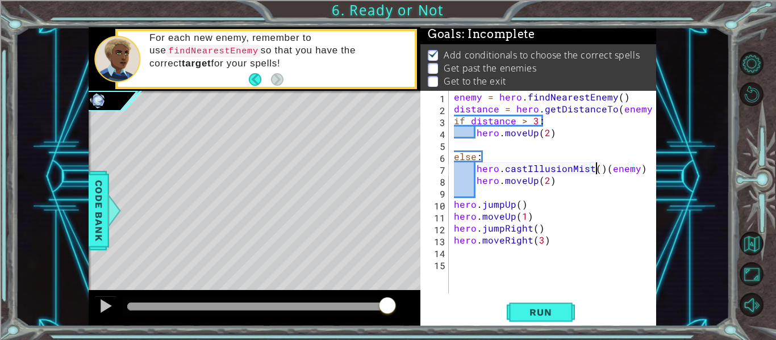
scroll to position [0, 10]
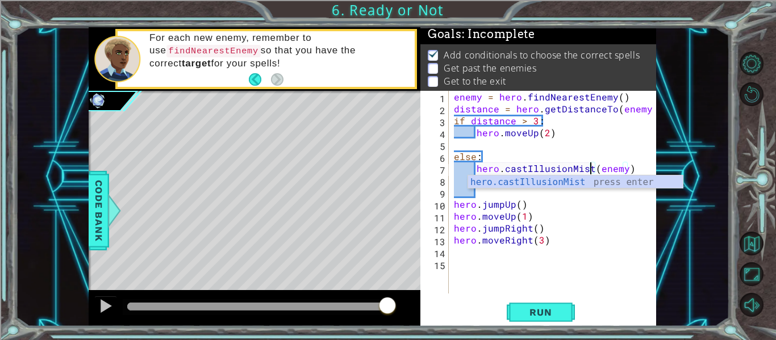
click at [624, 222] on div "enemy = hero . findNearestEnemy ( ) distance = hero . getDistanceTo ( enemy ) i…" at bounding box center [556, 204] width 208 height 227
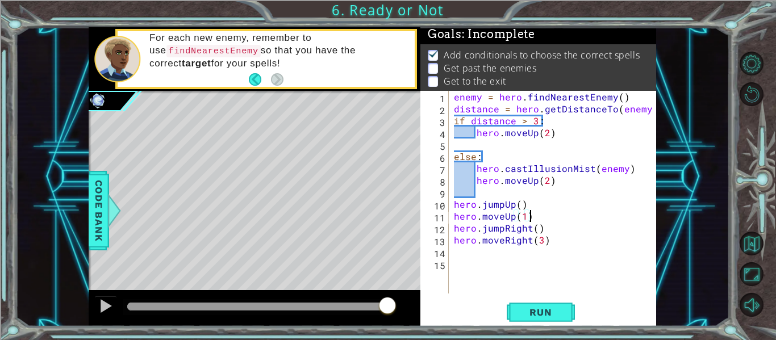
click at [570, 177] on div "enemy = hero . findNearestEnemy ( ) distance = hero . getDistanceTo ( enemy ) i…" at bounding box center [556, 204] width 208 height 227
click at [524, 180] on div "enemy = hero . findNearestEnemy ( ) distance = hero . getDistanceTo ( enemy ) i…" at bounding box center [556, 204] width 208 height 227
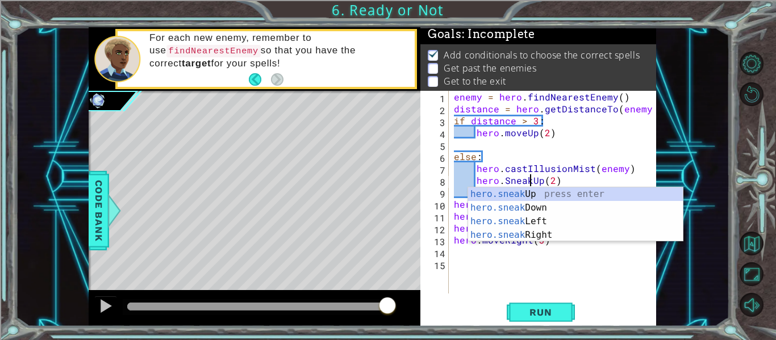
scroll to position [0, 5]
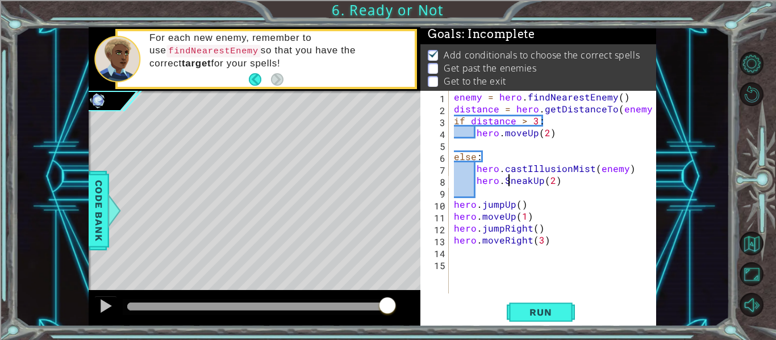
click at [508, 179] on div "enemy = hero . findNearestEnemy ( ) distance = hero . getDistanceTo ( enemy ) i…" at bounding box center [556, 204] width 208 height 227
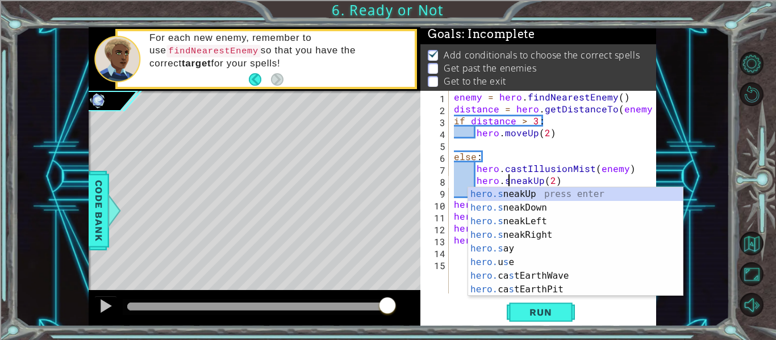
scroll to position [0, 4]
click at [530, 308] on span "Run" at bounding box center [540, 312] width 45 height 11
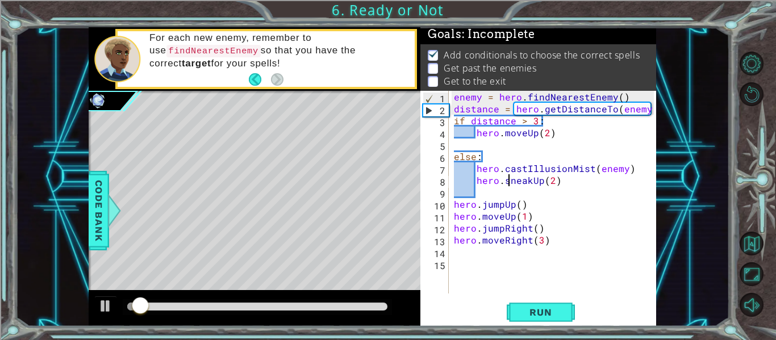
click at [374, 305] on div at bounding box center [257, 307] width 260 height 8
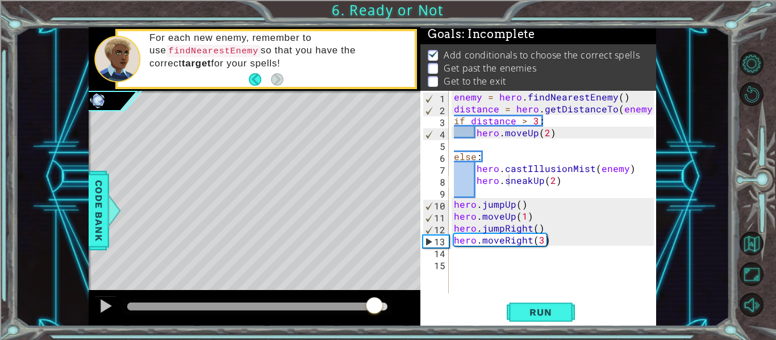
click at [128, 301] on div at bounding box center [257, 307] width 269 height 16
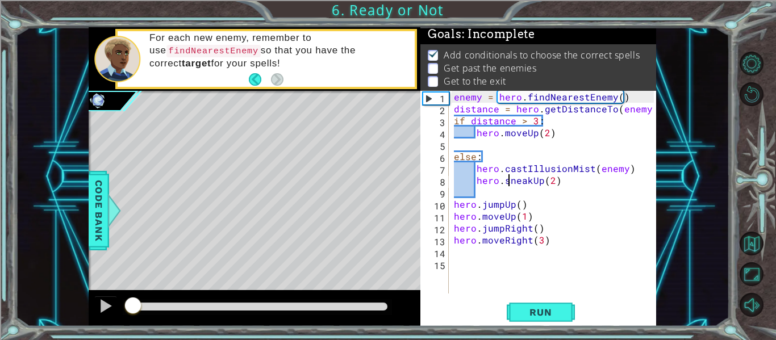
click at [133, 304] on div at bounding box center [130, 307] width 6 height 8
click at [532, 316] on span "Run" at bounding box center [540, 312] width 45 height 11
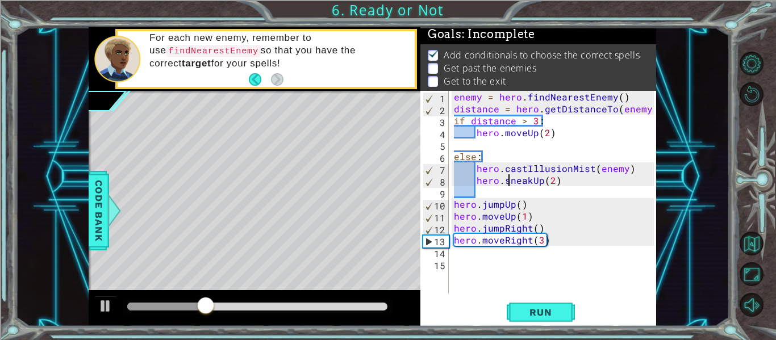
click at [482, 246] on div "enemy = hero . findNearestEnemy ( ) distance = hero . getDistanceTo ( enemy ) i…" at bounding box center [556, 204] width 208 height 227
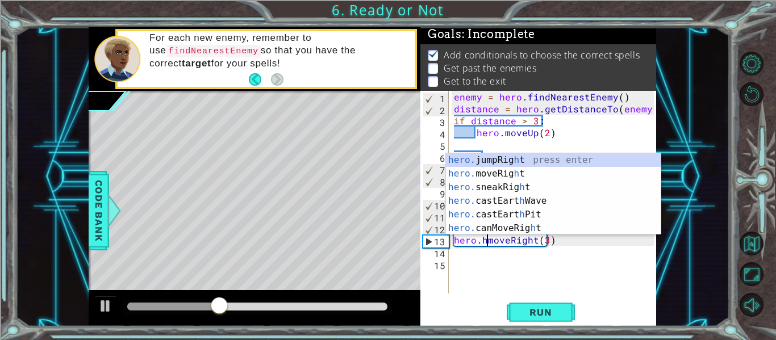
type textarea "hero.moveRight(3)"
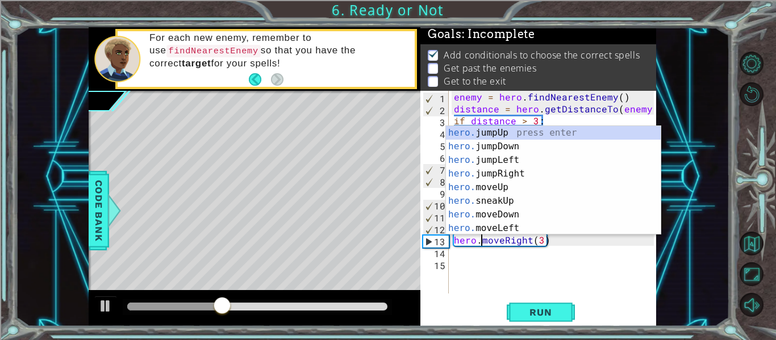
click at [463, 256] on div "enemy = hero . findNearestEnemy ( ) distance = hero . getDistanceTo ( enemy ) i…" at bounding box center [556, 204] width 208 height 227
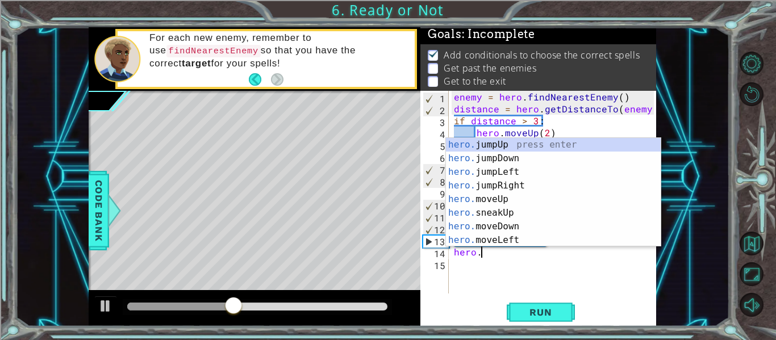
scroll to position [0, 1]
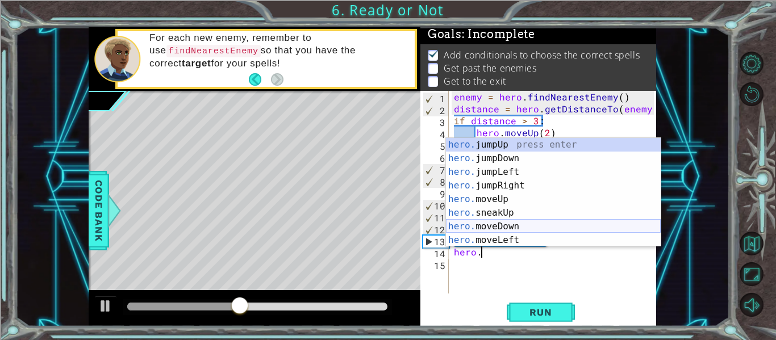
click at [493, 226] on div "hero. jumpUp press enter hero. jumpDown press enter hero. jumpLeft press enter …" at bounding box center [553, 206] width 215 height 136
type textarea "hero.moveDown(1)"
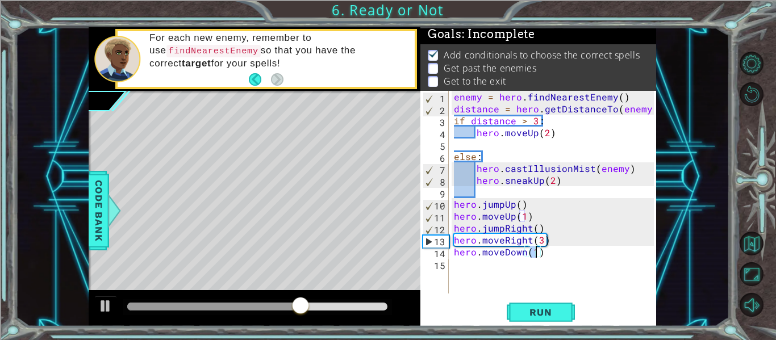
click at [476, 270] on div "enemy = hero . findNearestEnemy ( ) distance = hero . getDistanceTo ( enemy ) i…" at bounding box center [556, 204] width 208 height 227
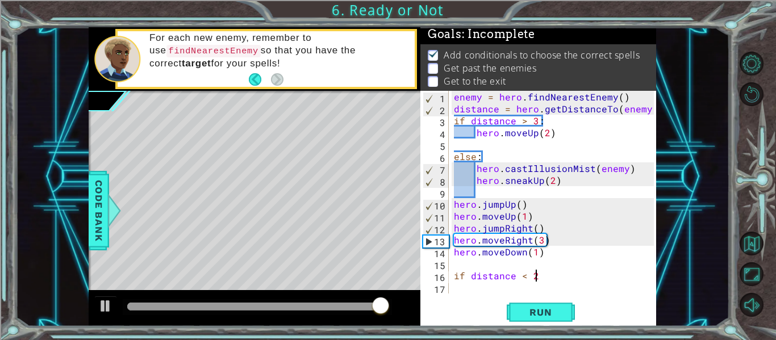
type textarea "if distance < 2:"
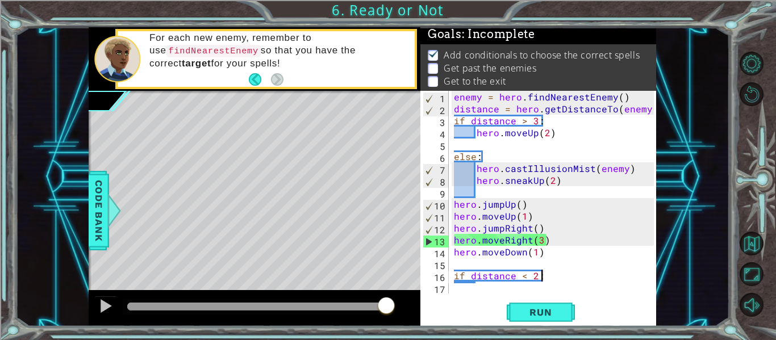
scroll to position [12, 0]
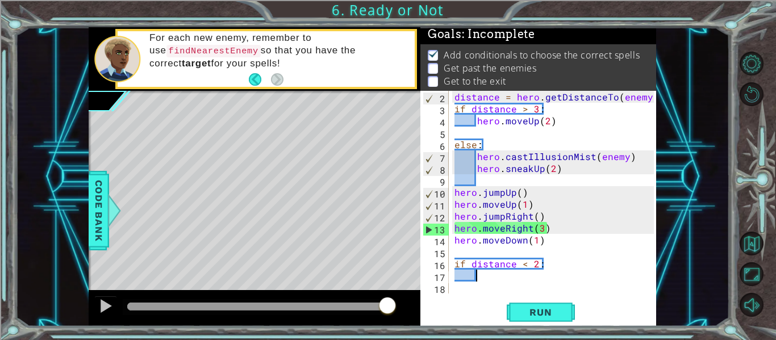
click at [552, 243] on div "distance = hero . getDistanceTo ( enemy ) if distance > 3 : hero . moveUp ( 2 )…" at bounding box center [555, 204] width 207 height 227
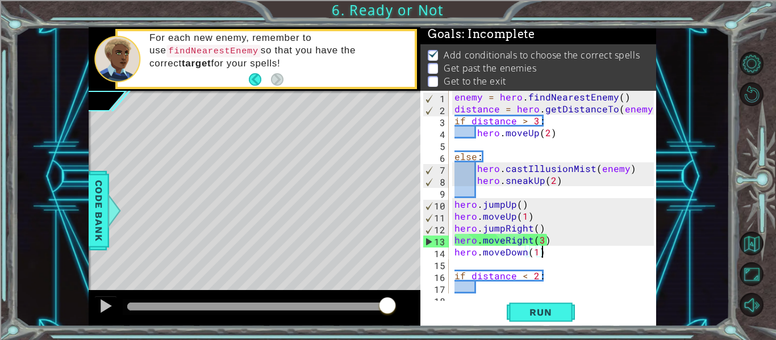
scroll to position [0, 0]
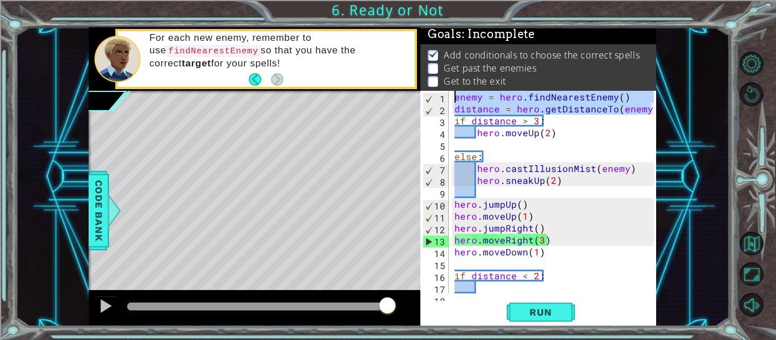
drag, startPoint x: 649, startPoint y: 112, endPoint x: 461, endPoint y: 81, distance: 190.6
click at [461, 81] on div "Goals : Incomplete Add conditionals to choose the correct spells Get past the e…" at bounding box center [538, 176] width 236 height 299
type textarea "enemy = hero.findNearestEnemy() distance = hero.getDistanceTo(enemy)"
click at [554, 261] on div "enemy = hero . findNearestEnemy ( ) distance = hero . getDistanceTo ( enemy ) i…" at bounding box center [555, 204] width 207 height 227
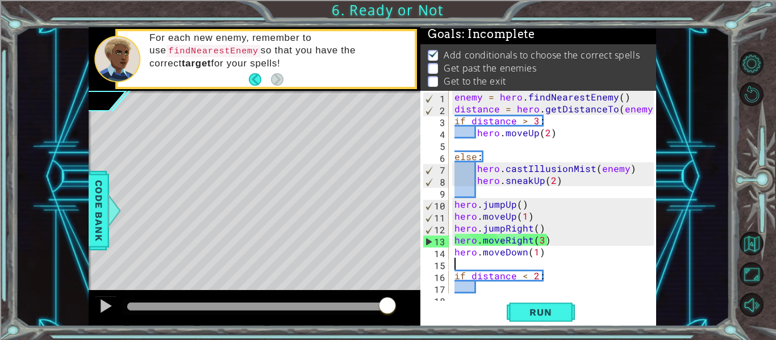
paste textarea "distance = hero.getDistanceTo(enemy)"
type textarea "distance = hero.getDistanceTo(enemy)"
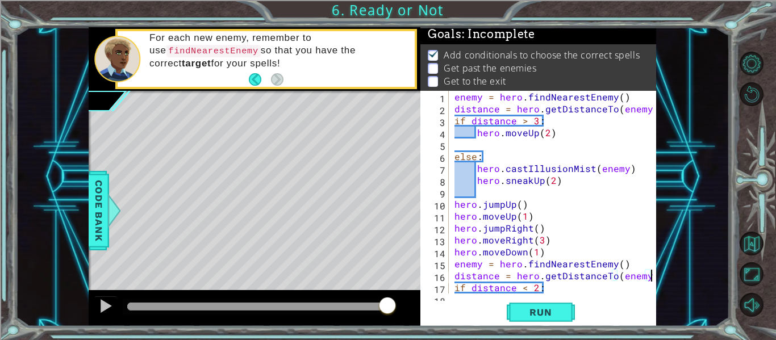
scroll to position [24, 0]
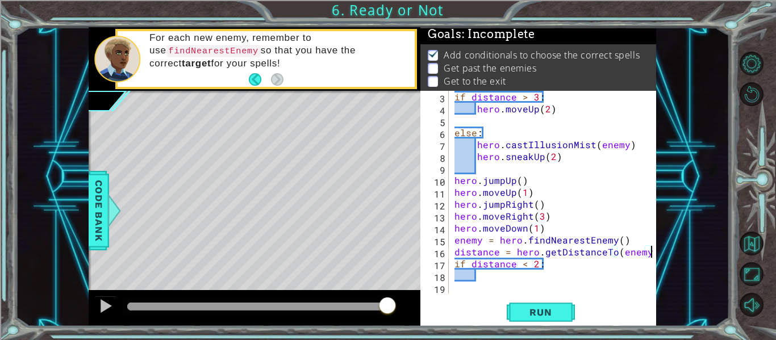
click at [507, 278] on div "if distance > 3 : hero . moveUp ( 2 ) else : hero . castIllusionMist ( enemy ) …" at bounding box center [555, 204] width 207 height 227
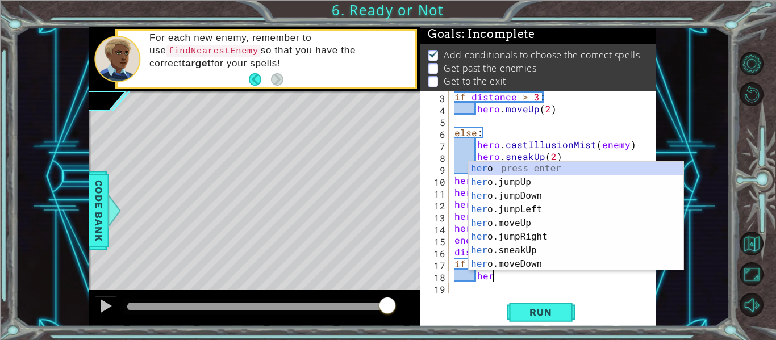
scroll to position [0, 2]
type textarea "h"
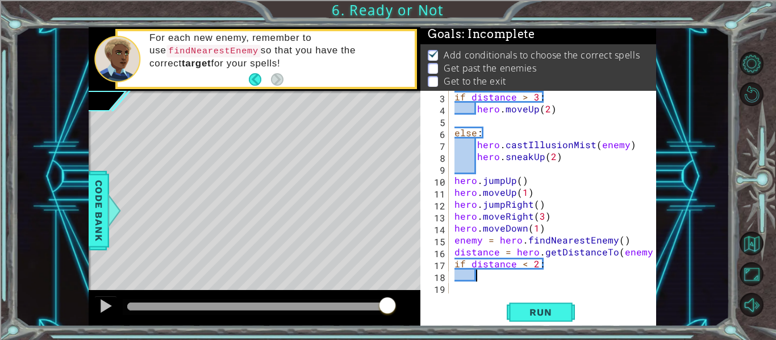
scroll to position [0, 1]
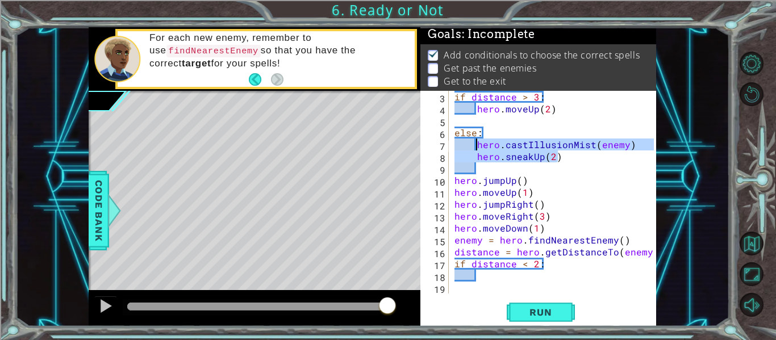
drag, startPoint x: 572, startPoint y: 159, endPoint x: 479, endPoint y: 141, distance: 94.2
click at [479, 141] on div "if distance > 3 : hero . moveUp ( 2 ) else : hero . castIllusionMist ( enemy ) …" at bounding box center [555, 204] width 207 height 227
click at [479, 141] on div "if distance > 3 : hero . moveUp ( 2 ) else : hero . castIllusionMist ( enemy ) …" at bounding box center [553, 192] width 202 height 203
type textarea "hero.castIllusionMist(enemy)"
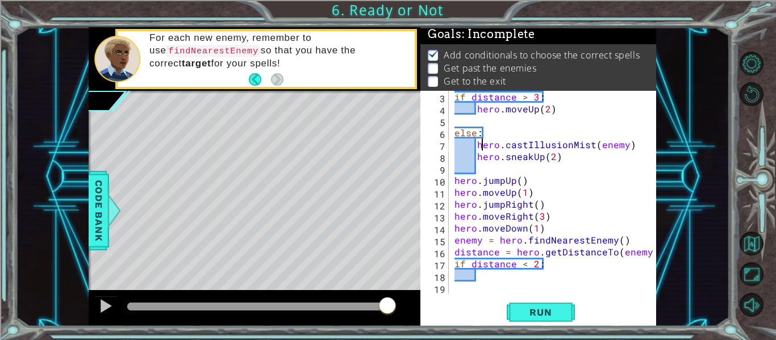
click at [524, 274] on div "if distance > 3 : hero . moveUp ( 2 ) else : hero . castIllusionMist ( enemy ) …" at bounding box center [555, 204] width 207 height 227
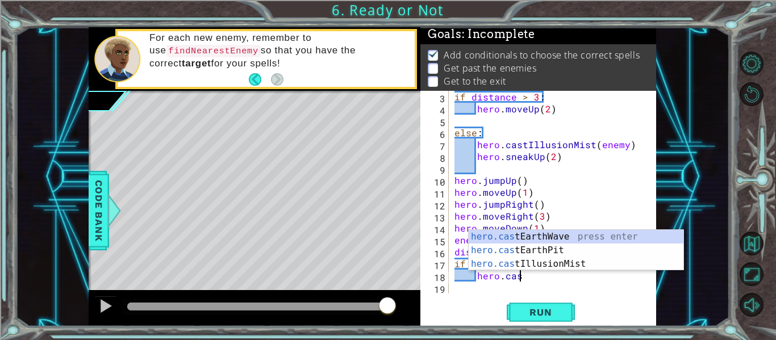
scroll to position [0, 4]
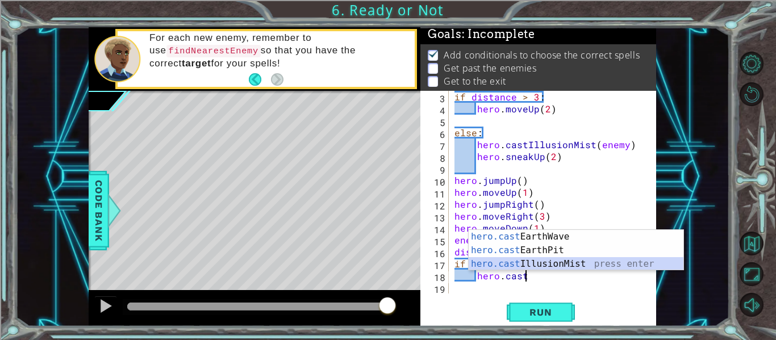
click at [526, 260] on div "hero.cast EarthWave press enter hero.cast EarthPit press enter hero.cast Illusi…" at bounding box center [576, 264] width 215 height 68
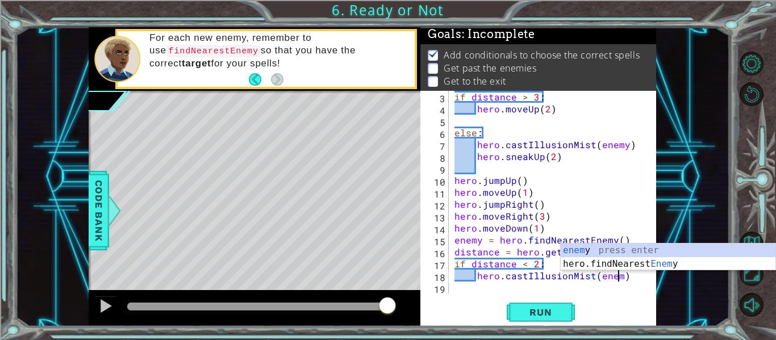
scroll to position [0, 10]
type textarea "hero.castIllusionMist(enemy)"
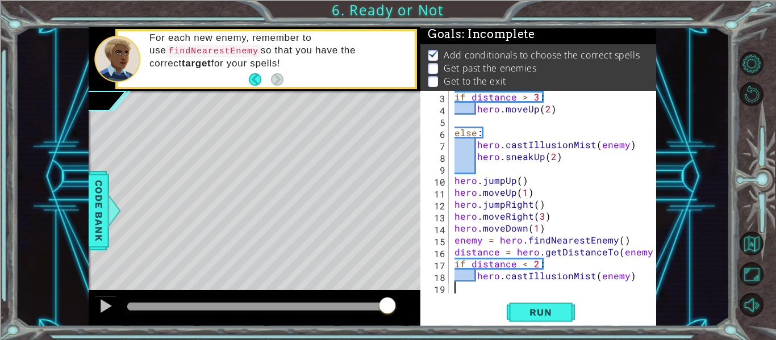
click at [496, 291] on div "if distance > 3 : hero . moveUp ( 2 ) else : hero . castIllusionMist ( enemy ) …" at bounding box center [555, 204] width 207 height 227
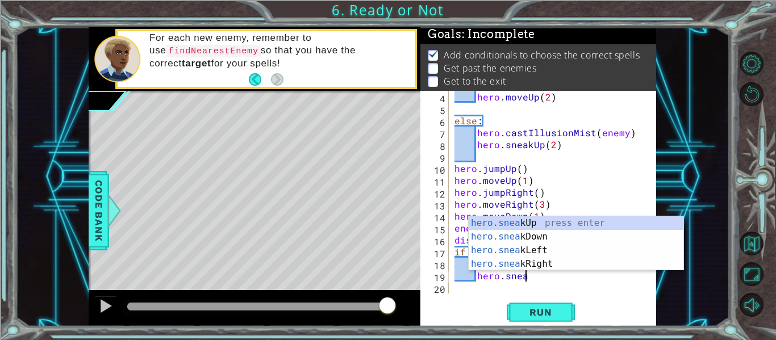
scroll to position [0, 4]
click at [589, 237] on div "hero.sneak Up press enter hero.sneak Down press enter hero.sneak Left press ent…" at bounding box center [576, 257] width 215 height 82
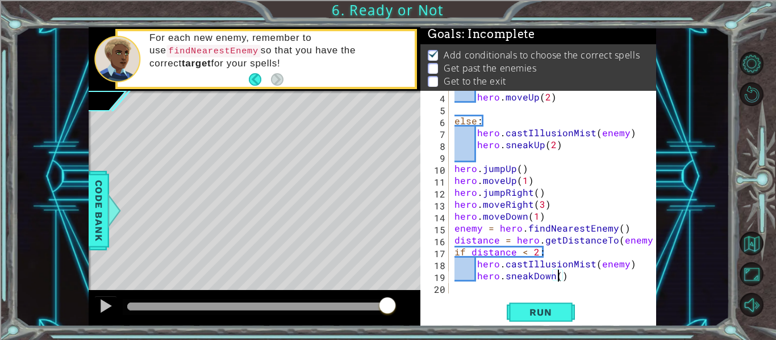
type textarea "hero.sneakDown(3)"
click at [573, 276] on div "hero . moveUp ( 2 ) else : hero . castIllusionMist ( enemy ) hero . sneakUp ( 2…" at bounding box center [555, 204] width 207 height 227
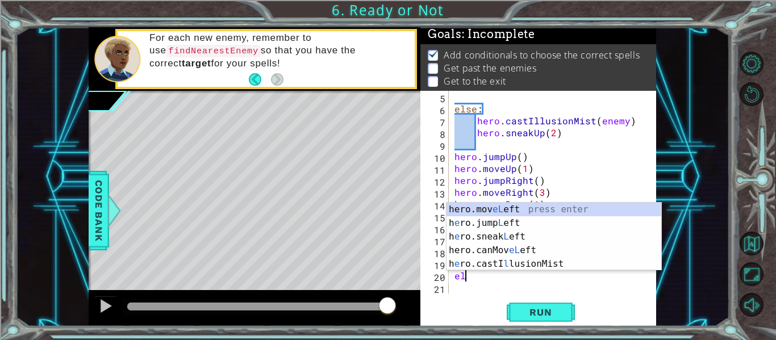
scroll to position [0, 1]
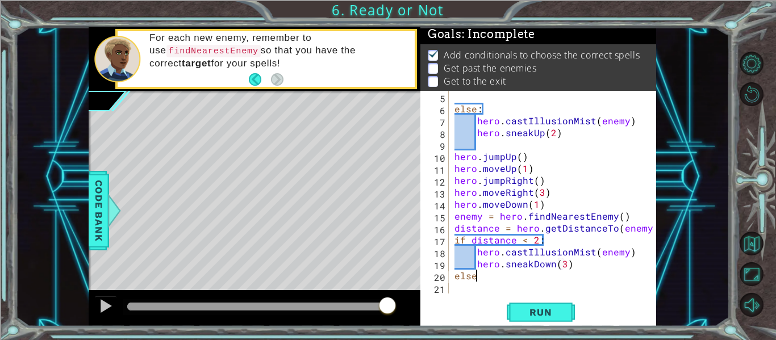
type textarea "else:"
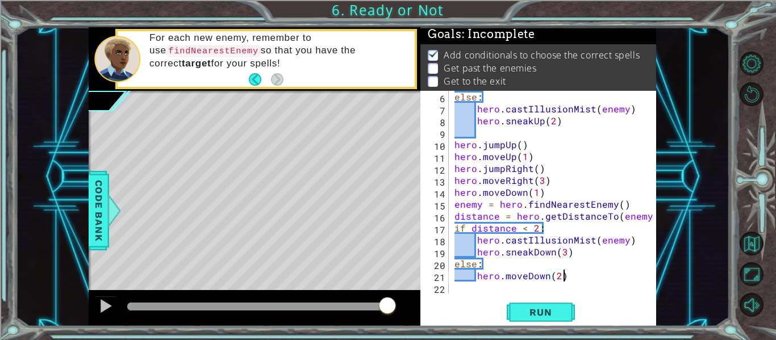
scroll to position [0, 6]
click at [561, 252] on div "else : hero . castIllusionMist ( enemy ) hero . sneakUp ( 2 ) hero . jumpUp ( )…" at bounding box center [555, 204] width 207 height 227
click at [548, 301] on button "Run" at bounding box center [541, 312] width 68 height 23
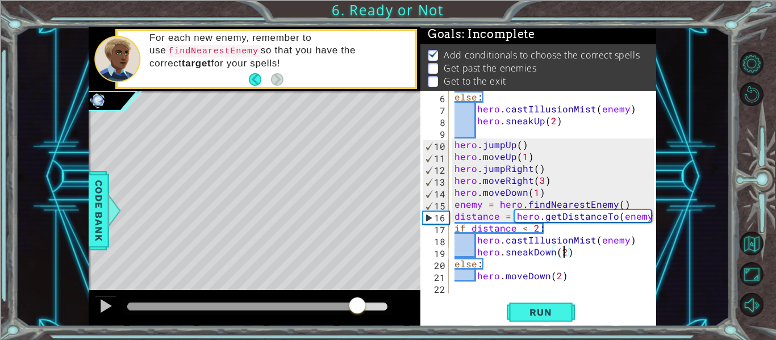
click at [357, 287] on div "methods hero use(thing) moveUp(steps) moveDown(steps) moveLeft(steps) moveRight…" at bounding box center [373, 176] width 568 height 299
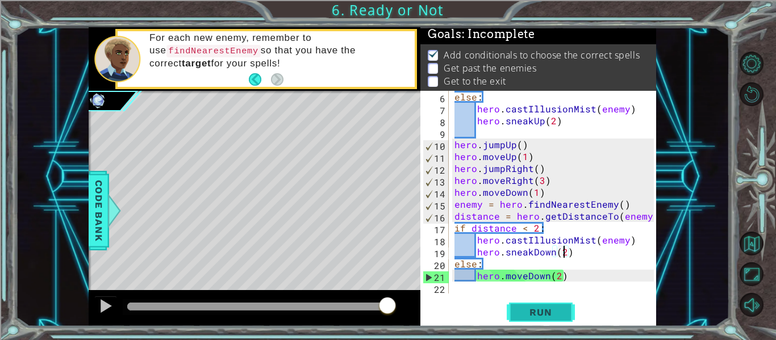
click at [515, 311] on button "Run" at bounding box center [541, 312] width 68 height 23
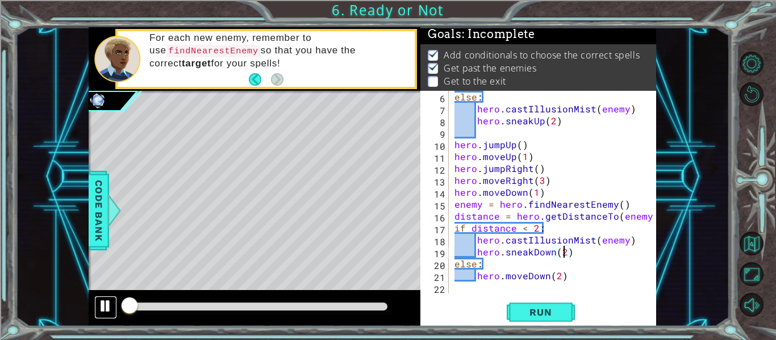
click at [101, 302] on div at bounding box center [105, 306] width 15 height 15
click at [535, 227] on div "else : hero . castIllusionMist ( enemy ) hero . sneakUp ( 2 ) hero . jumpUp ( )…" at bounding box center [555, 204] width 207 height 227
type textarea "if distance < 3:"
click at [535, 314] on span "Run" at bounding box center [540, 312] width 45 height 11
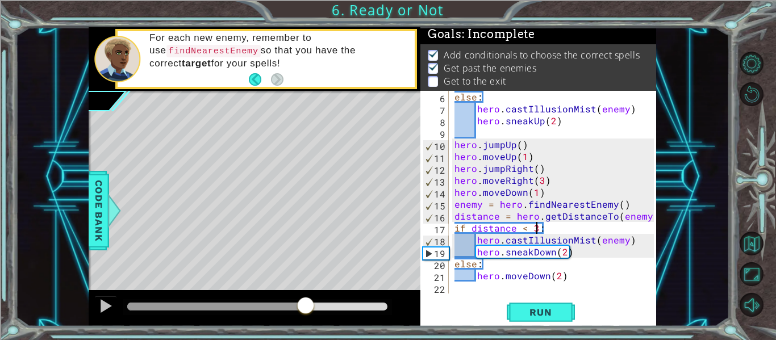
drag, startPoint x: 134, startPoint y: 305, endPoint x: 306, endPoint y: 291, distance: 172.2
click at [306, 291] on div at bounding box center [255, 308] width 332 height 36
click at [514, 287] on div "else : hero . castIllusionMist ( enemy ) hero . sneakUp ( 2 ) hero . jumpUp ( )…" at bounding box center [555, 204] width 207 height 227
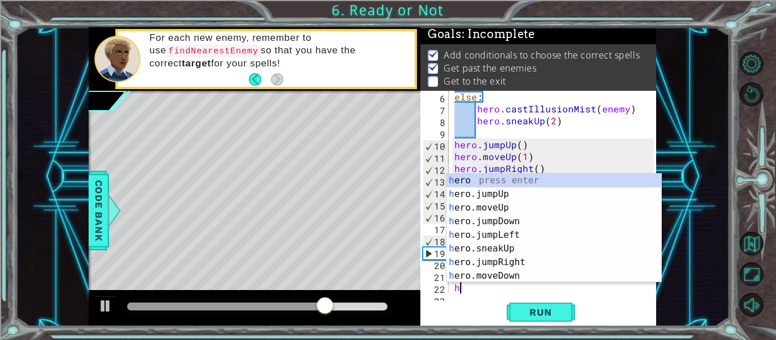
scroll to position [72, 0]
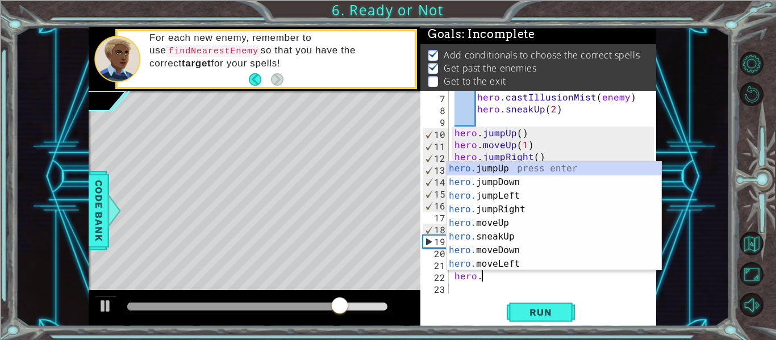
type textarea "hero.j"
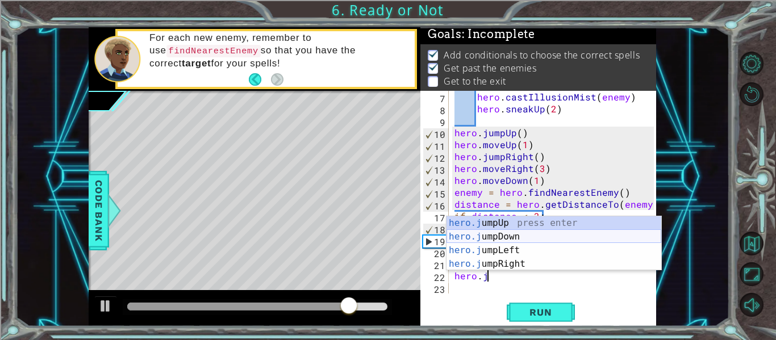
click at [516, 239] on div "hero.j umpUp press enter hero.j umpDown press enter hero.j umpLeft press enter …" at bounding box center [554, 257] width 215 height 82
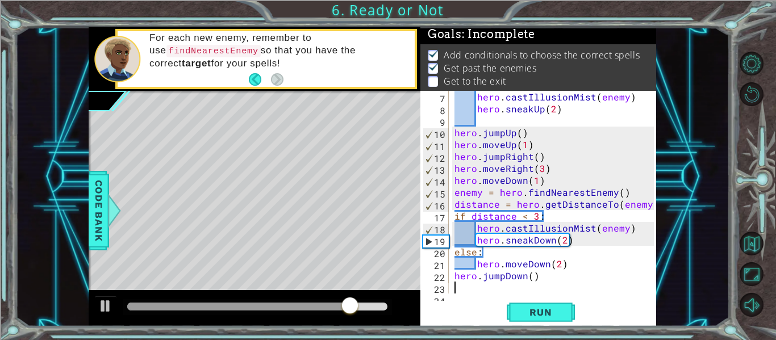
scroll to position [84, 0]
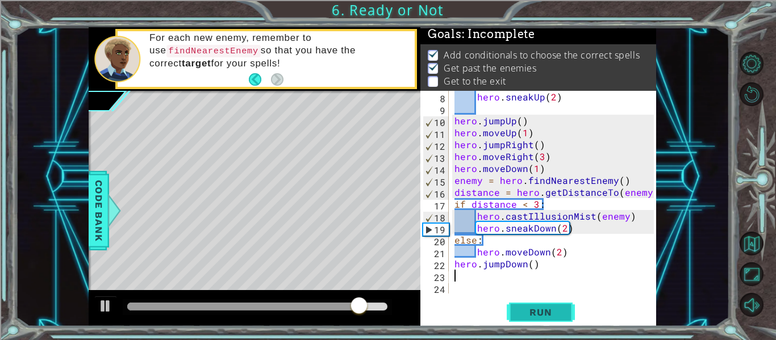
click at [540, 315] on span "Run" at bounding box center [540, 312] width 45 height 11
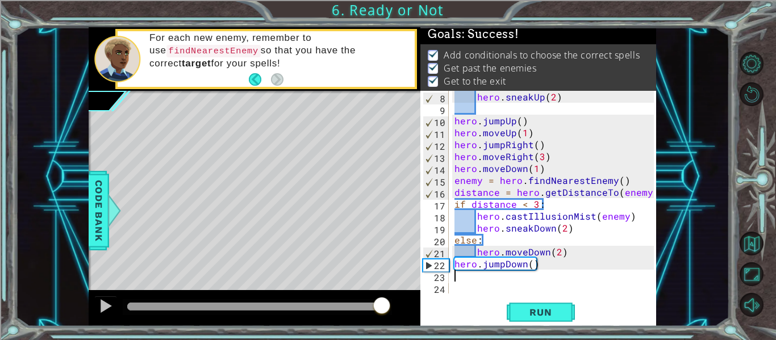
drag, startPoint x: 142, startPoint y: 310, endPoint x: 382, endPoint y: 321, distance: 240.0
click at [382, 321] on div at bounding box center [255, 308] width 332 height 36
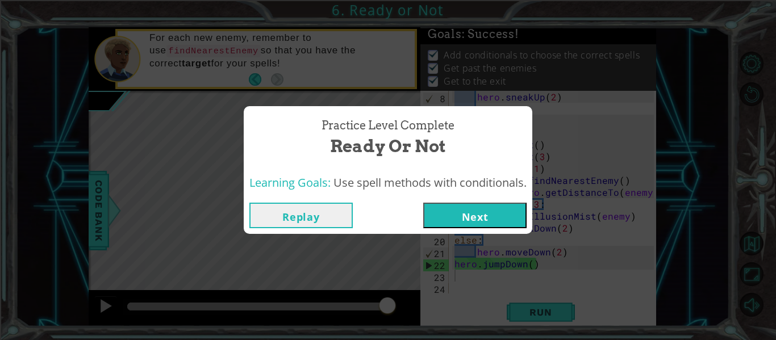
click at [474, 207] on button "Next" at bounding box center [474, 216] width 103 height 26
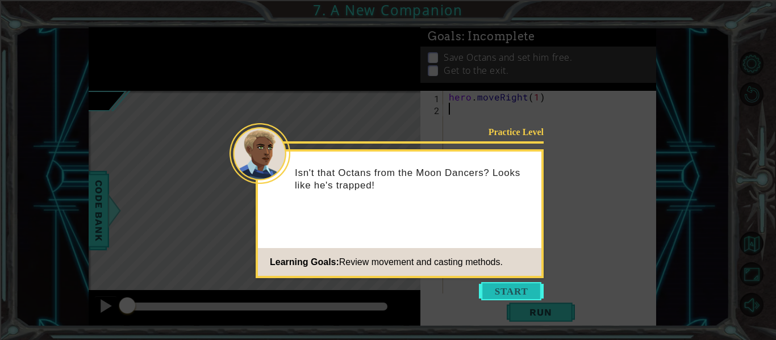
click at [502, 295] on button "Start" at bounding box center [511, 291] width 65 height 18
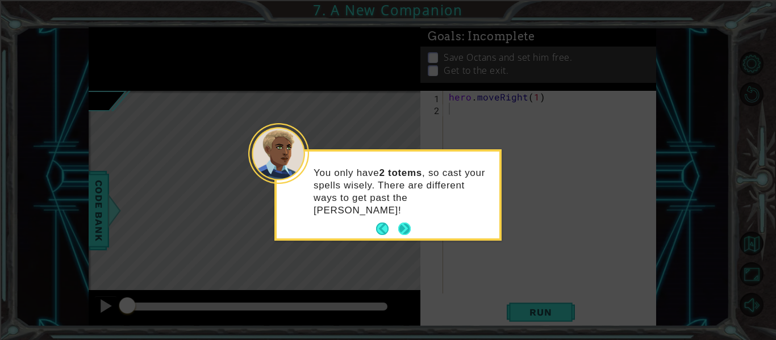
click at [398, 223] on button "Next" at bounding box center [404, 229] width 12 height 12
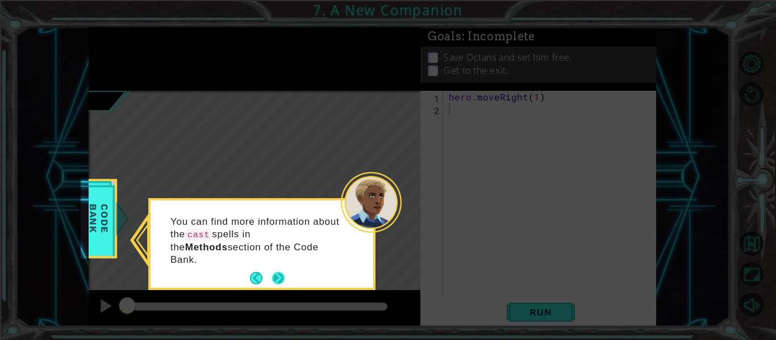
click at [276, 272] on button "Next" at bounding box center [278, 278] width 12 height 12
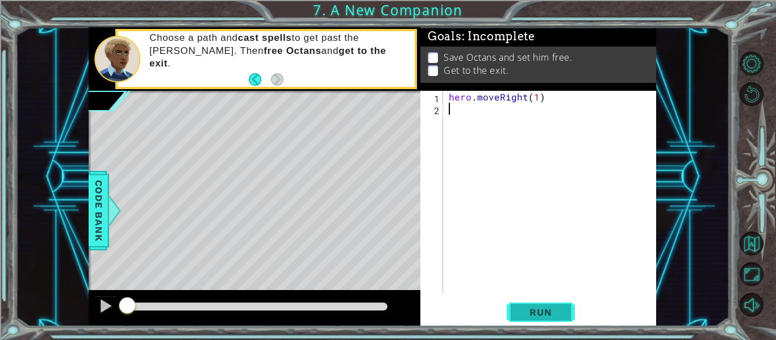
click at [518, 312] on span "Run" at bounding box center [540, 312] width 45 height 11
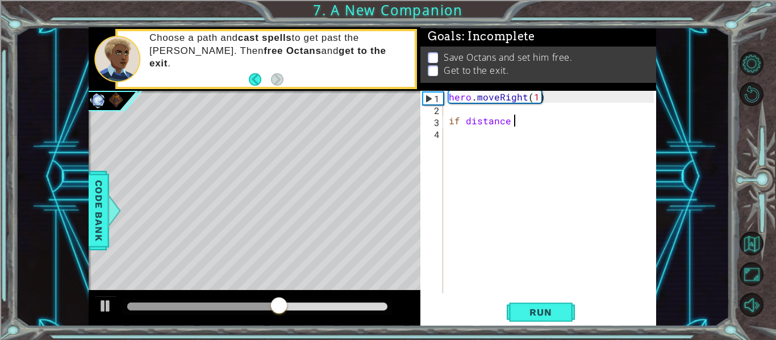
scroll to position [0, 4]
type textarea "if distance < 2:"
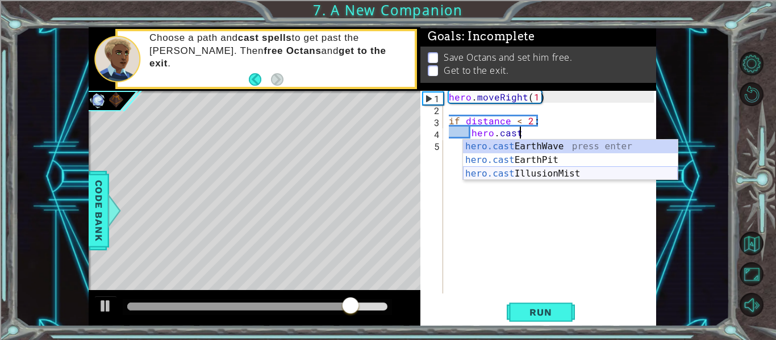
click at [531, 173] on div "hero.cast EarthWave press enter hero.cast EarthPit press enter hero.cast Illusi…" at bounding box center [570, 174] width 215 height 68
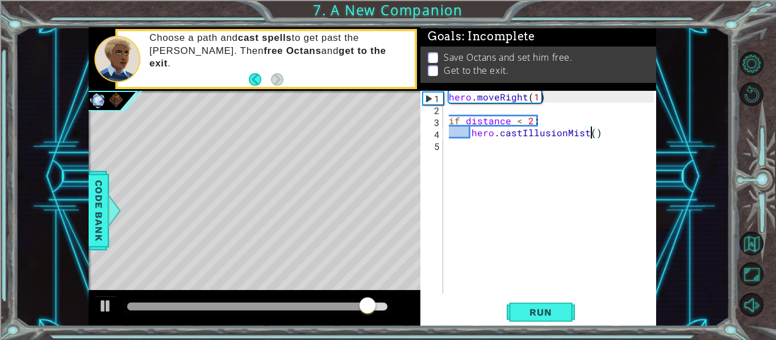
scroll to position [0, 9]
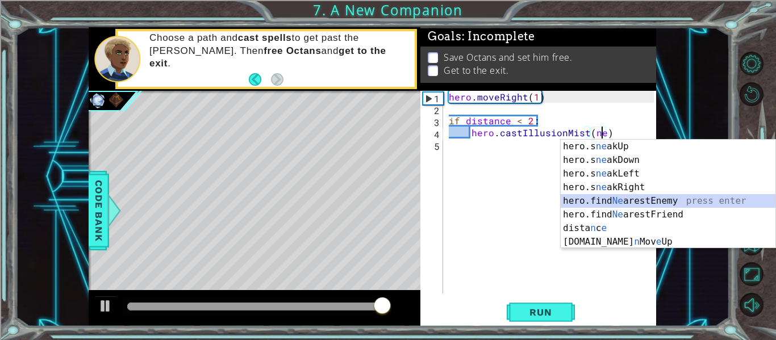
click at [622, 197] on div "hero.s ne akUp press enter hero.s ne akDown press enter hero.s ne akLeft press …" at bounding box center [668, 208] width 215 height 136
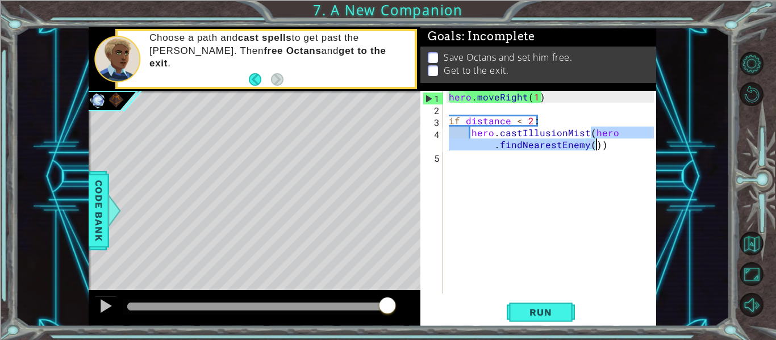
drag, startPoint x: 590, startPoint y: 131, endPoint x: 596, endPoint y: 141, distance: 12.0
click at [596, 141] on div "hero . moveRight ( 1 ) if distance < 2 : hero . castIllusionMist ( hero . findN…" at bounding box center [553, 204] width 213 height 227
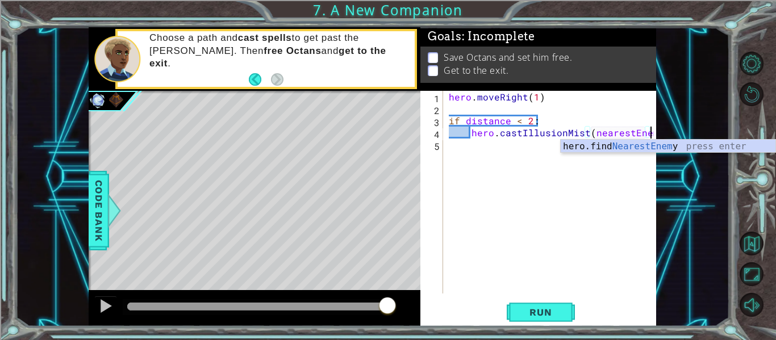
scroll to position [0, 12]
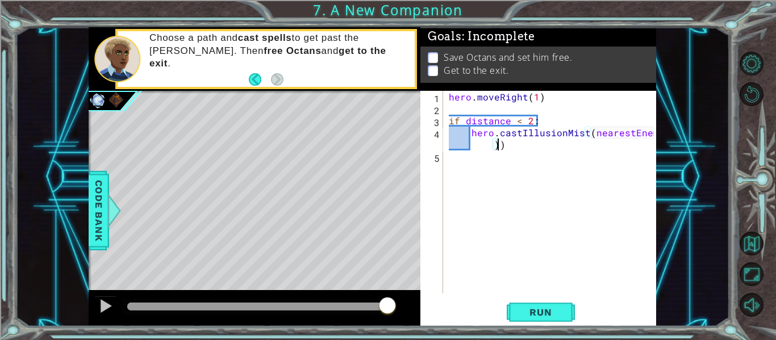
type textarea "hero.castIllusionMist(nearestEnemy)"
click at [528, 147] on div "hero . moveRight ( 1 ) if distance < 2 : hero . castIllusionMist ( nearestEnemy…" at bounding box center [553, 204] width 213 height 227
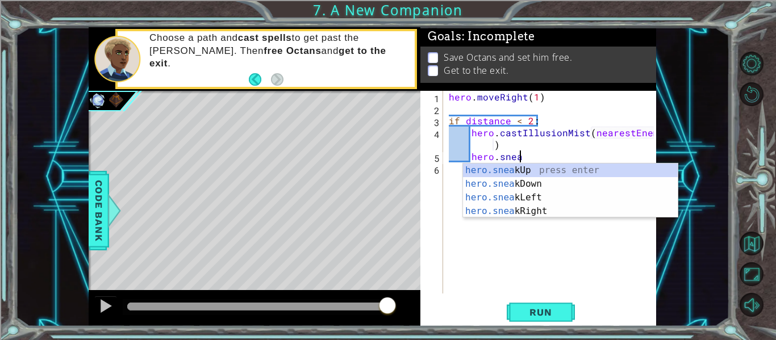
scroll to position [0, 4]
click at [539, 211] on div "hero.snea kUp press enter hero.snea kDown press enter hero.snea kLeft press ent…" at bounding box center [570, 205] width 215 height 82
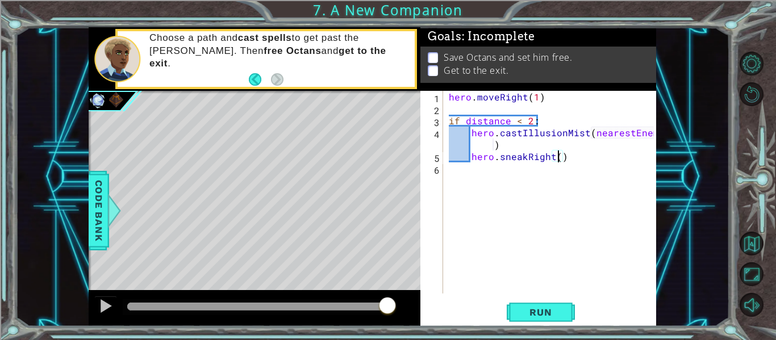
type textarea "hero.sneakRight(2)"
click at [585, 155] on div "hero . moveRight ( 1 ) if distance < 2 : hero . castIllusionMist ( nearestEnemy…" at bounding box center [553, 204] width 213 height 227
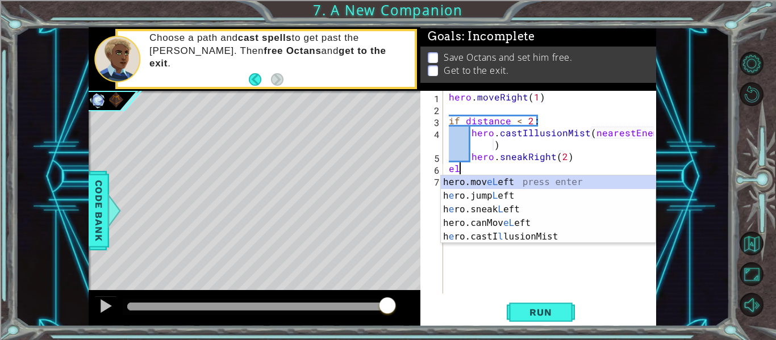
scroll to position [0, 1]
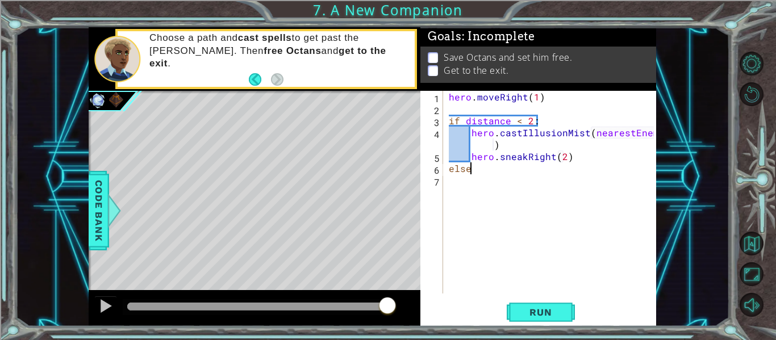
type textarea "else:"
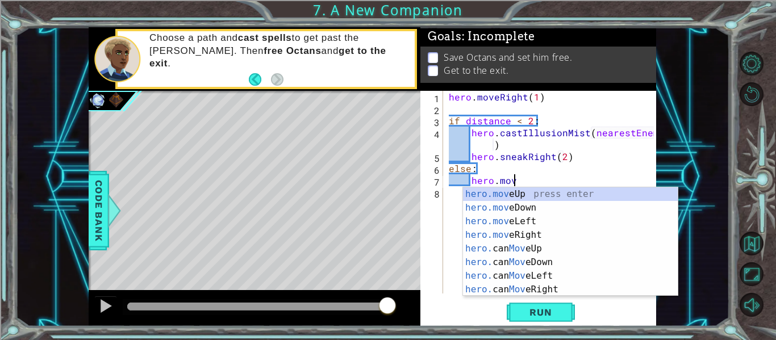
scroll to position [0, 4]
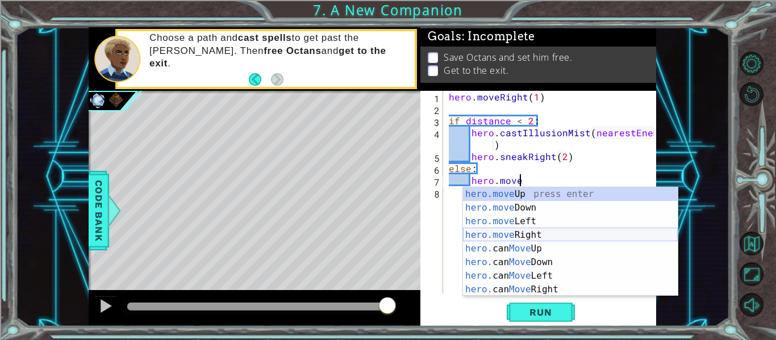
click at [537, 238] on div "hero.move Up press enter hero.move Down press enter hero.move Left press enter …" at bounding box center [570, 255] width 215 height 136
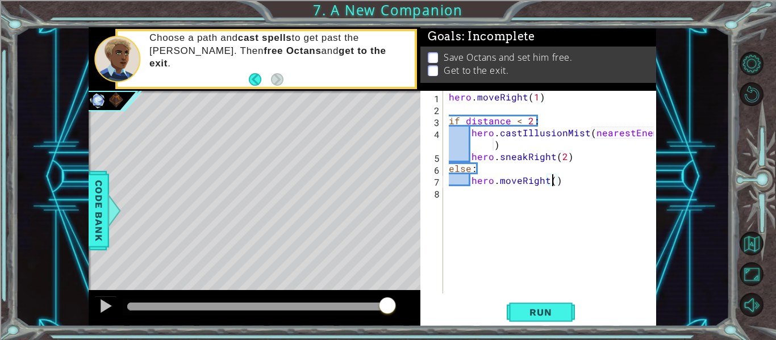
scroll to position [0, 7]
click at [541, 318] on span "Run" at bounding box center [540, 312] width 45 height 11
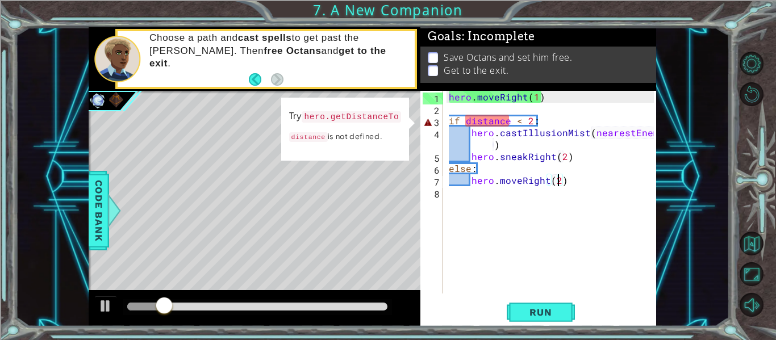
click at [545, 97] on div "hero . moveRight ( 1 ) if distance < 2 : hero . castIllusionMist ( nearestEnemy…" at bounding box center [553, 204] width 213 height 227
type textarea "hero.moveRight(1)"
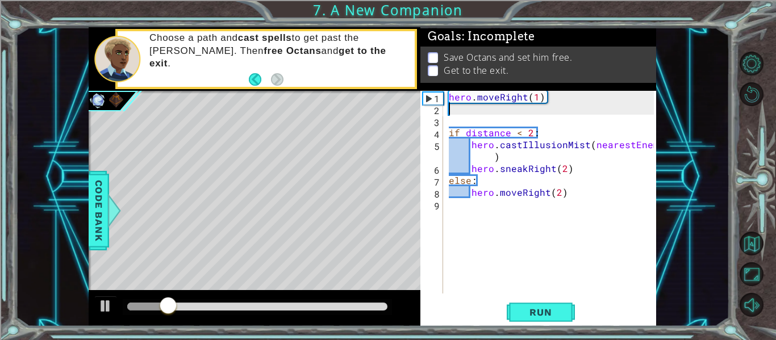
scroll to position [0, 0]
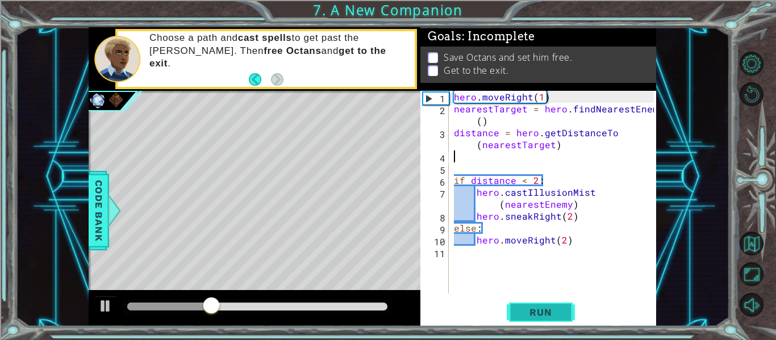
click at [554, 318] on button "Run" at bounding box center [541, 312] width 68 height 23
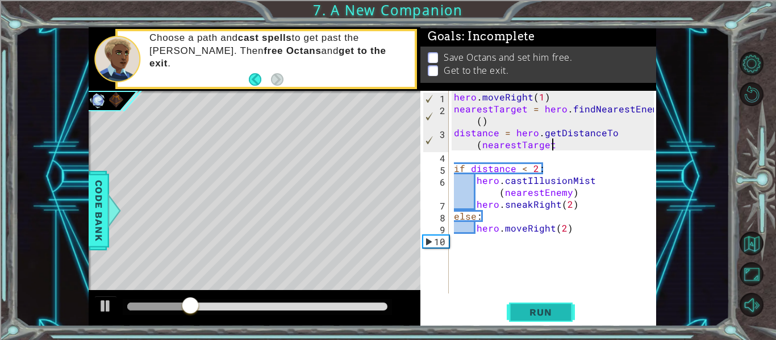
click at [564, 309] on button "Run" at bounding box center [541, 312] width 68 height 23
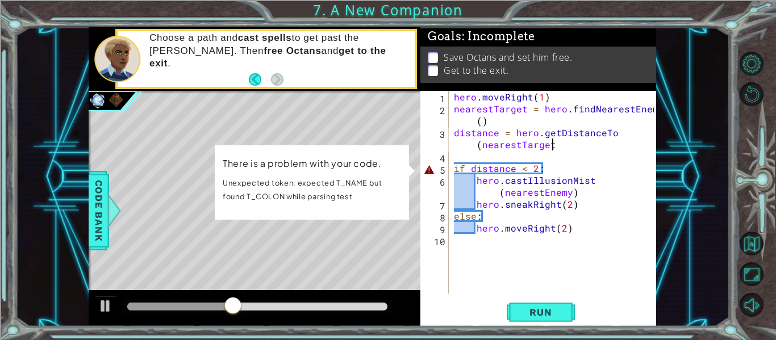
click at [541, 168] on div "hero . moveRight ( 1 ) nearestTarget = hero . findNearestEnemy ( ) distance = h…" at bounding box center [556, 204] width 208 height 227
click at [541, 166] on div "hero . moveRight ( 1 ) nearestTarget = hero . findNearestEnemy ( ) distance = h…" at bounding box center [556, 204] width 208 height 227
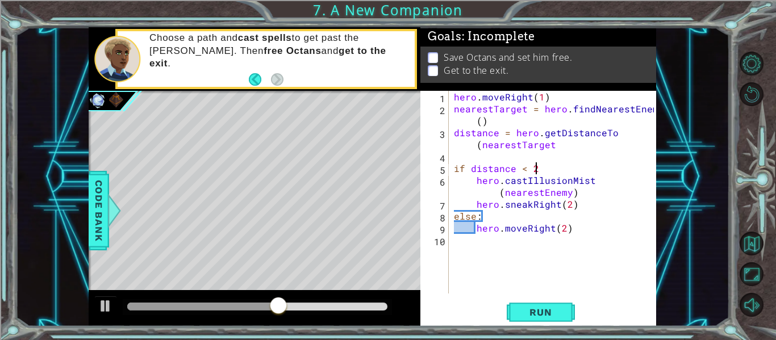
scroll to position [0, 5]
click at [551, 315] on span "Run" at bounding box center [540, 312] width 45 height 11
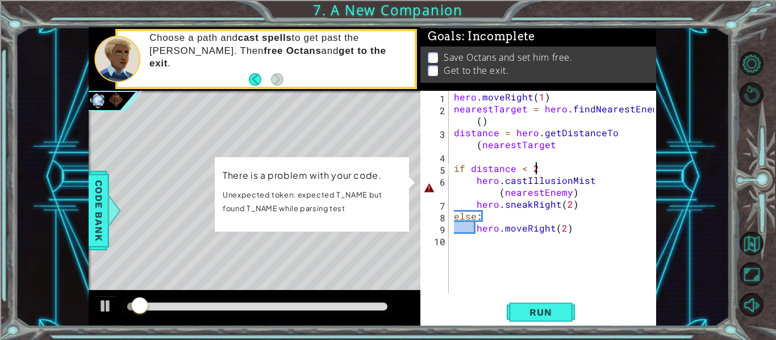
scroll to position [0, 5]
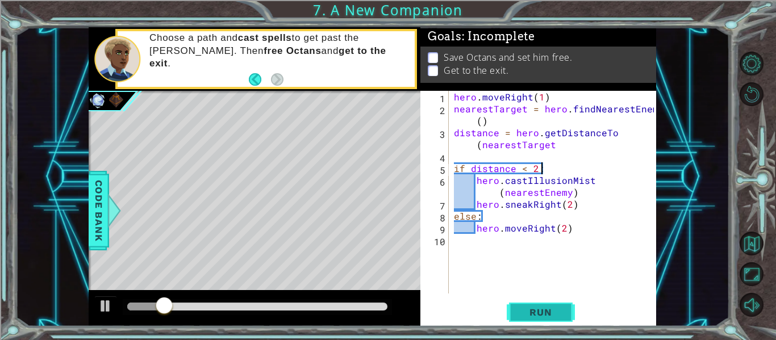
type textarea "if distance < 2:"
click at [542, 309] on span "Run" at bounding box center [540, 312] width 45 height 11
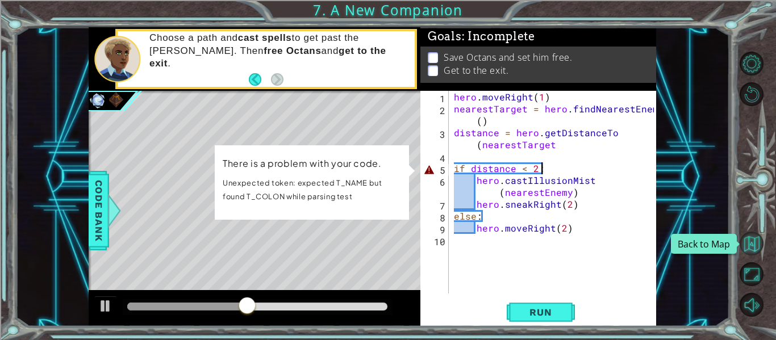
click at [749, 239] on button "Back to Map" at bounding box center [752, 244] width 24 height 24
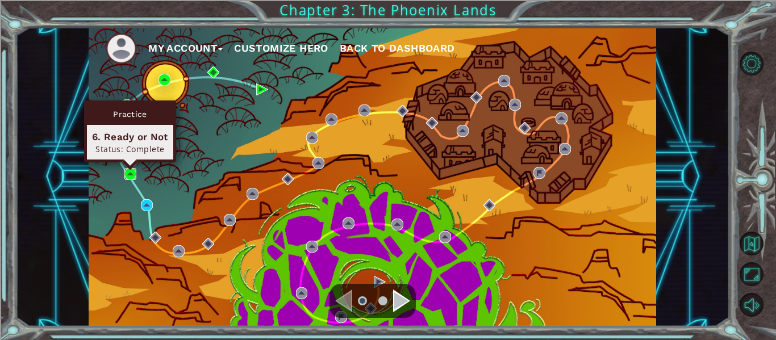
click at [131, 177] on img at bounding box center [130, 174] width 12 height 12
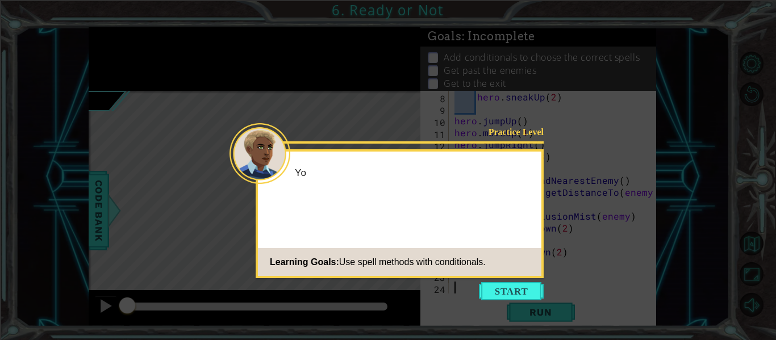
scroll to position [84, 0]
click at [501, 281] on icon at bounding box center [388, 170] width 776 height 340
click at [500, 293] on button "Start" at bounding box center [511, 291] width 65 height 18
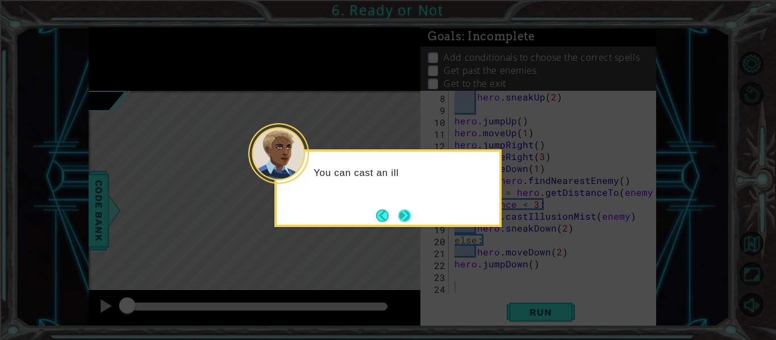
click at [402, 216] on button "Next" at bounding box center [404, 216] width 12 height 12
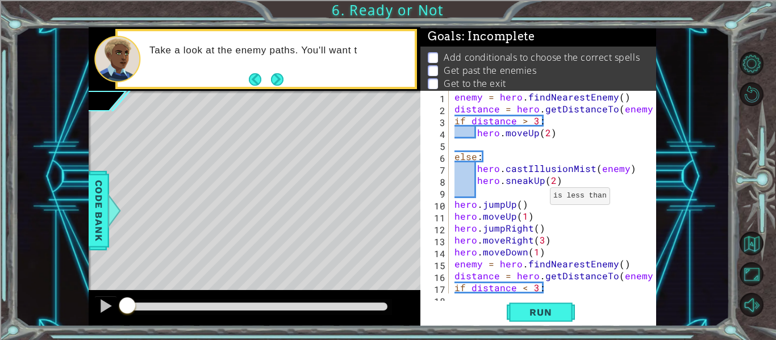
scroll to position [0, 0]
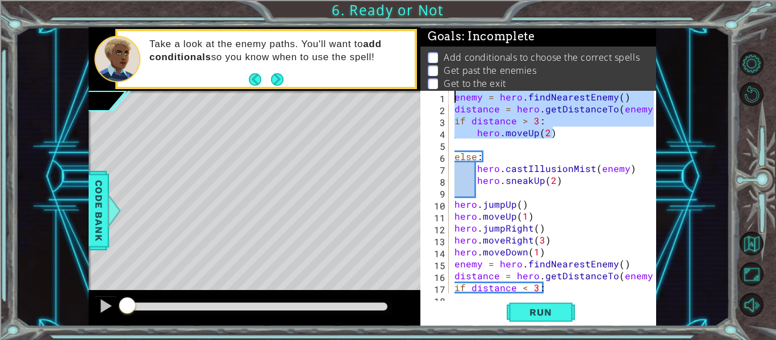
drag, startPoint x: 561, startPoint y: 131, endPoint x: 453, endPoint y: 95, distance: 114.3
click at [453, 95] on div "enemy = hero . findNearestEnemy ( ) distance = hero . getDistanceTo ( enemy ) i…" at bounding box center [555, 204] width 207 height 227
click at [453, 95] on div "enemy = hero . findNearestEnemy ( ) distance = hero . getDistanceTo ( enemy ) i…" at bounding box center [553, 192] width 202 height 203
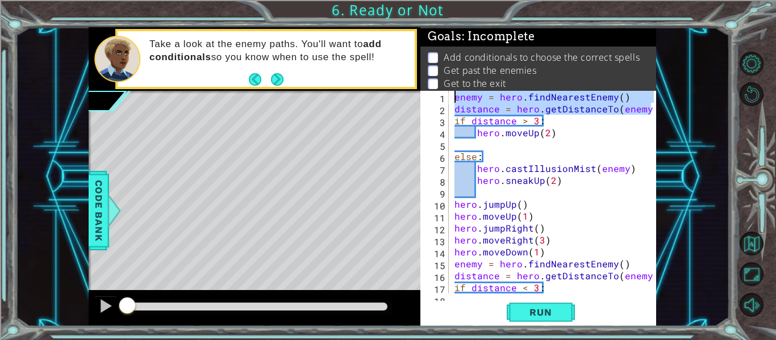
drag, startPoint x: 648, startPoint y: 109, endPoint x: 458, endPoint y: 91, distance: 191.1
click at [458, 91] on div "enemy = hero.findNearestEnemy() 1 2 3 4 5 6 7 8 9 10 11 12 13 14 15 16 17 18 en…" at bounding box center [536, 192] width 233 height 203
type textarea "enemy = hero.findNearestEnemy() distance = hero.getDistanceTo(enemy)"
click at [751, 247] on button "Back to Map" at bounding box center [752, 244] width 24 height 24
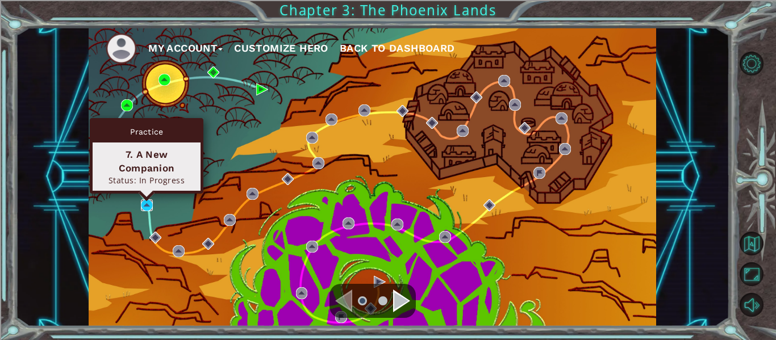
click at [145, 204] on img at bounding box center [147, 205] width 12 height 12
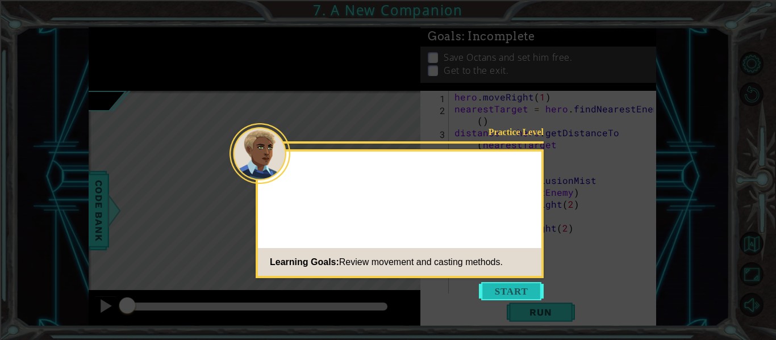
click at [539, 285] on button "Start" at bounding box center [511, 291] width 65 height 18
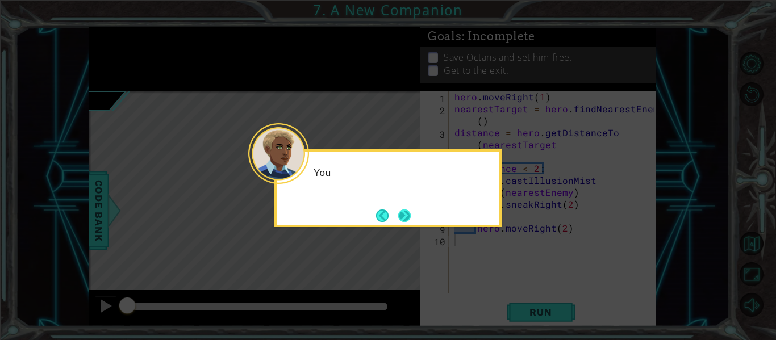
click at [403, 210] on button "Next" at bounding box center [404, 216] width 12 height 12
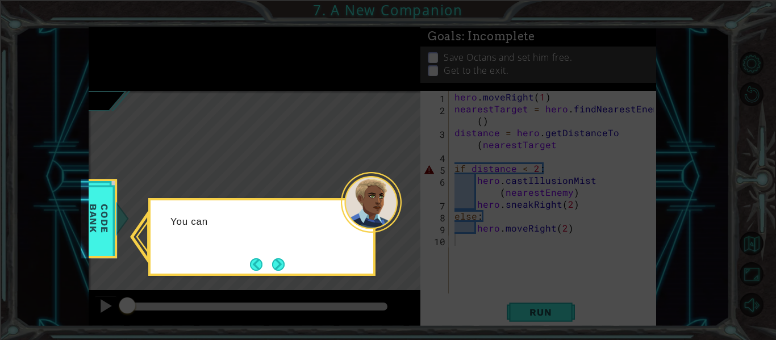
click at [279, 274] on div "You can" at bounding box center [261, 237] width 227 height 78
click at [280, 270] on button "Next" at bounding box center [278, 264] width 12 height 12
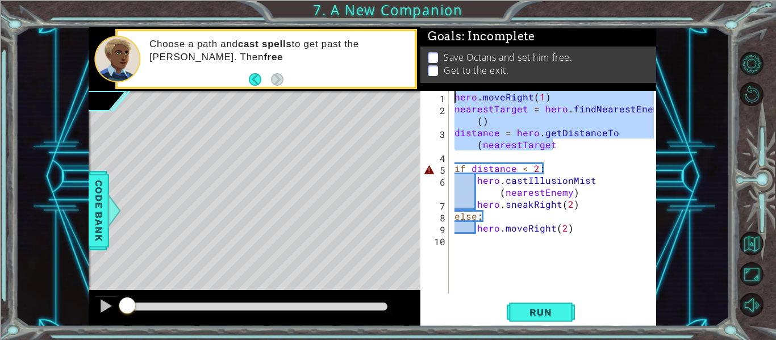
drag, startPoint x: 572, startPoint y: 146, endPoint x: 452, endPoint y: 80, distance: 136.6
click at [452, 80] on div "Goals : Incomplete Save Octans and set him free. Get to the exit. 1 2 3 4 5 6 7…" at bounding box center [538, 176] width 236 height 299
type textarea "hero.moveRight(1) nearestTarget = hero.findNearestEnemy()"
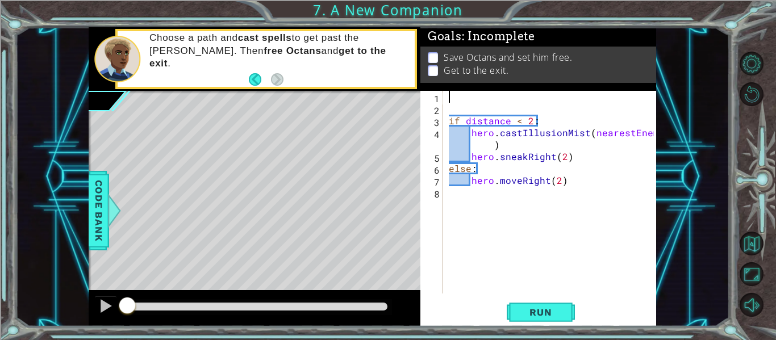
paste textarea "distance = hero.getDistanceTo(enemy)"
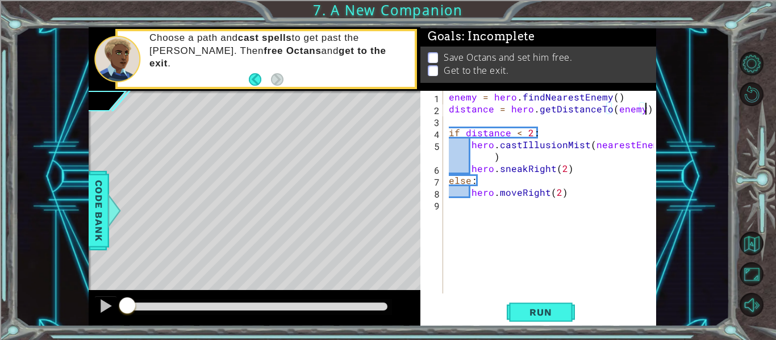
click at [624, 97] on div "enemy = hero . findNearestEnemy ( ) distance = hero . getDistanceTo ( enemy ) i…" at bounding box center [553, 204] width 213 height 227
type textarea "enemy = hero.findNearestEnemy()"
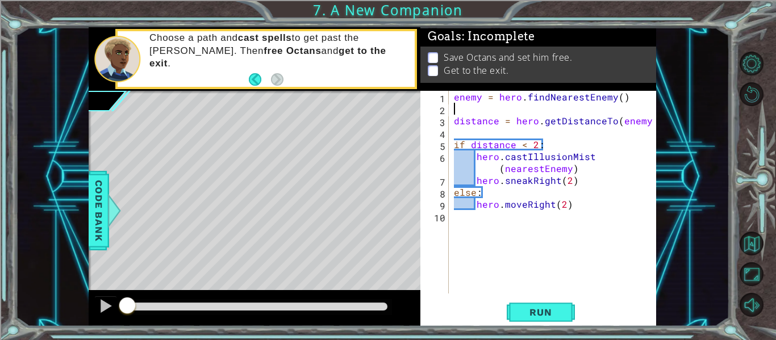
type textarea "enemy = hero.findNearestEnemy()"
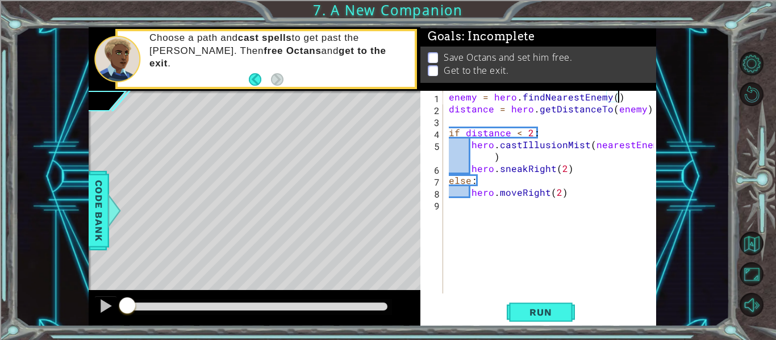
click at [448, 96] on div "enemy = hero . findNearestEnemy ( ) distance = hero . getDistanceTo ( enemy ) i…" at bounding box center [553, 204] width 213 height 227
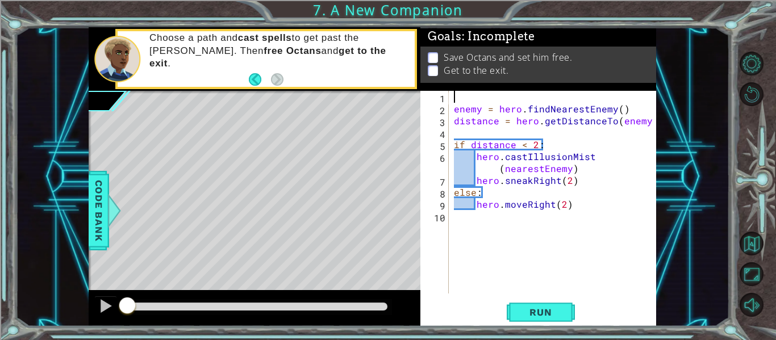
click at [453, 98] on div "enemy = hero . findNearestEnemy ( ) distance = hero . getDistanceTo ( enemy ) i…" at bounding box center [556, 204] width 208 height 227
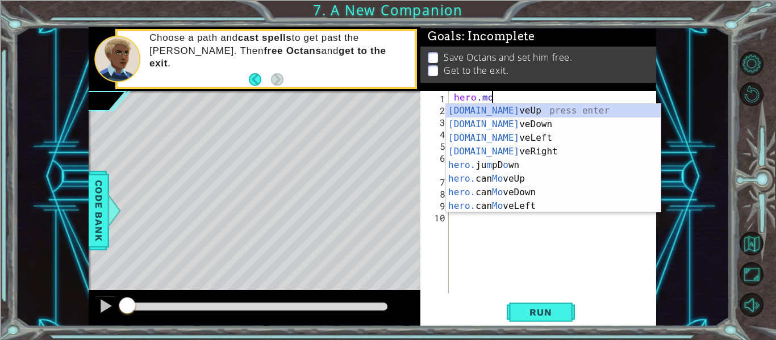
scroll to position [0, 2]
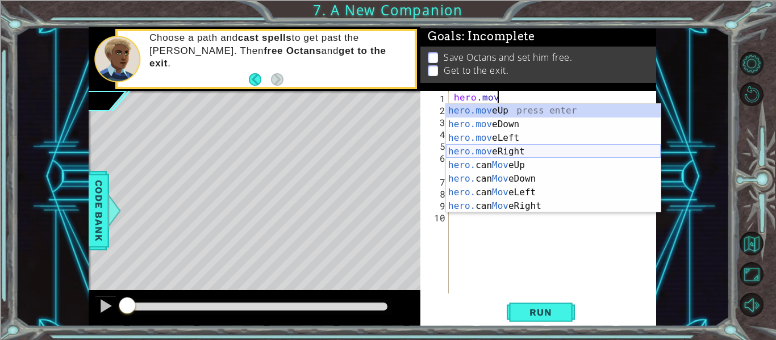
click at [519, 153] on div "hero.mov eUp press enter hero.mov eDown press enter hero.mov eLeft press enter …" at bounding box center [553, 172] width 215 height 136
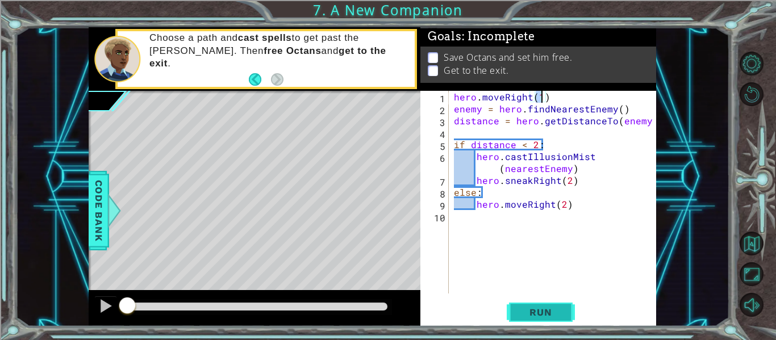
click at [542, 307] on span "Run" at bounding box center [540, 312] width 45 height 11
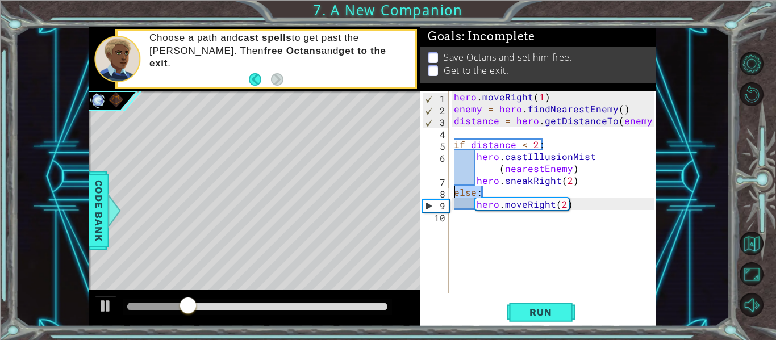
drag, startPoint x: 492, startPoint y: 194, endPoint x: 457, endPoint y: 192, distance: 34.7
click at [457, 192] on div "hero . moveRight ( 1 ) enemy = hero . findNearestEnemy ( ) distance = hero . ge…" at bounding box center [556, 204] width 208 height 227
click at [457, 192] on div "hero . moveRight ( 1 ) enemy = hero . findNearestEnemy ( ) distance = hero . ge…" at bounding box center [553, 192] width 202 height 203
click at [501, 193] on div "hero . moveRight ( 1 ) enemy = hero . findNearestEnemy ( ) distance = hero . ge…" at bounding box center [556, 204] width 208 height 227
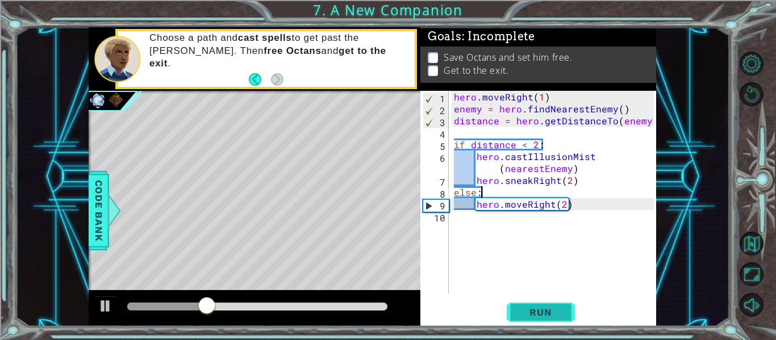
click at [539, 316] on span "Run" at bounding box center [540, 312] width 45 height 11
click at [535, 143] on div "hero . moveRight ( 1 ) enemy = hero . findNearestEnemy ( ) distance = hero . ge…" at bounding box center [556, 204] width 208 height 227
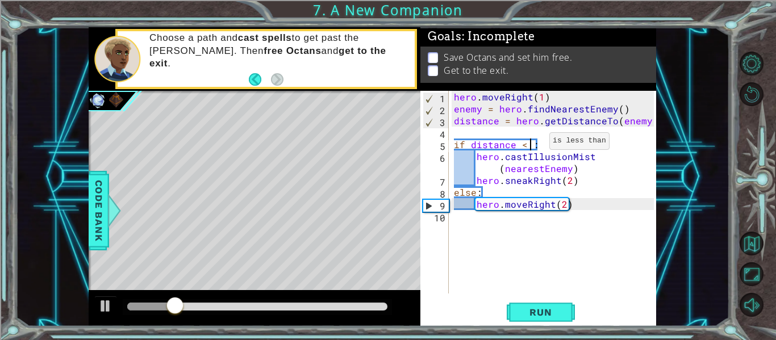
scroll to position [0, 5]
click at [538, 308] on span "Run" at bounding box center [540, 312] width 45 height 11
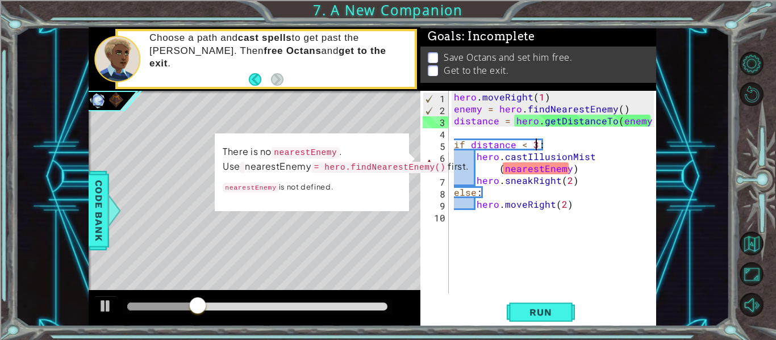
click at [536, 166] on div "hero . moveRight ( 1 ) enemy = hero . findNearestEnemy ( ) distance = hero . ge…" at bounding box center [556, 204] width 208 height 227
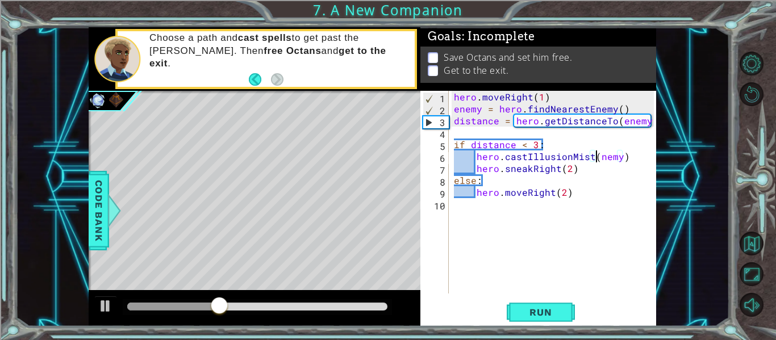
scroll to position [0, 10]
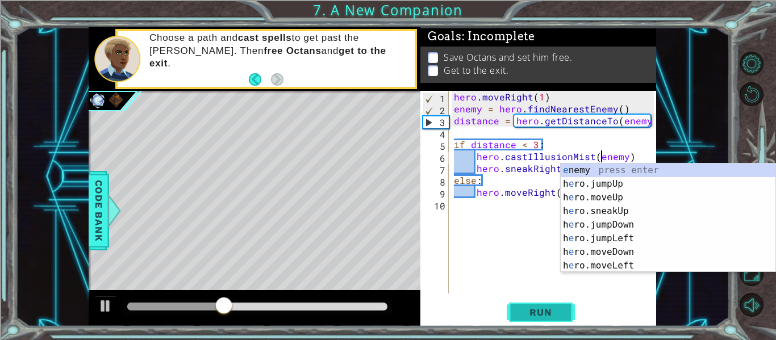
type textarea "hero.castIllusionMist(enemy)"
click at [545, 312] on span "Run" at bounding box center [540, 312] width 45 height 11
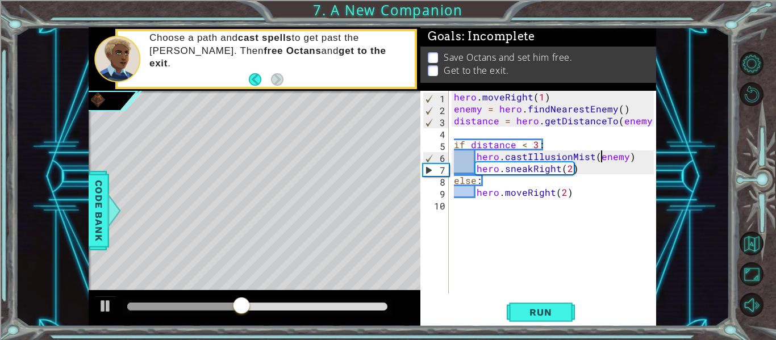
click at [523, 222] on div "hero . moveRight ( 1 ) enemy = hero . findNearestEnemy ( ) distance = hero . ge…" at bounding box center [556, 204] width 208 height 227
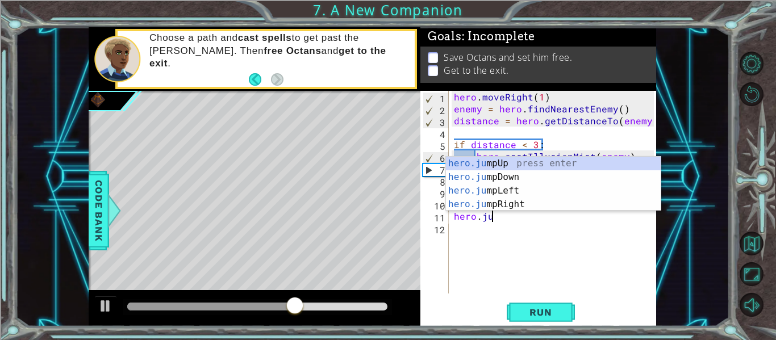
scroll to position [0, 2]
type textarea "hero.jump"
click at [516, 203] on div "hero.jump Up press enter hero.jump Down press enter hero.jump Left press enter …" at bounding box center [553, 198] width 215 height 82
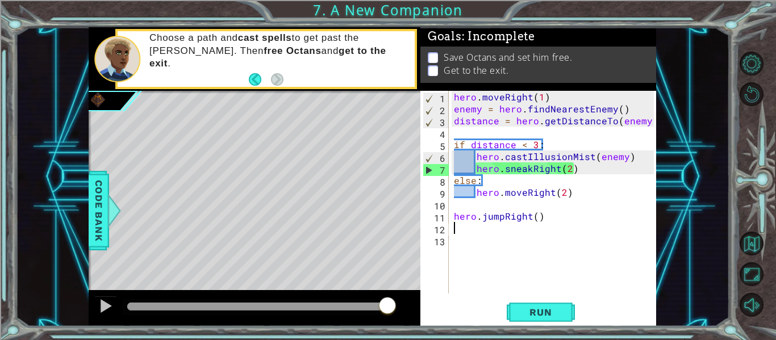
click at [537, 294] on div "1 2 3 4 5 6 7 8 9 10 11 12 13 hero . moveRight ( 1 ) enemy = hero . findNearest…" at bounding box center [538, 209] width 236 height 236
click at [521, 311] on span "Run" at bounding box center [540, 312] width 45 height 11
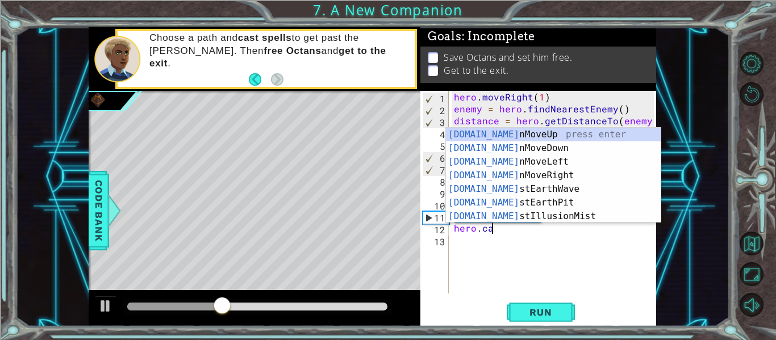
scroll to position [0, 2]
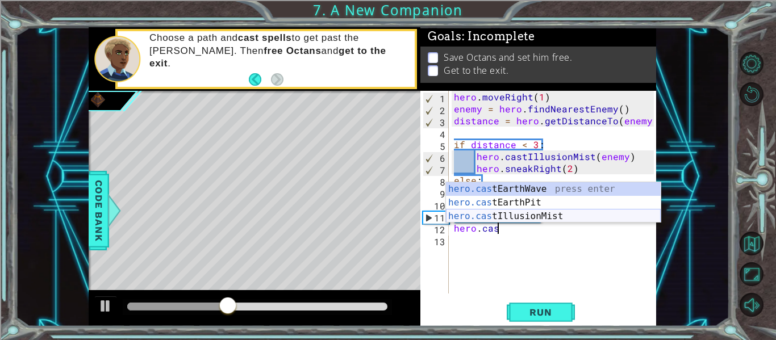
click at [517, 215] on div "hero.cas tEarthWave press enter hero.cas tEarthPit press enter hero.cas tIllusi…" at bounding box center [553, 216] width 215 height 68
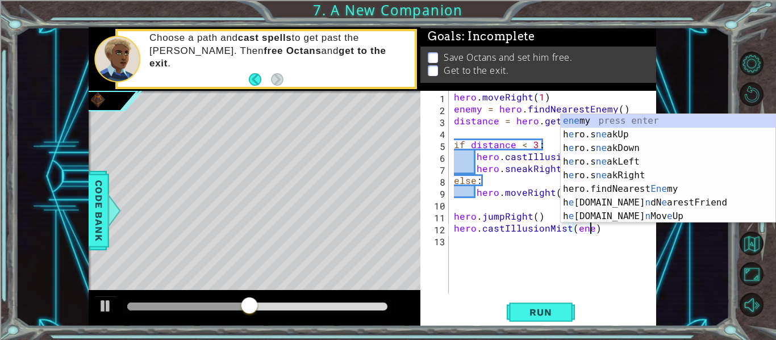
type textarea "hero.castIllusionMist(enemy)"
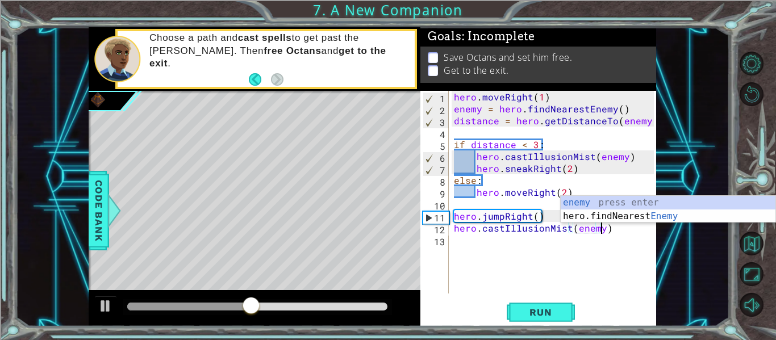
scroll to position [0, 9]
click at [526, 239] on div "hero . moveRight ( 1 ) enemy = hero . findNearestEnemy ( ) distance = hero . ge…" at bounding box center [556, 204] width 208 height 227
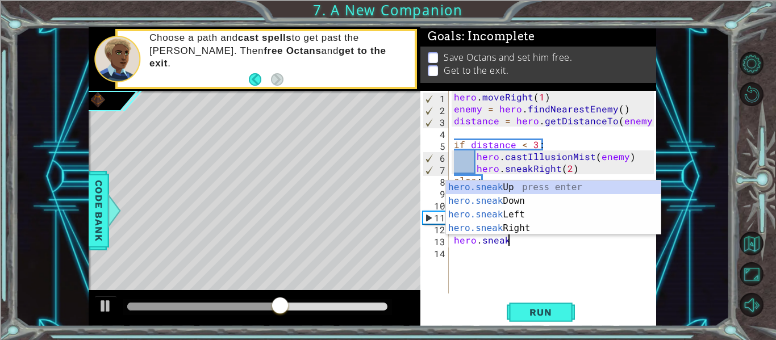
scroll to position [0, 3]
click at [504, 183] on div "hero.sneak Up press enter hero.sneak Down press enter hero.sneak Left press ent…" at bounding box center [553, 222] width 215 height 82
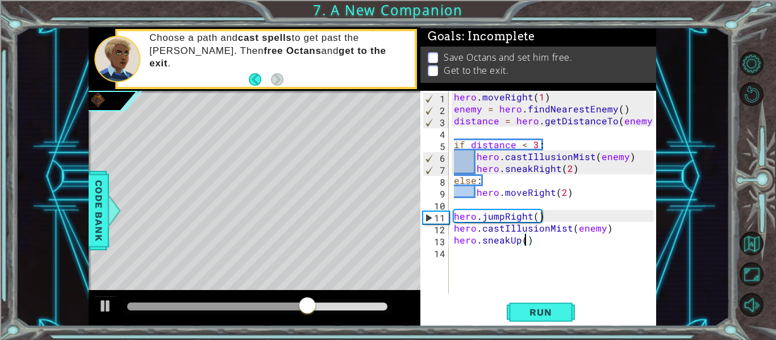
scroll to position [0, 5]
click at [537, 310] on span "Run" at bounding box center [540, 312] width 45 height 11
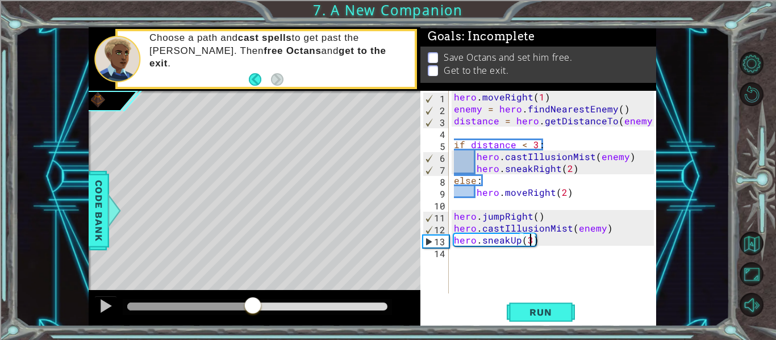
drag, startPoint x: 132, startPoint y: 304, endPoint x: 253, endPoint y: 303, distance: 121.6
click at [253, 303] on div at bounding box center [253, 307] width 20 height 20
drag, startPoint x: 567, startPoint y: 229, endPoint x: 481, endPoint y: 226, distance: 85.8
click at [481, 226] on div "hero . moveRight ( 1 ) enemy = hero . findNearestEnemy ( ) distance = hero . ge…" at bounding box center [556, 204] width 208 height 227
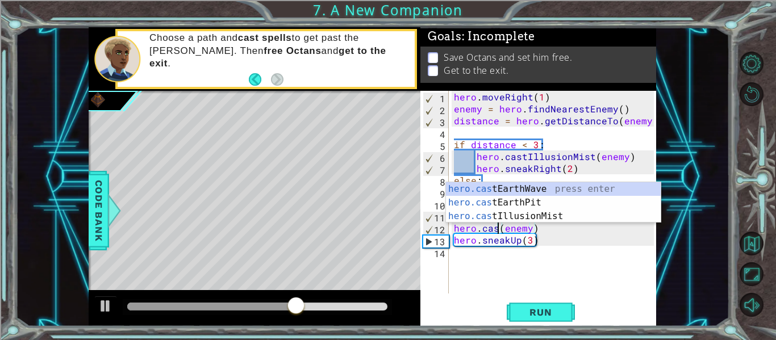
scroll to position [0, 3]
click at [526, 189] on div "hero.cast EarthWave press enter hero.cast EarthPit press enter hero.cast Illusi…" at bounding box center [553, 216] width 215 height 68
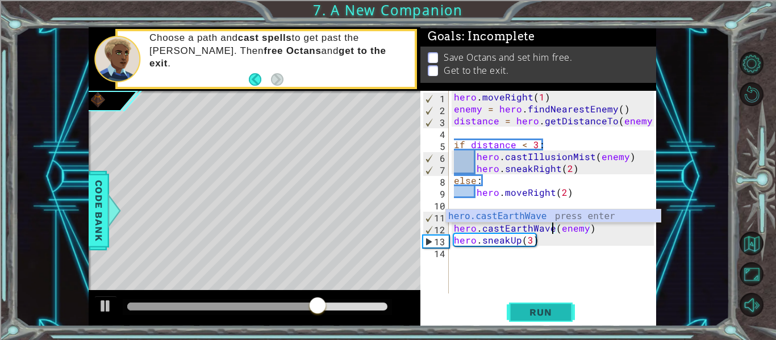
type textarea "hero.castEarthWave(enemy)"
click at [546, 309] on span "Run" at bounding box center [540, 312] width 45 height 11
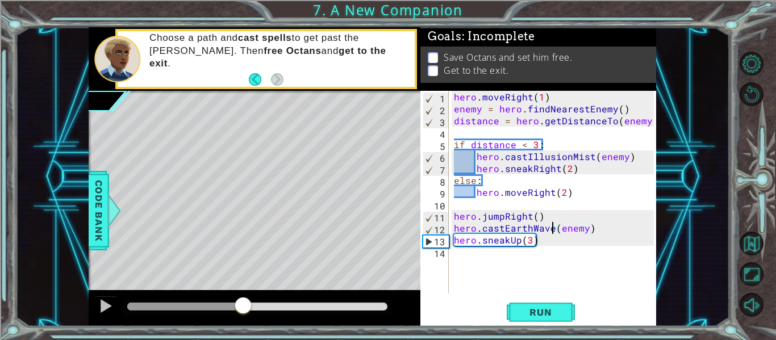
drag, startPoint x: 124, startPoint y: 308, endPoint x: 248, endPoint y: 311, distance: 123.3
click at [248, 311] on div at bounding box center [243, 307] width 20 height 20
click at [504, 258] on div "hero . moveRight ( 1 ) enemy = hero . findNearestEnemy ( ) distance = hero . ge…" at bounding box center [556, 204] width 208 height 227
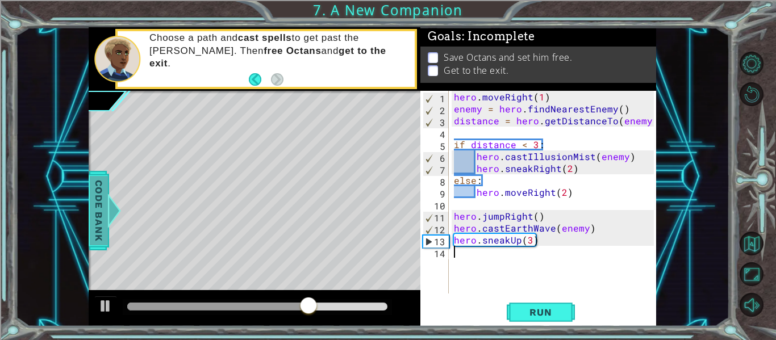
click at [120, 208] on div at bounding box center [114, 211] width 14 height 34
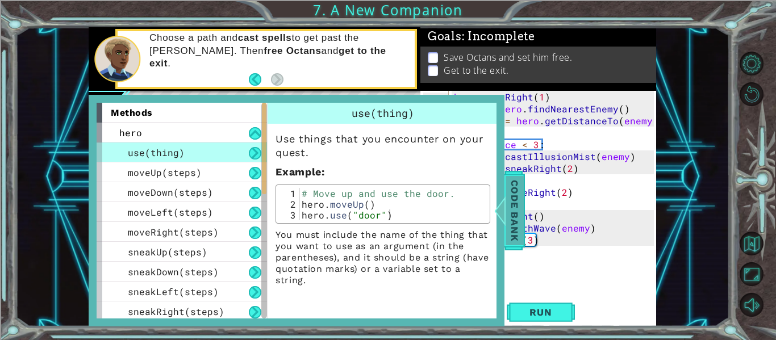
click at [512, 204] on span "Code Bank" at bounding box center [515, 210] width 18 height 69
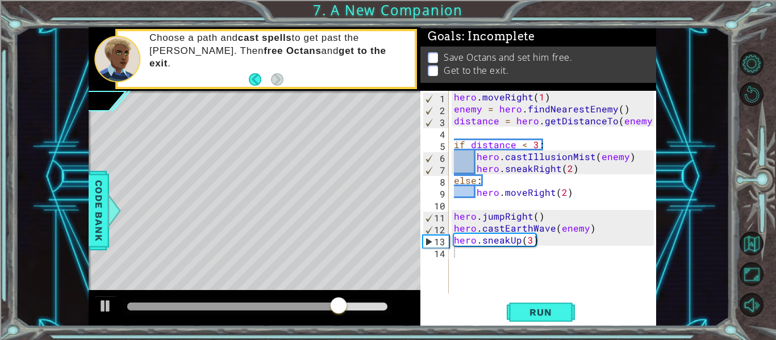
click at [489, 258] on div "hero . moveRight ( 1 ) enemy = hero . findNearestEnemy ( ) distance = hero . ge…" at bounding box center [556, 204] width 208 height 227
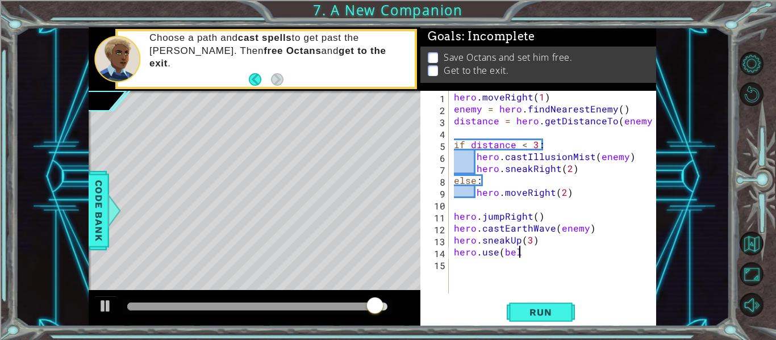
scroll to position [0, 4]
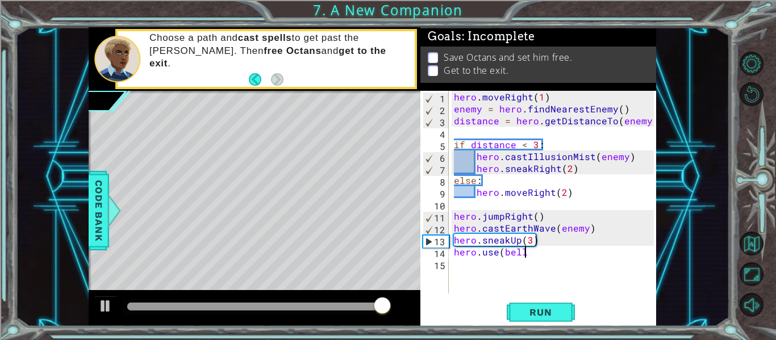
type textarea "hero.use(bell)"
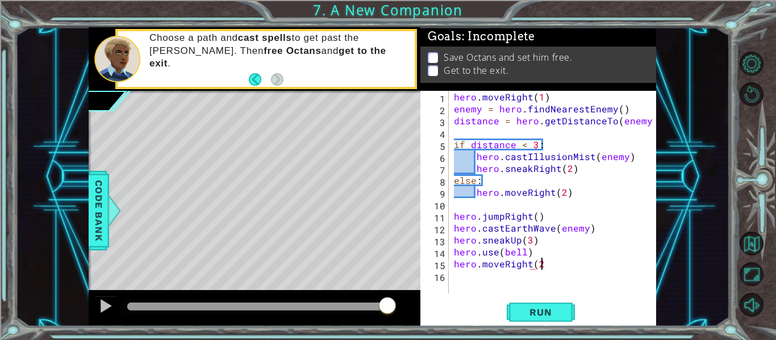
scroll to position [0, 5]
click at [544, 319] on button "Run" at bounding box center [541, 312] width 68 height 23
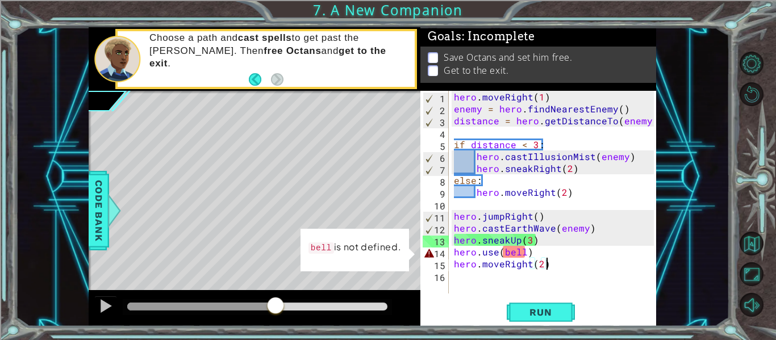
drag, startPoint x: 173, startPoint y: 303, endPoint x: 276, endPoint y: 307, distance: 102.4
click at [276, 307] on div at bounding box center [275, 307] width 20 height 20
click at [502, 255] on div "hero . moveRight ( 1 ) enemy = hero . findNearestEnemy ( ) distance = hero . ge…" at bounding box center [556, 204] width 208 height 227
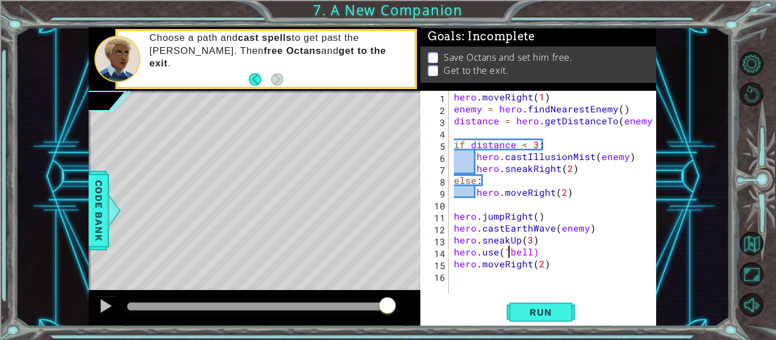
click at [530, 255] on div "hero . moveRight ( 1 ) enemy = hero . findNearestEnemy ( ) distance = hero . ge…" at bounding box center [556, 204] width 208 height 227
type textarea "hero.use("bell")"
click at [544, 306] on button "Run" at bounding box center [541, 312] width 68 height 23
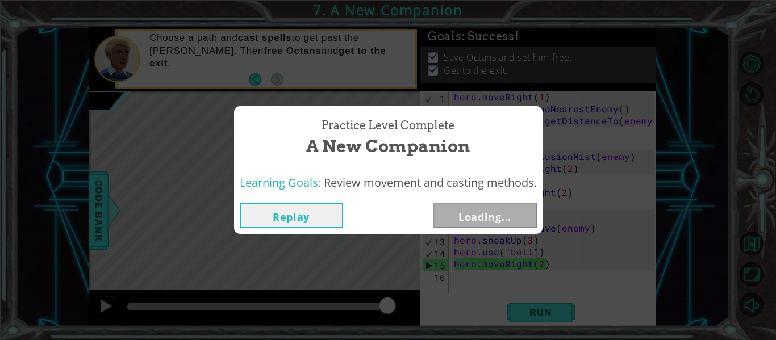
drag, startPoint x: 199, startPoint y: 303, endPoint x: 399, endPoint y: 303, distance: 200.0
click at [399, 303] on body "1 ההההההההההההההההההההההההההההההההההההההההההההההההההההההההההההההההההההההההההההה…" at bounding box center [388, 170] width 776 height 340
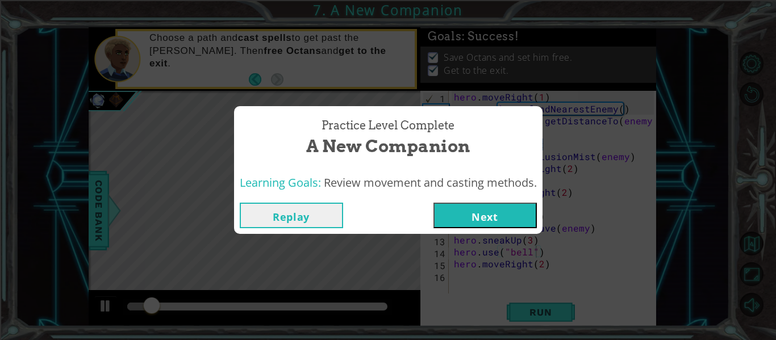
click at [457, 219] on button "Next" at bounding box center [484, 216] width 103 height 26
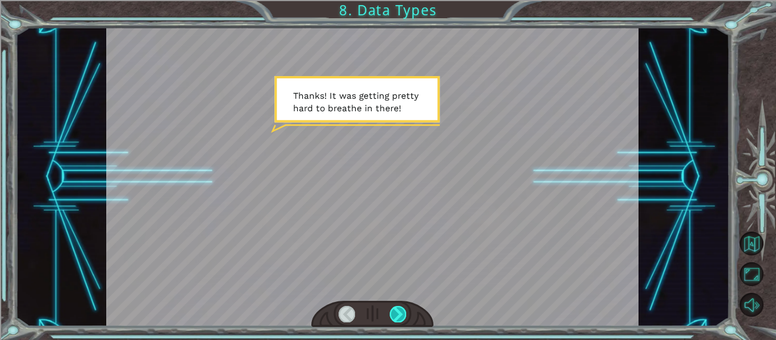
click at [397, 306] on div at bounding box center [398, 314] width 16 height 16
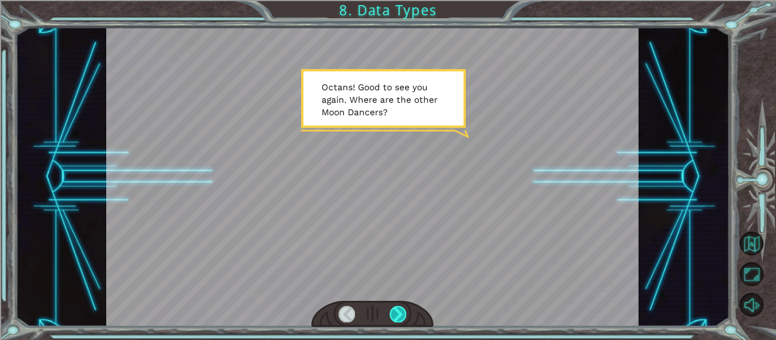
click at [397, 306] on div at bounding box center [398, 314] width 16 height 16
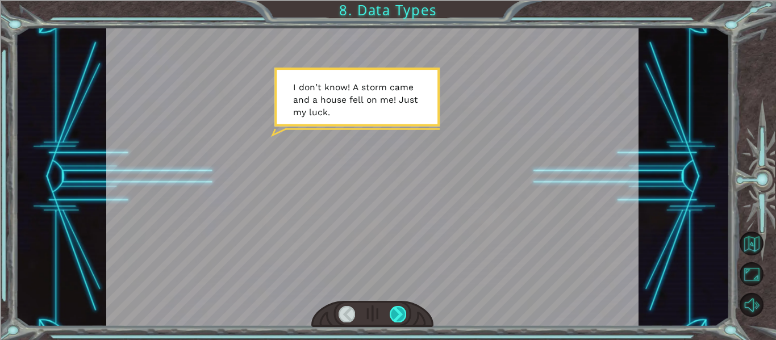
click at [397, 307] on div at bounding box center [398, 314] width 16 height 16
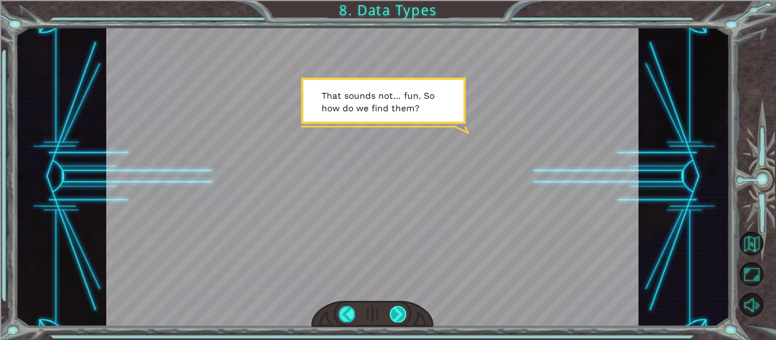
click at [397, 307] on div at bounding box center [398, 314] width 16 height 16
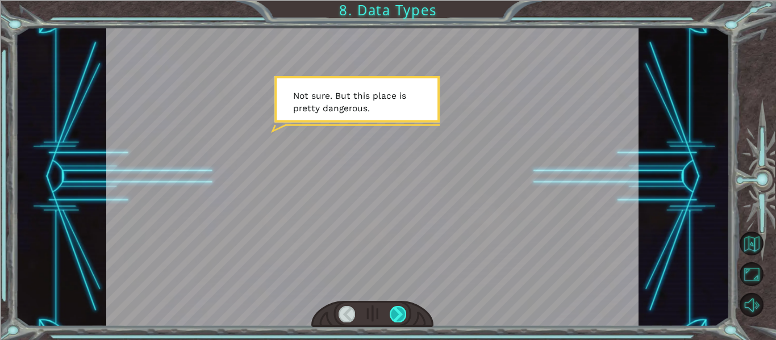
click at [397, 307] on div at bounding box center [398, 314] width 16 height 16
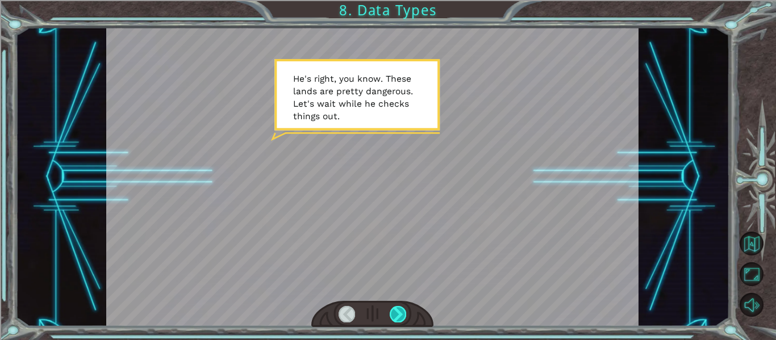
click at [397, 307] on div at bounding box center [398, 314] width 16 height 16
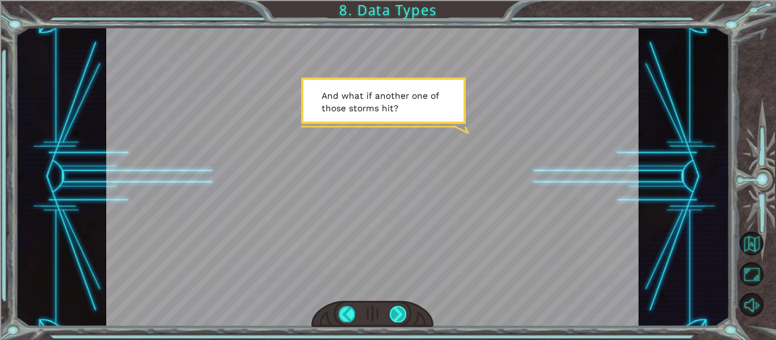
click at [397, 307] on div at bounding box center [398, 314] width 16 height 16
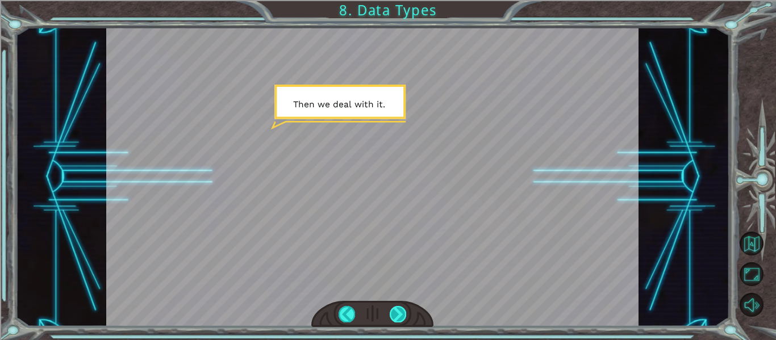
click at [397, 307] on div at bounding box center [398, 314] width 16 height 16
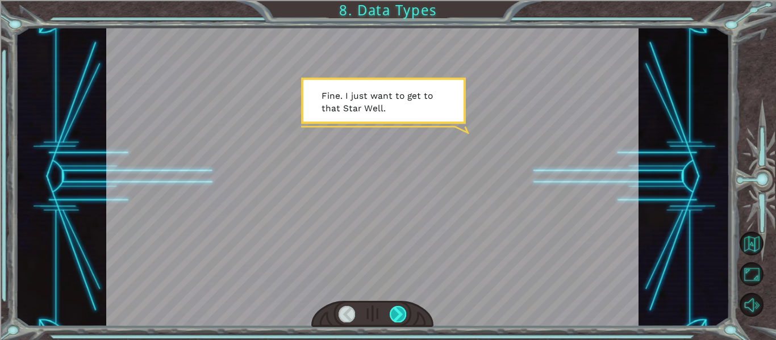
click at [397, 307] on div at bounding box center [398, 314] width 16 height 16
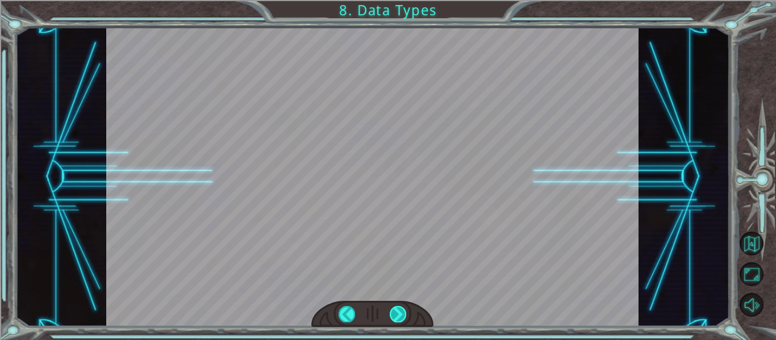
click at [397, 307] on div at bounding box center [398, 314] width 16 height 16
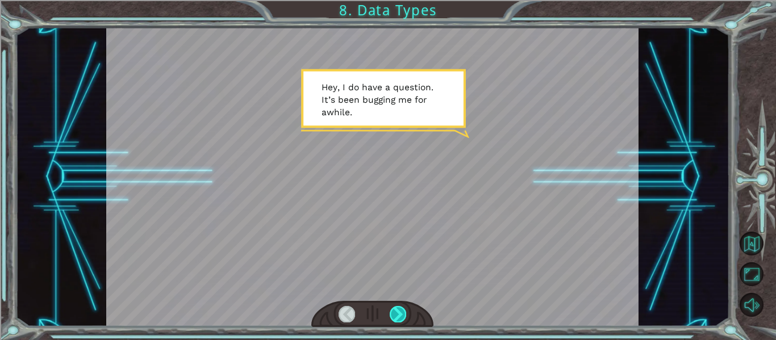
click at [397, 307] on div at bounding box center [398, 314] width 16 height 16
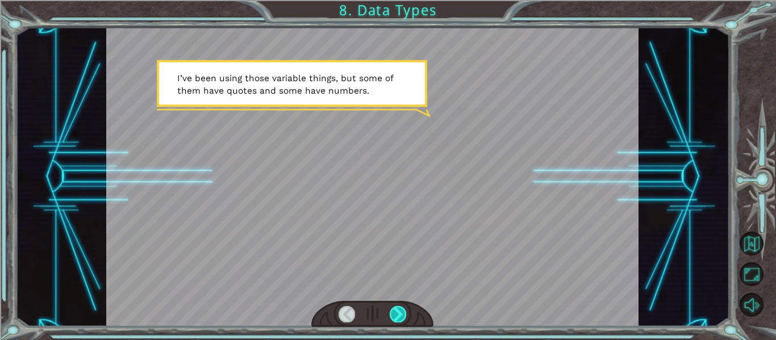
click at [397, 307] on div at bounding box center [398, 314] width 16 height 16
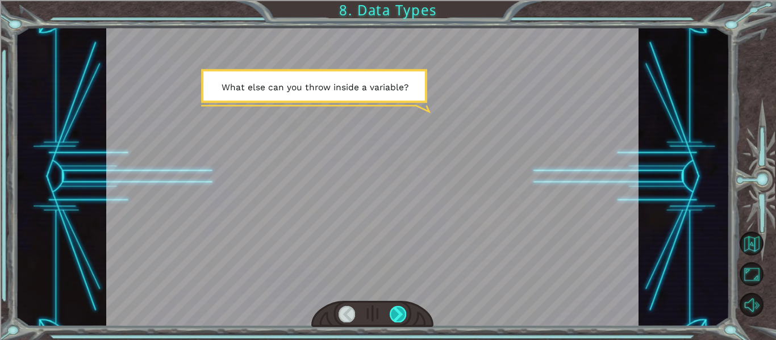
click at [397, 307] on div at bounding box center [398, 314] width 16 height 16
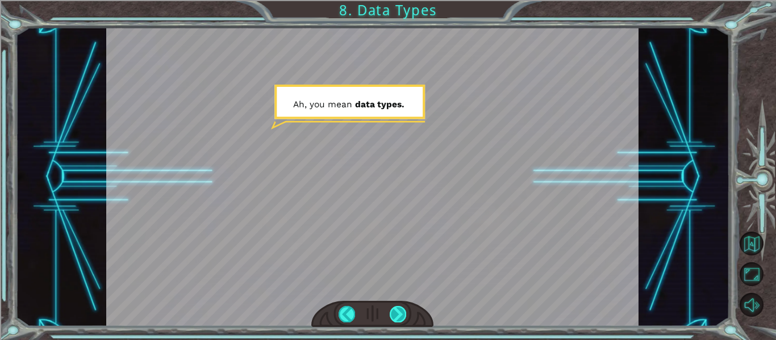
click at [397, 307] on div at bounding box center [398, 314] width 16 height 16
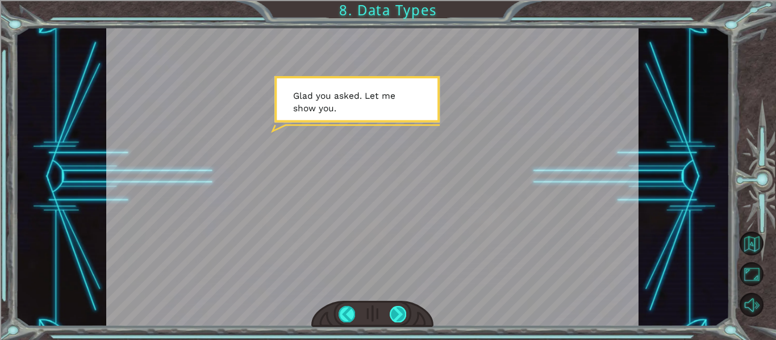
click at [397, 307] on div at bounding box center [398, 314] width 16 height 16
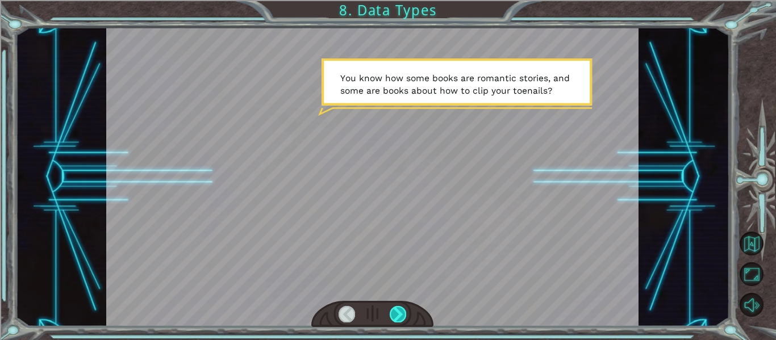
click at [397, 307] on div at bounding box center [398, 314] width 16 height 16
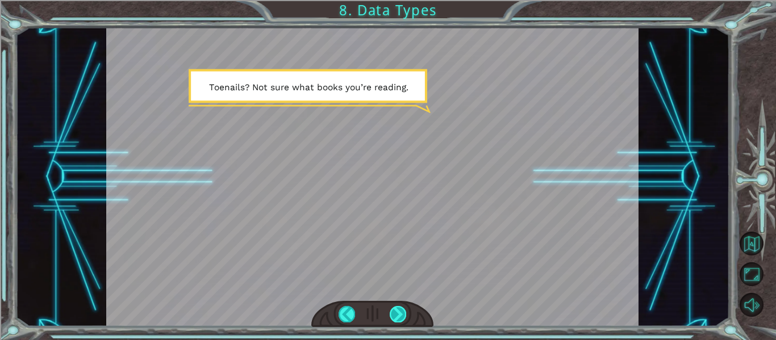
click at [397, 307] on div at bounding box center [398, 314] width 16 height 16
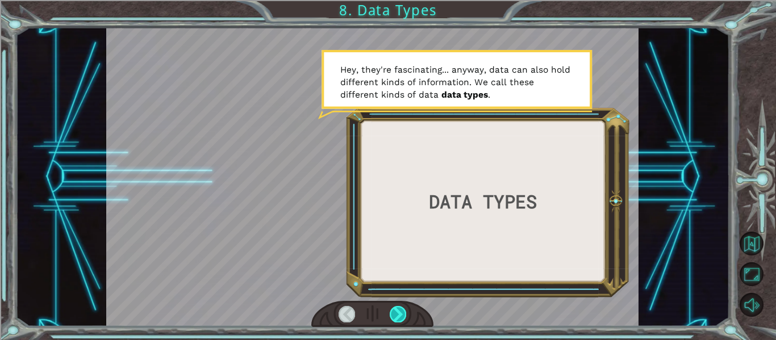
click at [397, 307] on div at bounding box center [398, 314] width 16 height 16
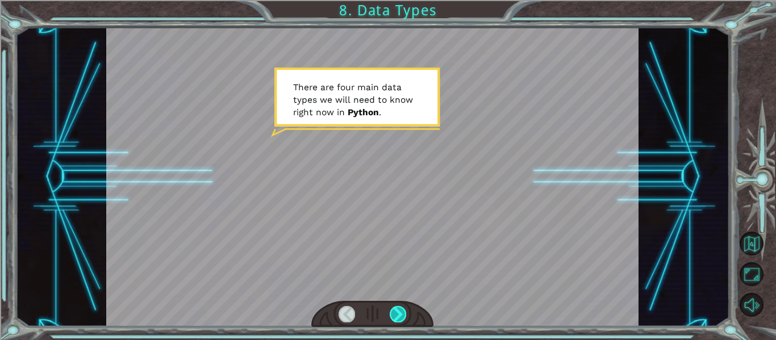
click at [397, 307] on div at bounding box center [398, 314] width 16 height 16
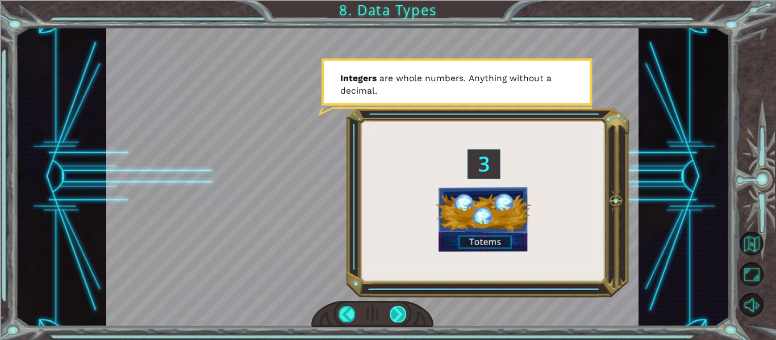
click at [398, 313] on div at bounding box center [398, 314] width 16 height 16
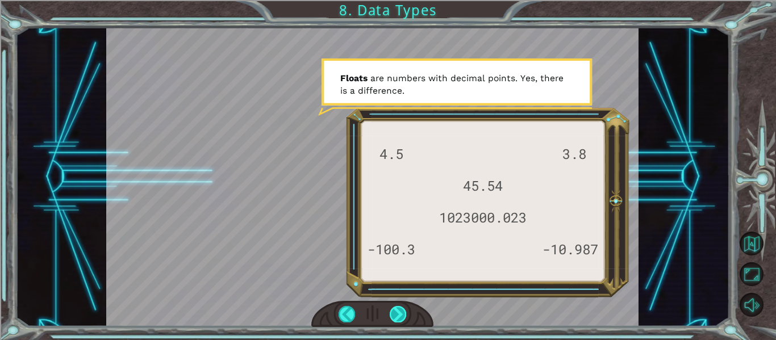
click at [404, 315] on div at bounding box center [398, 314] width 16 height 16
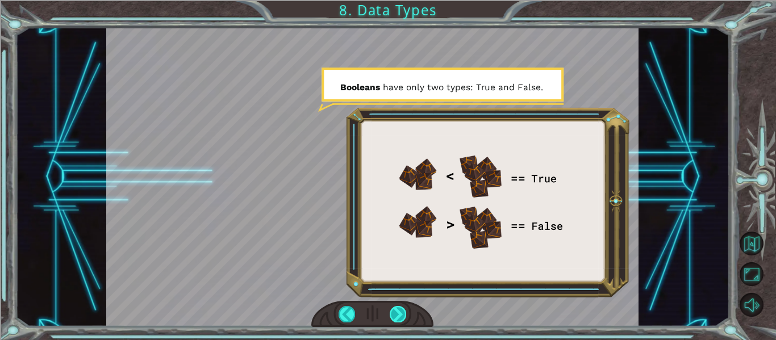
click at [399, 314] on div at bounding box center [398, 314] width 16 height 16
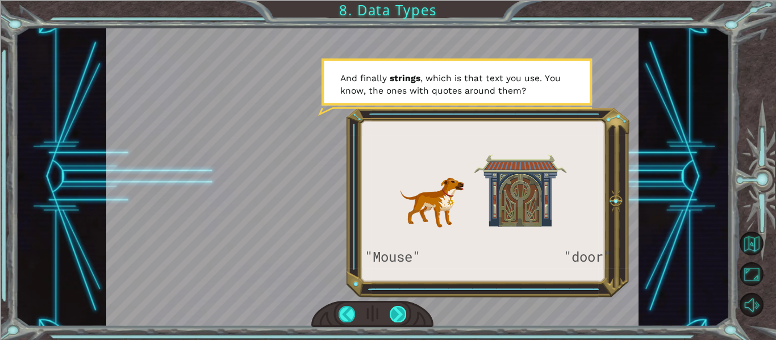
click at [402, 314] on div at bounding box center [398, 314] width 16 height 16
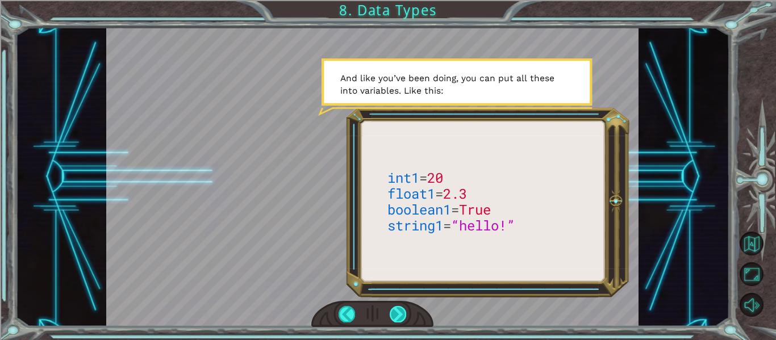
click at [401, 310] on div at bounding box center [398, 314] width 16 height 16
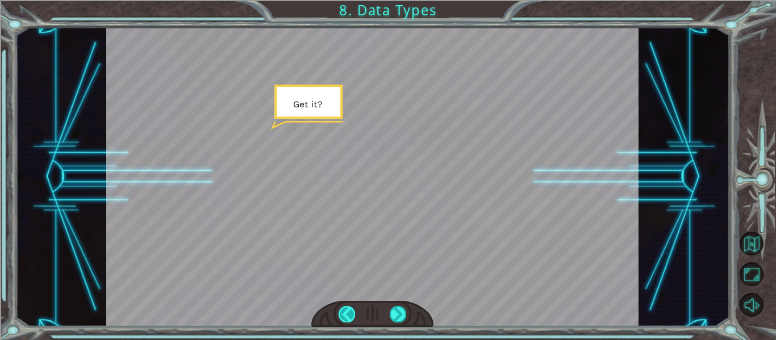
click at [344, 317] on div at bounding box center [347, 314] width 16 height 16
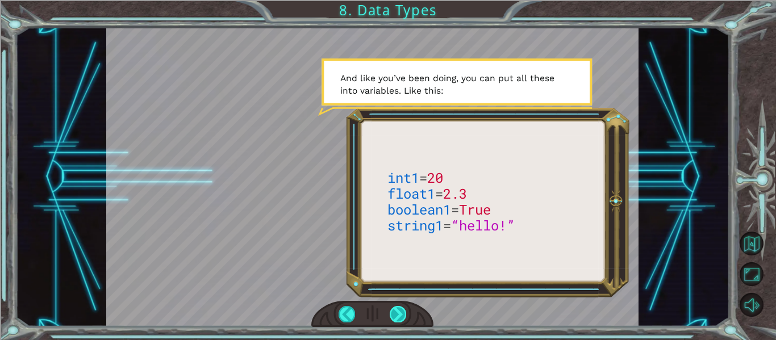
click at [402, 310] on div at bounding box center [398, 314] width 16 height 16
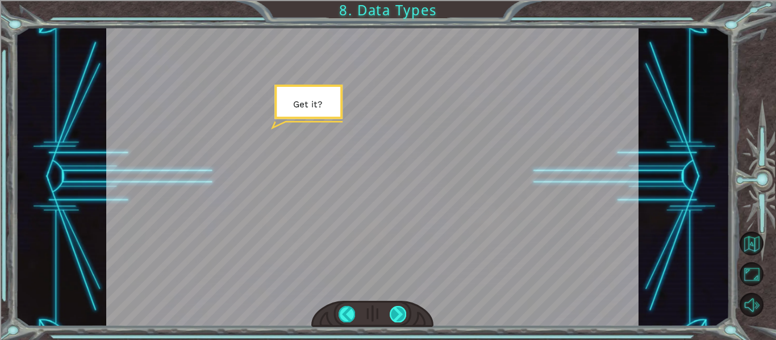
click at [404, 314] on div at bounding box center [398, 314] width 16 height 16
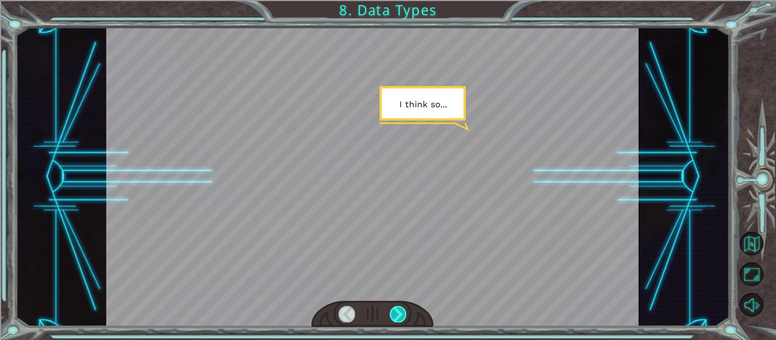
click at [404, 309] on div at bounding box center [398, 314] width 16 height 16
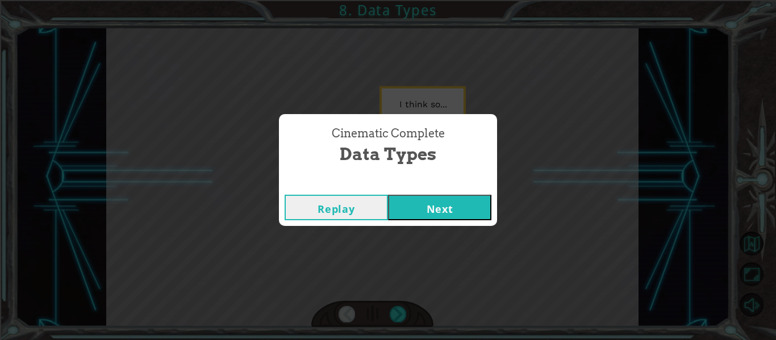
click at [436, 211] on button "Next" at bounding box center [439, 208] width 103 height 26
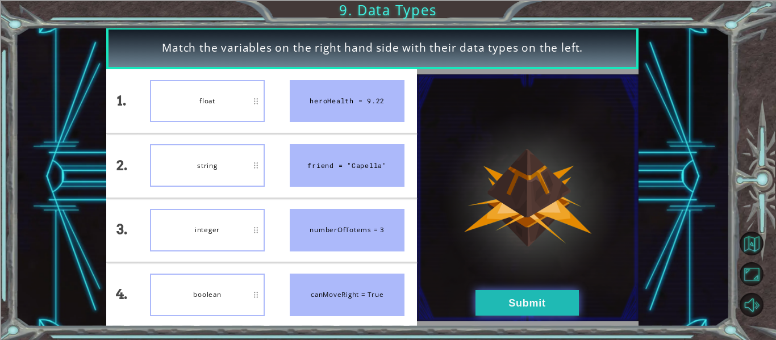
click at [507, 298] on button "Submit" at bounding box center [527, 303] width 103 height 26
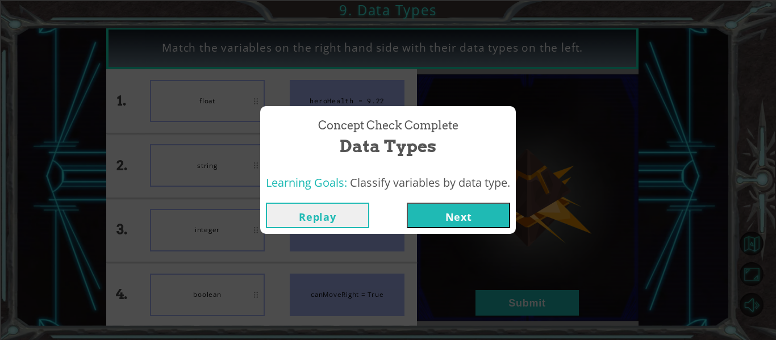
click at [447, 219] on button "Next" at bounding box center [458, 216] width 103 height 26
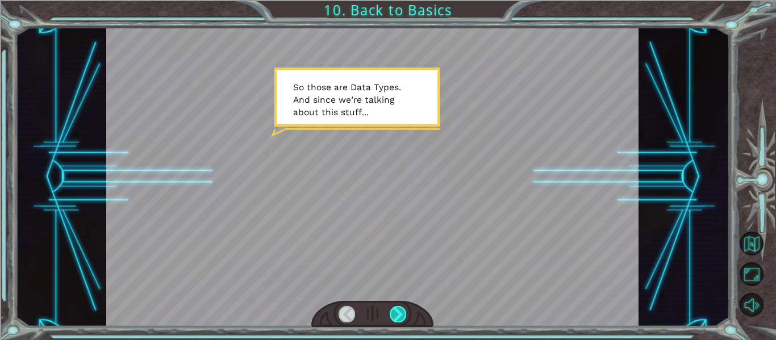
click at [398, 314] on div at bounding box center [398, 314] width 16 height 16
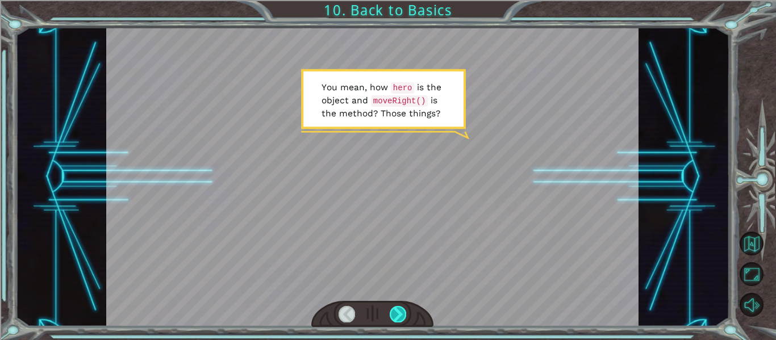
click at [398, 314] on div at bounding box center [398, 314] width 16 height 16
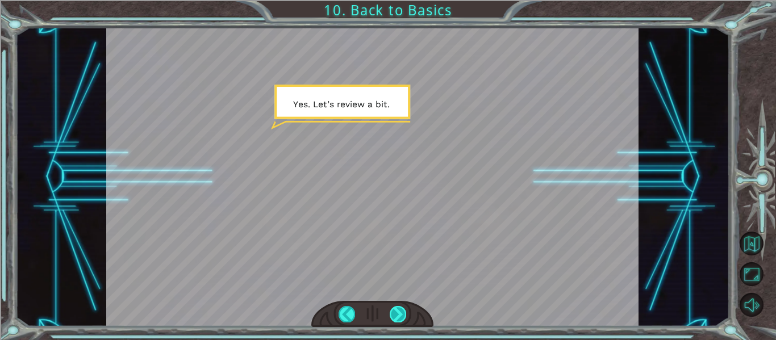
click at [398, 314] on div at bounding box center [398, 314] width 16 height 16
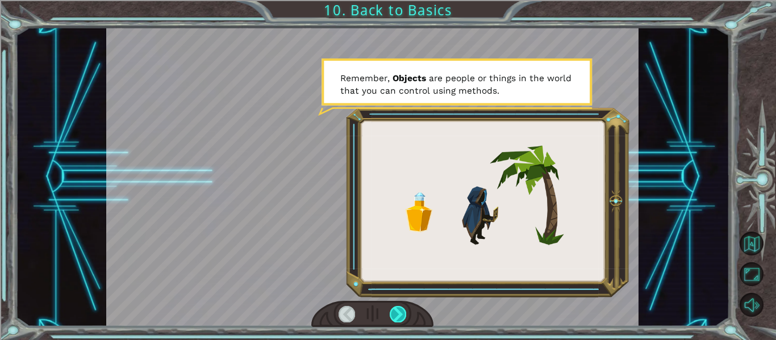
click at [398, 314] on div at bounding box center [398, 314] width 16 height 16
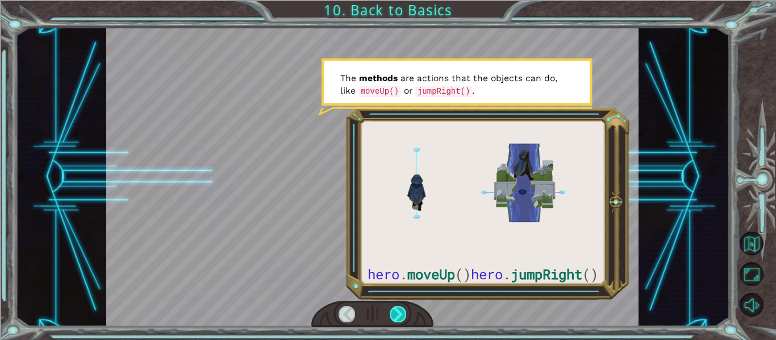
click at [398, 314] on div at bounding box center [398, 314] width 16 height 16
